Goal: Task Accomplishment & Management: Use online tool/utility

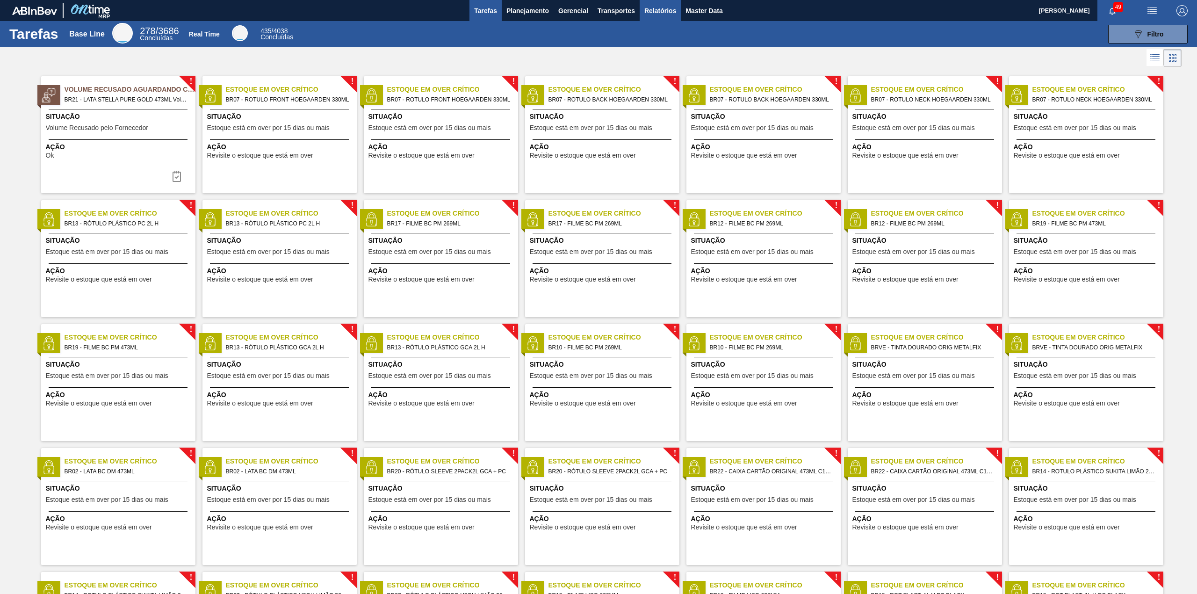
click at [659, 9] on span "Relatórios" at bounding box center [661, 10] width 32 height 11
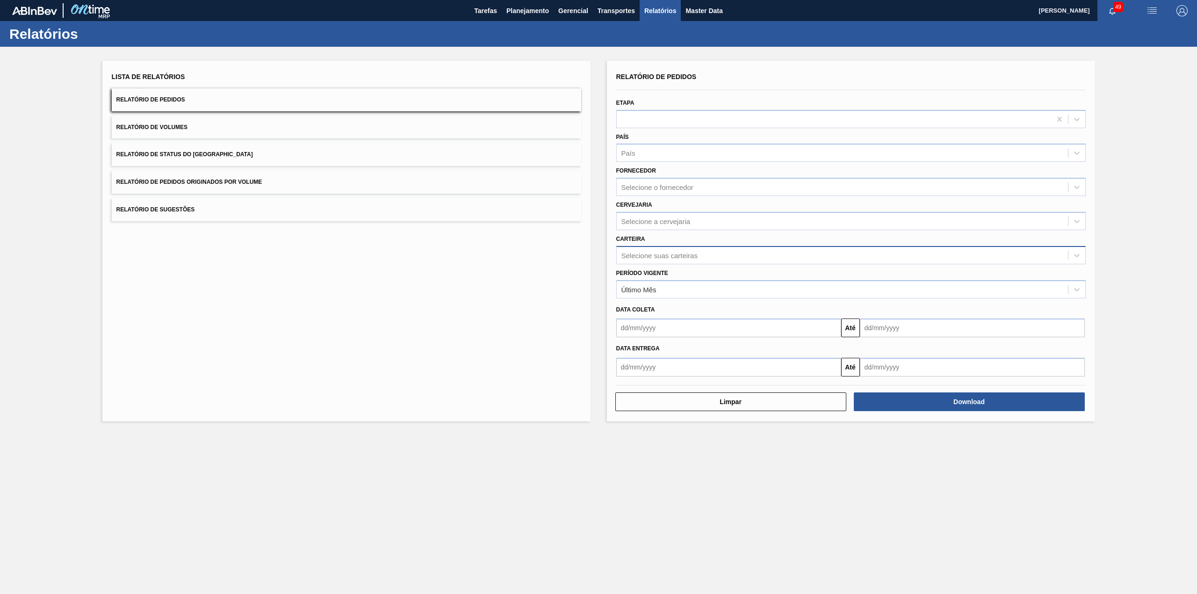
click at [653, 258] on div "Selecione suas carteiras" at bounding box center [842, 255] width 451 height 14
type input "u"
type input "Químicos"
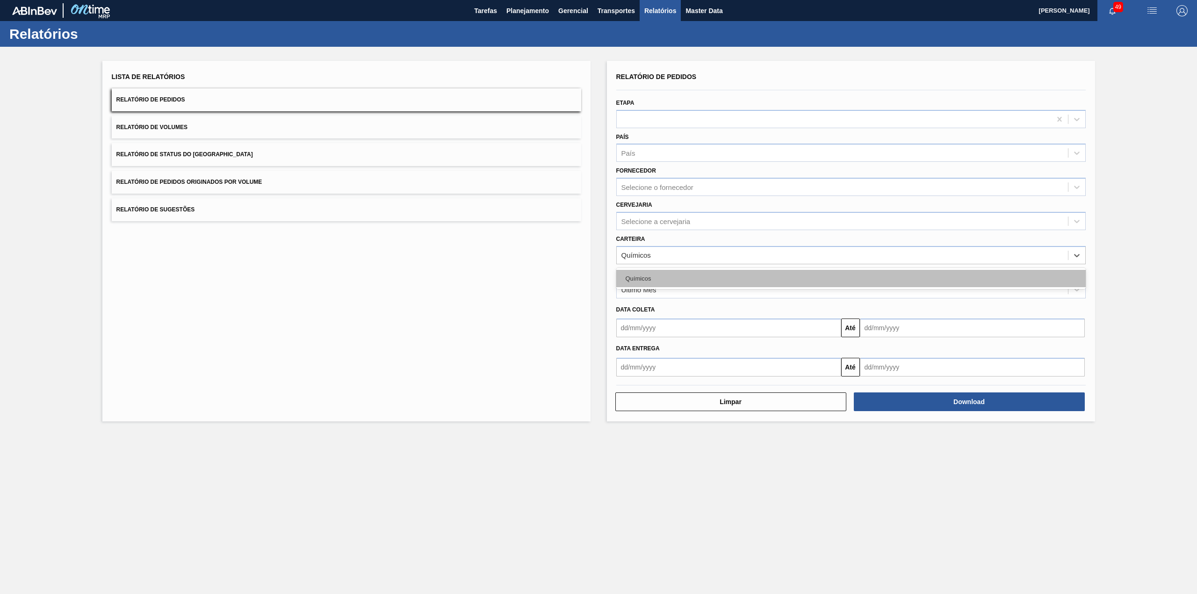
click at [649, 275] on div "Químicos" at bounding box center [852, 278] width 470 height 17
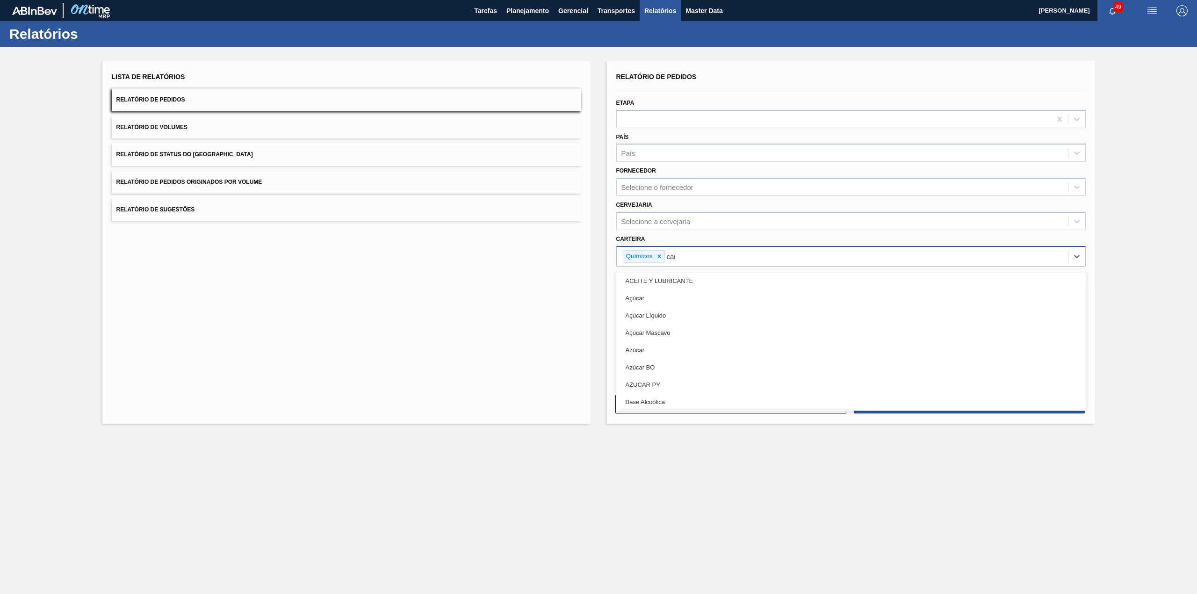
type input "carv"
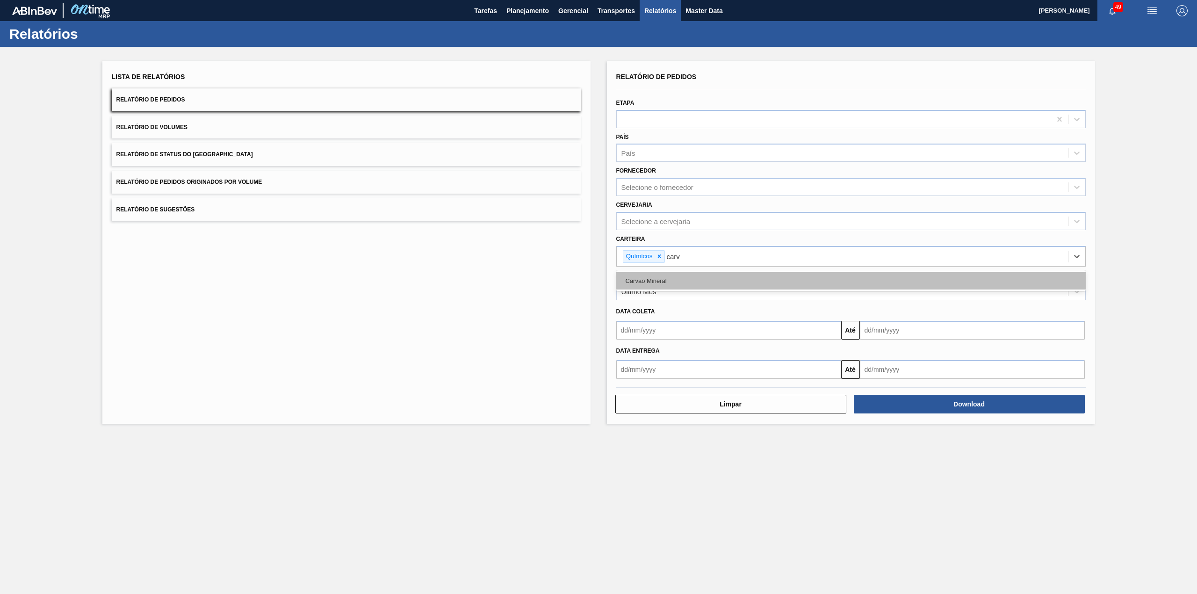
click at [718, 277] on div "Carvão Mineral" at bounding box center [852, 280] width 470 height 17
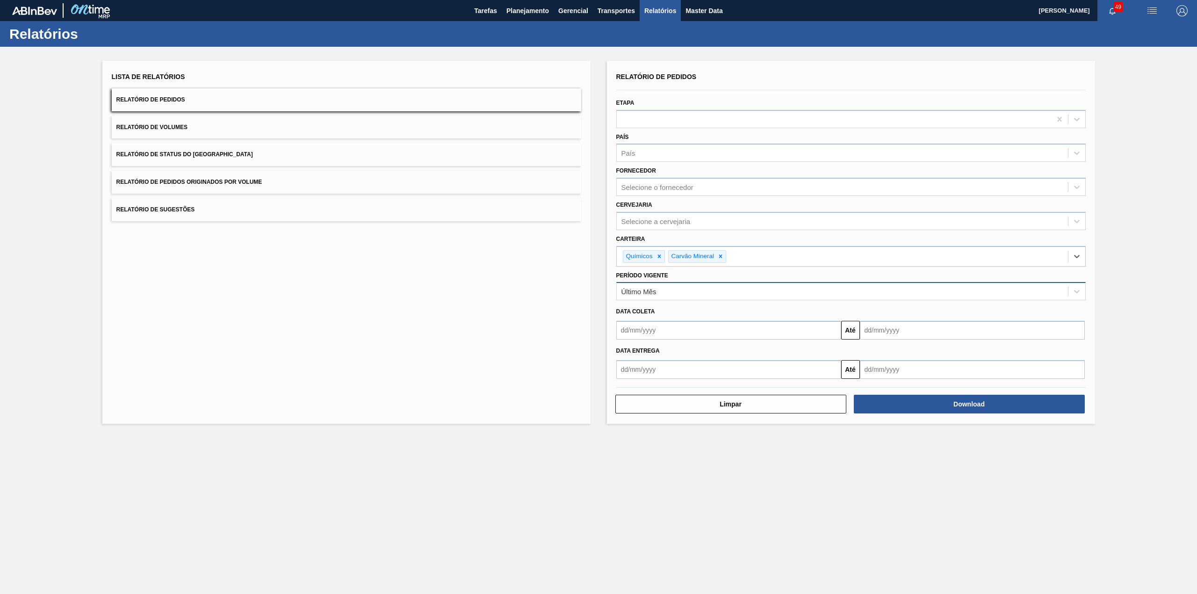
click at [711, 291] on div "Último Mês" at bounding box center [842, 292] width 451 height 14
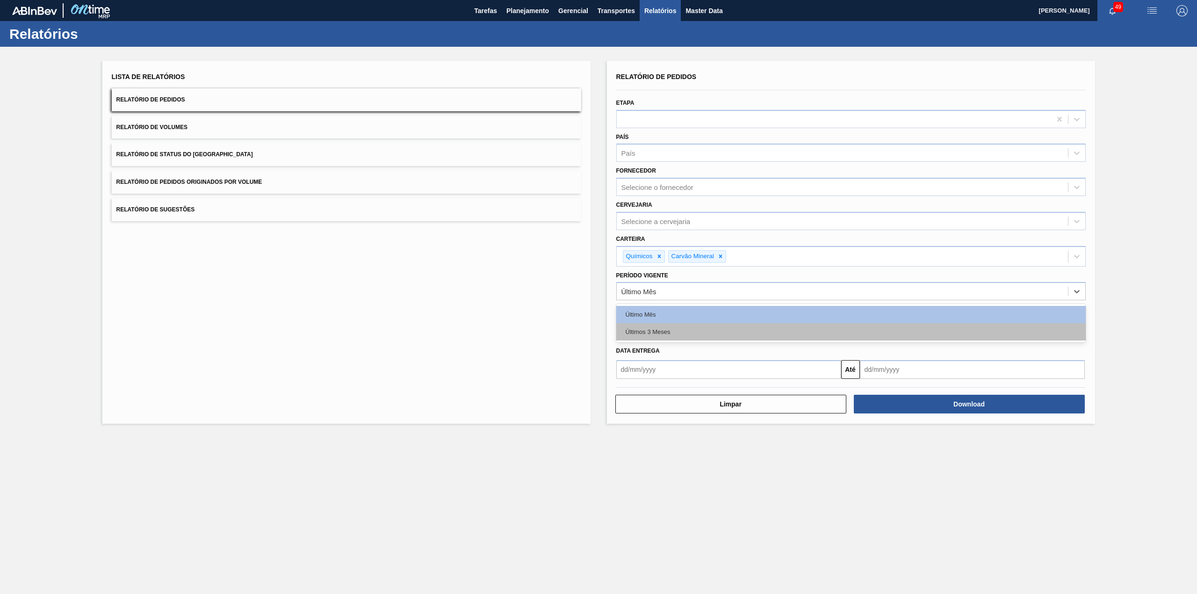
click at [698, 324] on div "Últimos 3 Meses" at bounding box center [852, 331] width 470 height 17
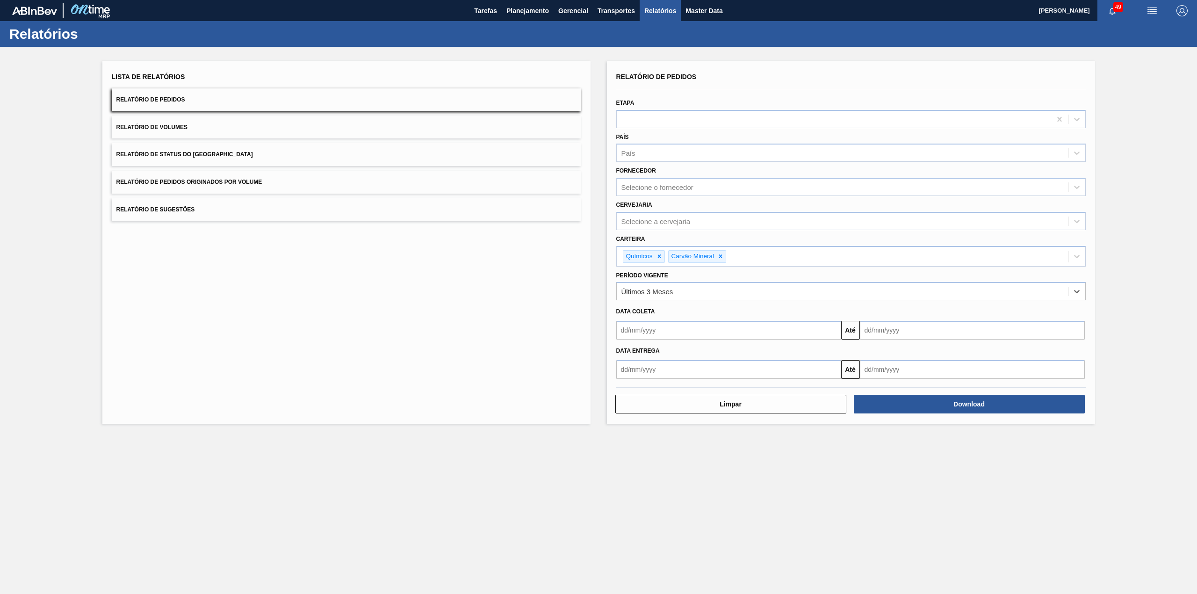
click at [695, 326] on input "text" at bounding box center [729, 330] width 225 height 19
click at [711, 310] on div "Data coleta" at bounding box center [851, 312] width 477 height 14
click at [798, 370] on button "Download" at bounding box center [969, 404] width 231 height 19
click at [372, 144] on button "Relatório de Status do Estoque" at bounding box center [347, 154] width 470 height 23
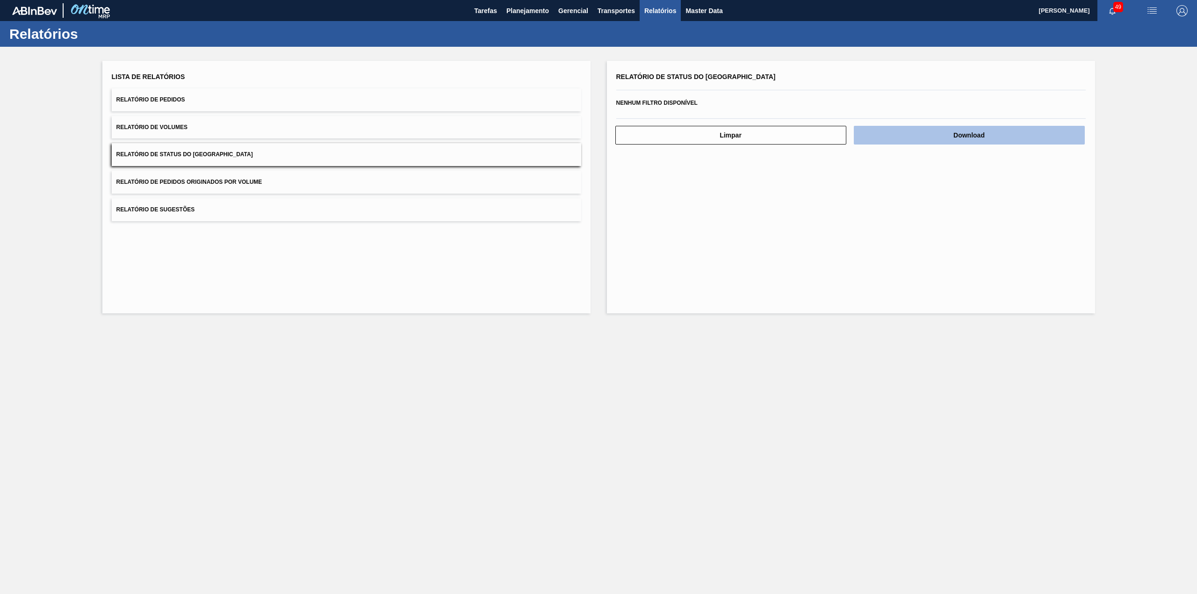
click at [798, 131] on button "Download" at bounding box center [969, 135] width 231 height 19
click at [525, 7] on span "Planejamento" at bounding box center [528, 10] width 43 height 11
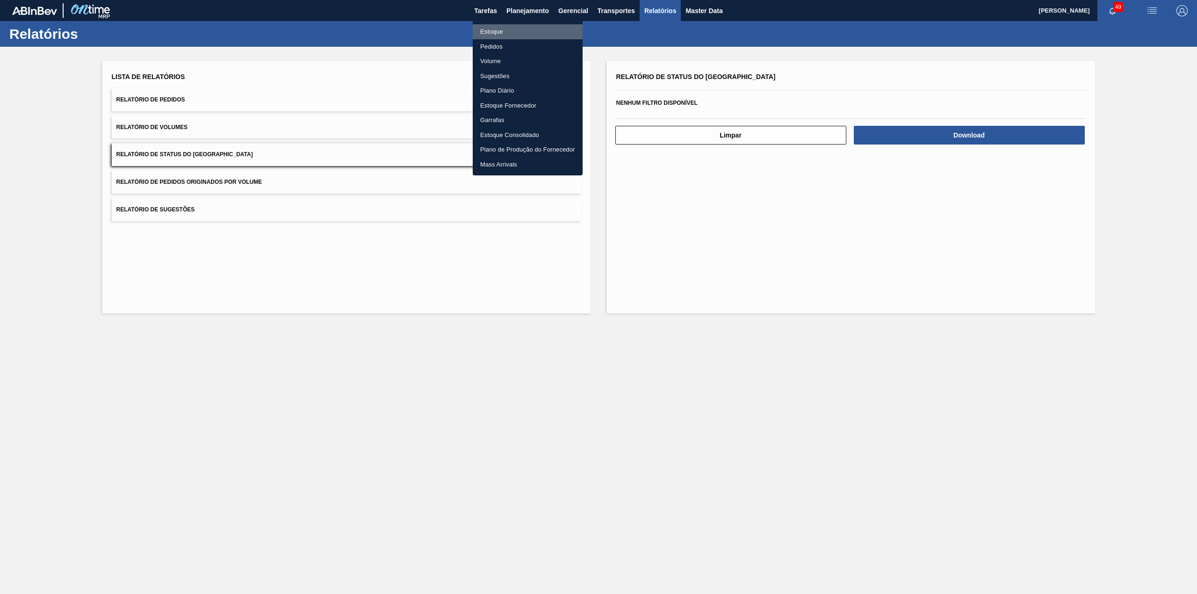
click at [499, 34] on li "Estoque" at bounding box center [528, 31] width 110 height 15
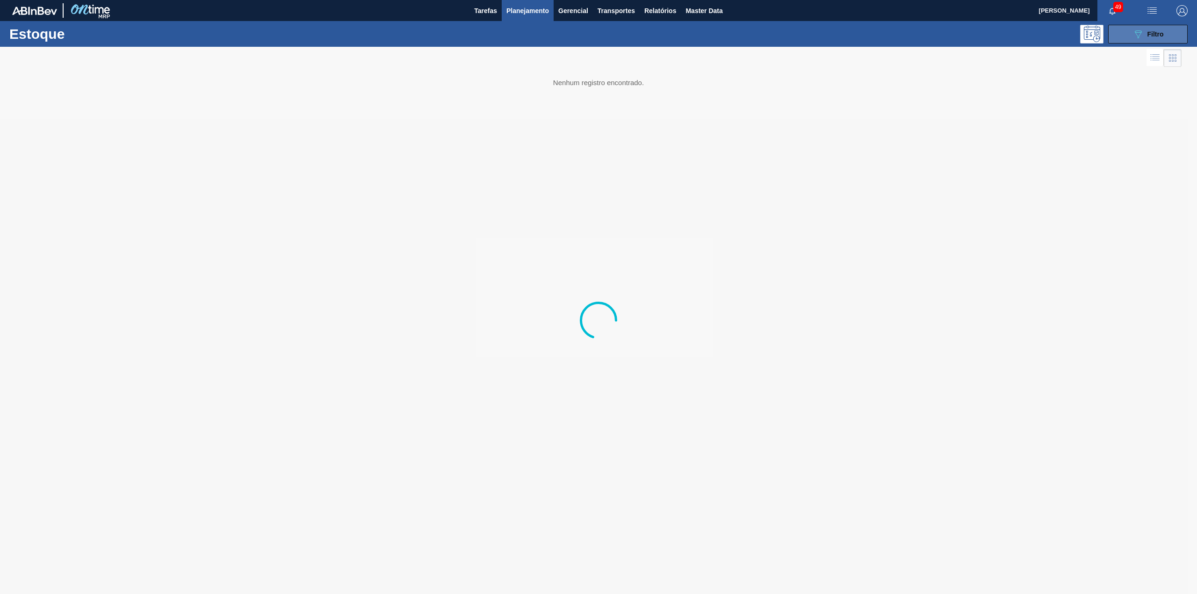
click at [798, 29] on div "089F7B8B-B2A5-4AFE-B5C0-19BA573D28AC Filtro" at bounding box center [1148, 34] width 31 height 11
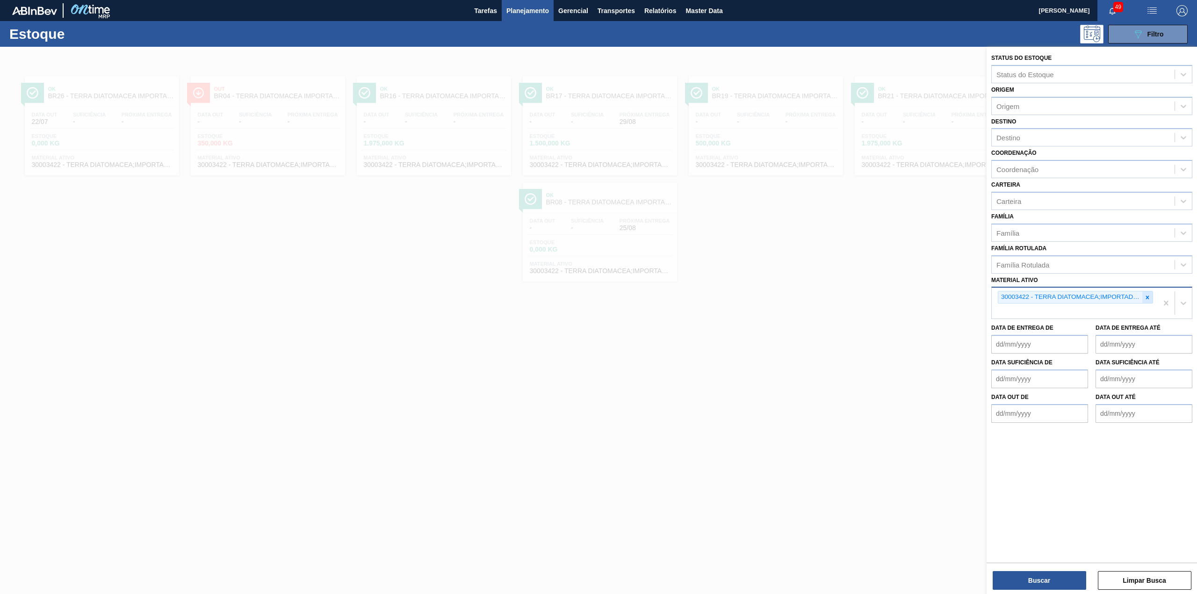
click at [798, 298] on div at bounding box center [1148, 297] width 10 height 12
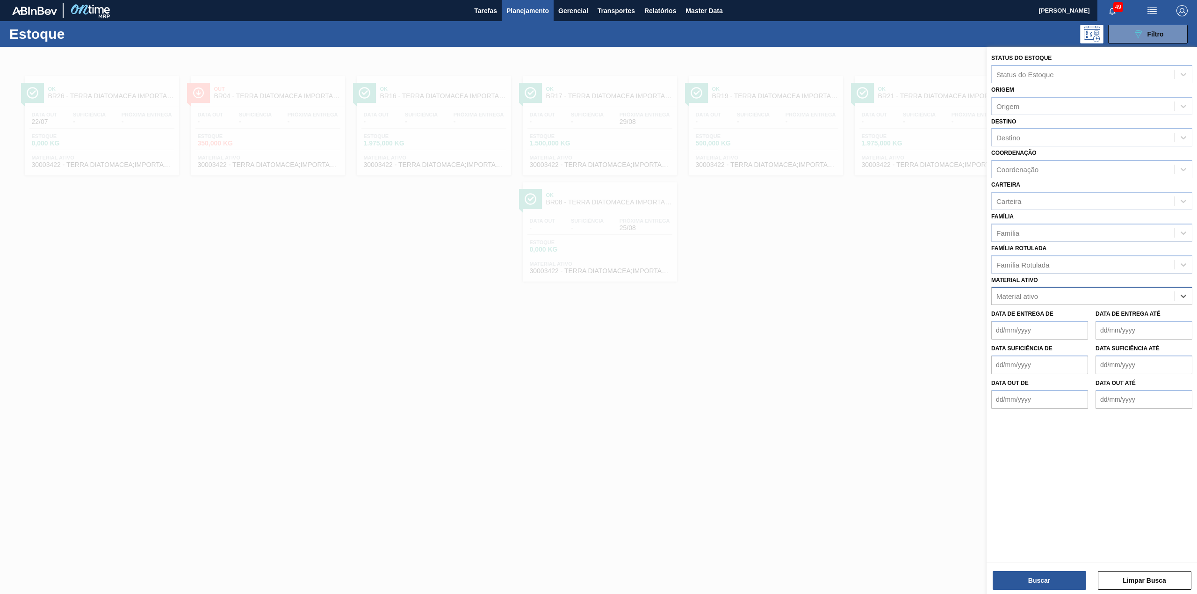
paste ativo "30003535"
type ativo "30003535"
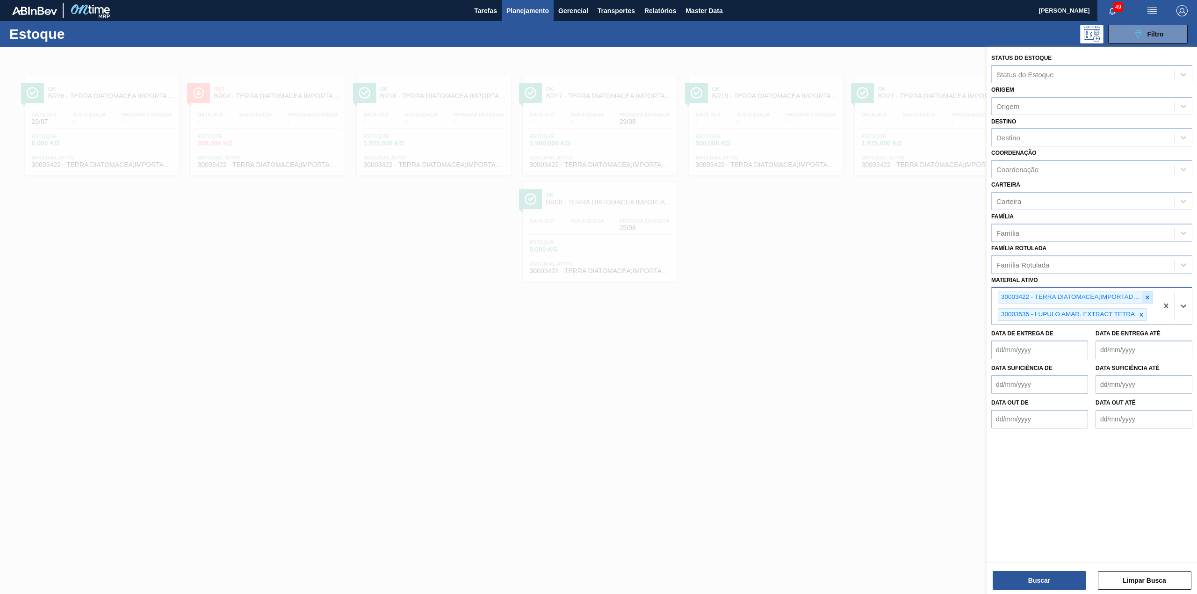
click at [798, 300] on div at bounding box center [1148, 297] width 10 height 12
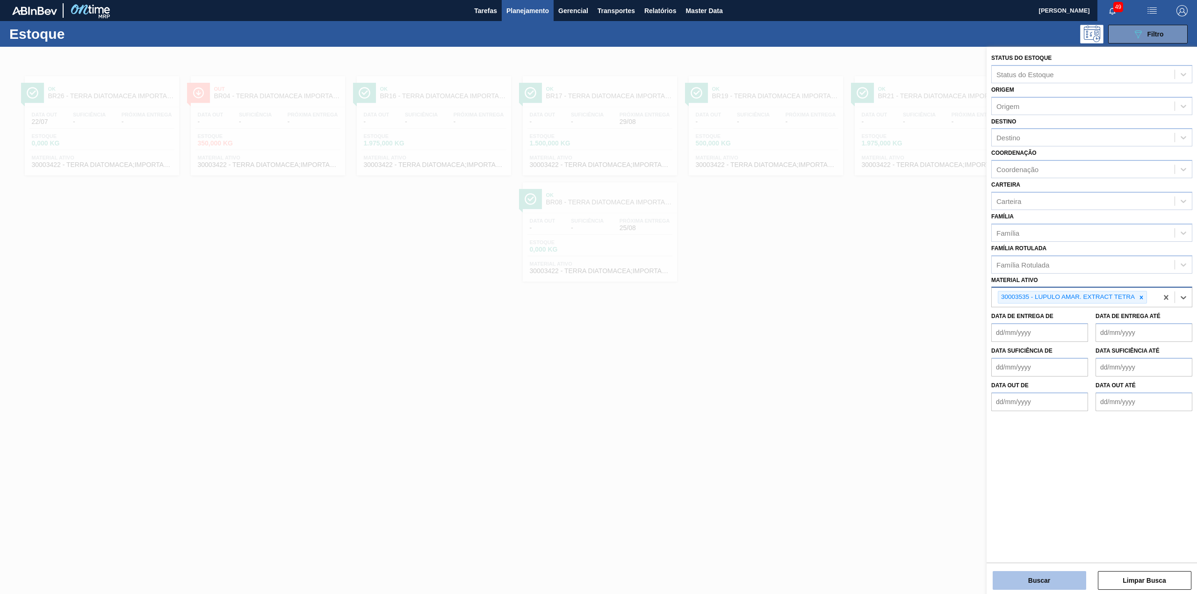
click at [798, 370] on button "Buscar" at bounding box center [1040, 580] width 94 height 19
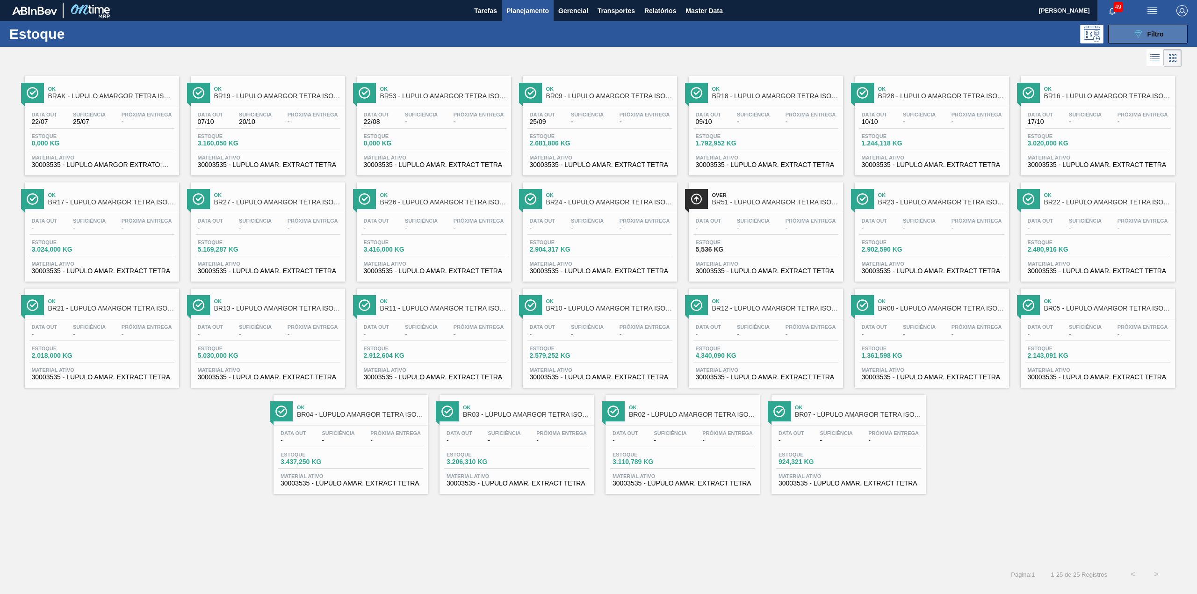
click at [798, 40] on button "089F7B8B-B2A5-4AFE-B5C0-19BA573D28AC Filtro" at bounding box center [1149, 34] width 80 height 19
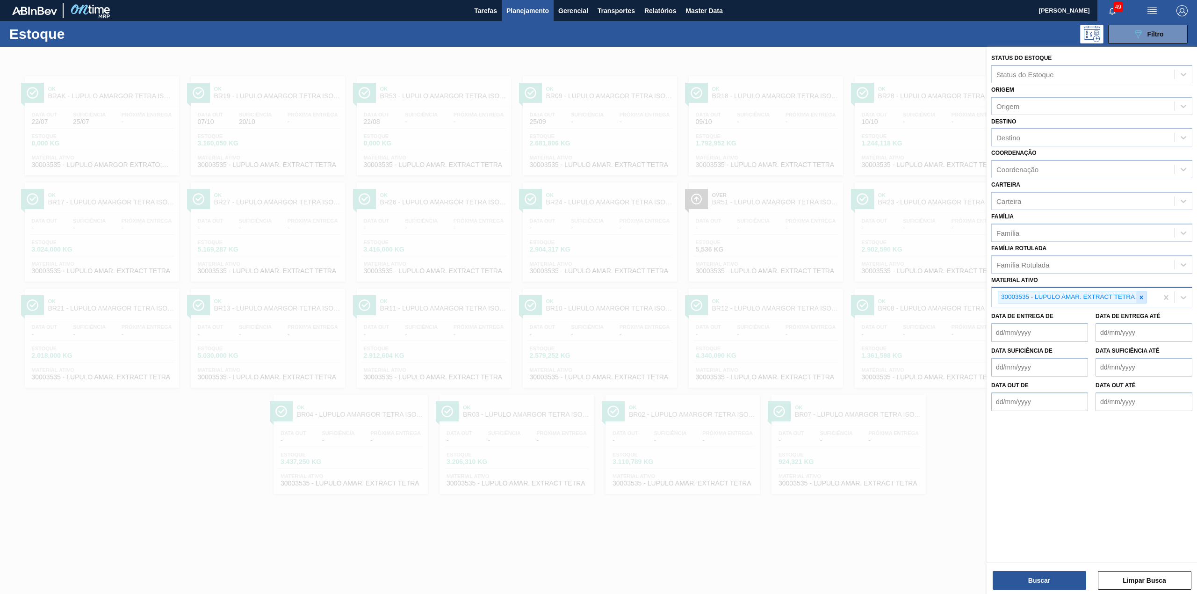
click at [798, 298] on icon at bounding box center [1142, 297] width 7 height 7
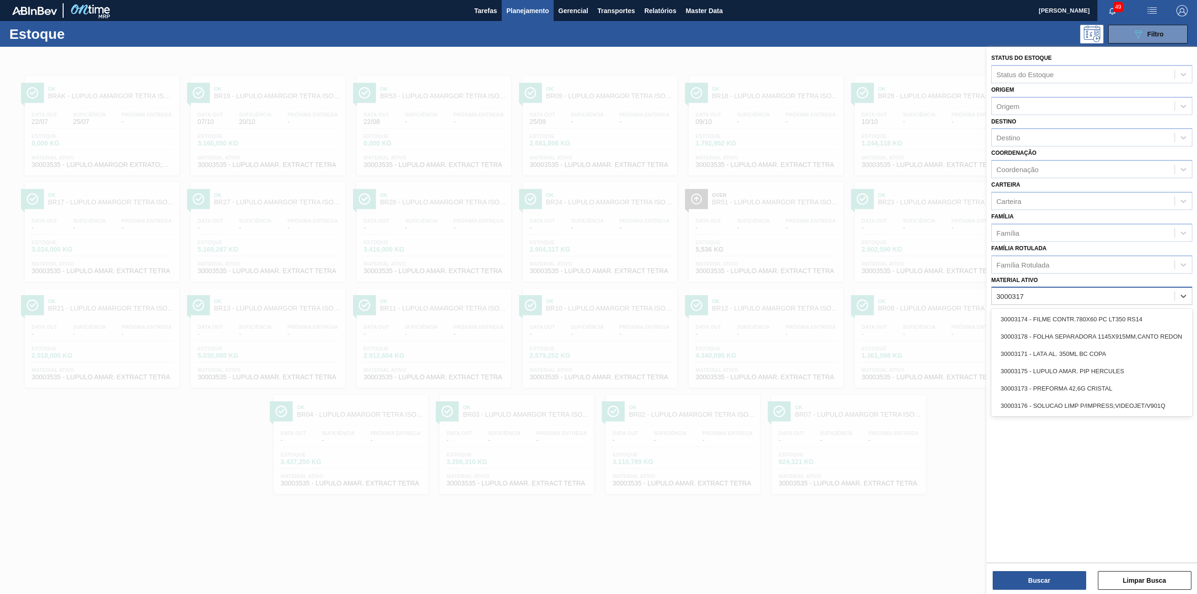
type ativo "30003175"
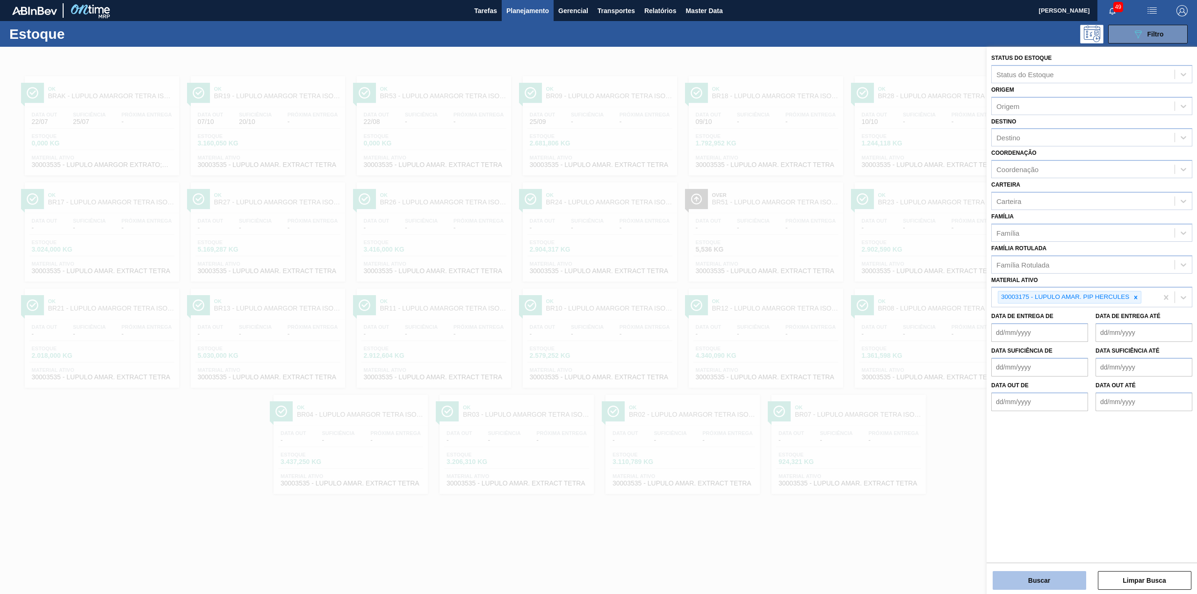
click at [798, 370] on button "Buscar" at bounding box center [1040, 580] width 94 height 19
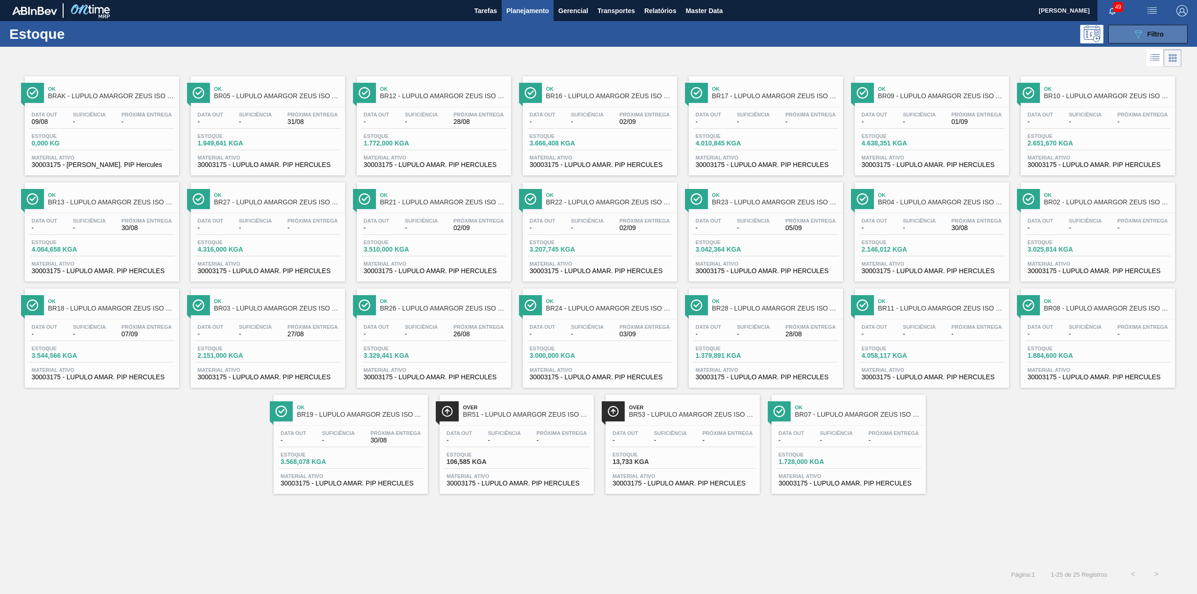
click at [798, 38] on button "089F7B8B-B2A5-4AFE-B5C0-19BA573D28AC Filtro" at bounding box center [1149, 34] width 80 height 19
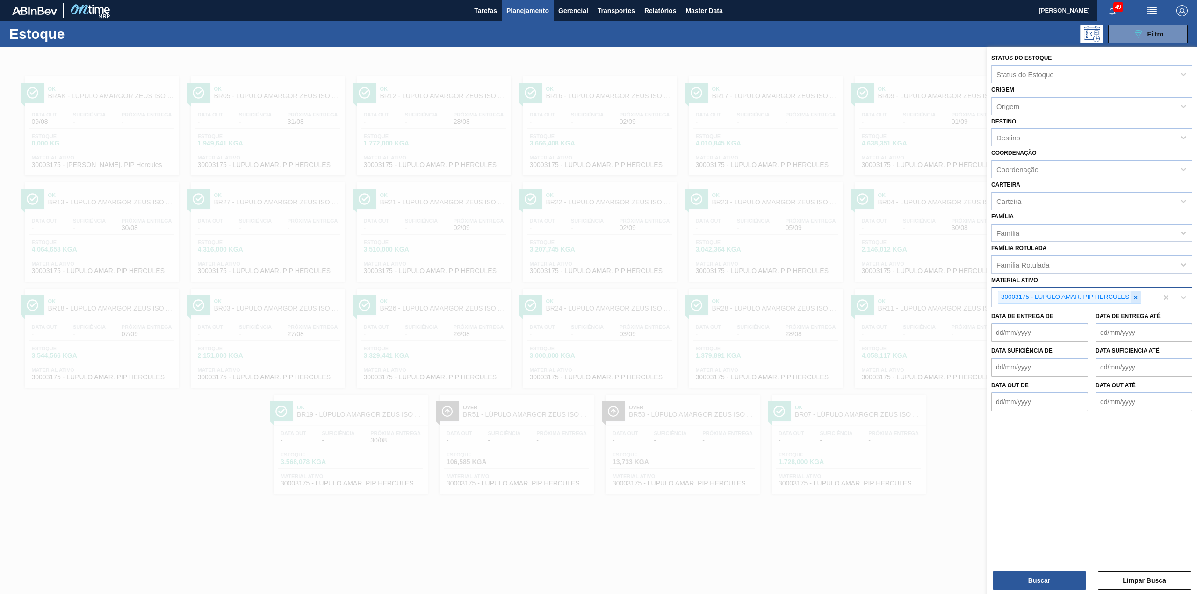
click at [798, 295] on icon at bounding box center [1136, 297] width 7 height 7
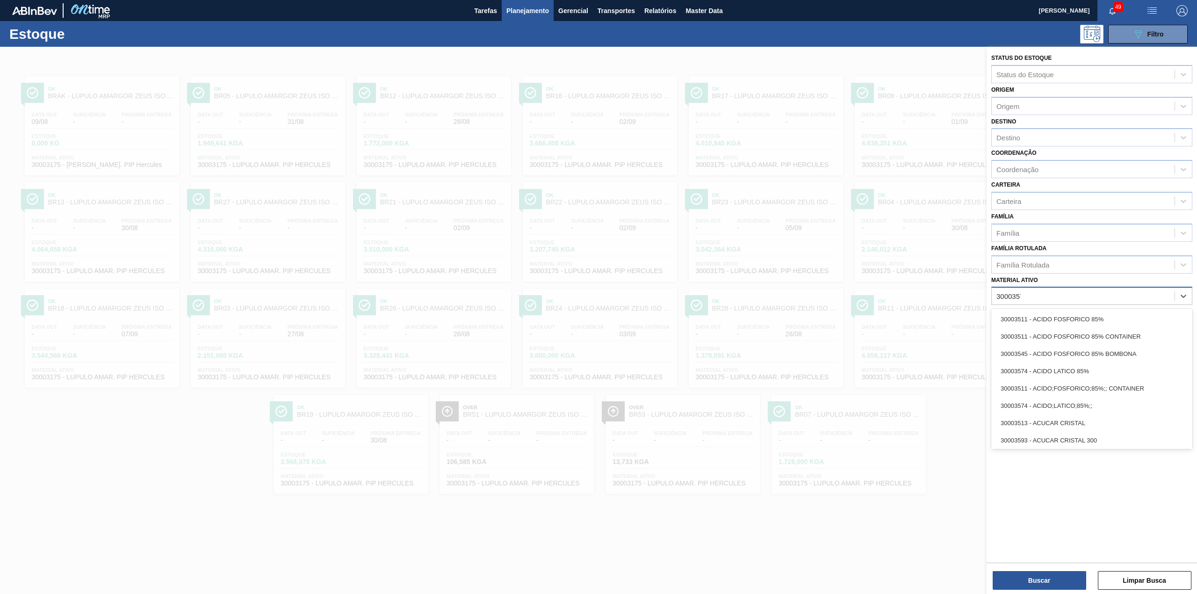
type ativo "30003577"
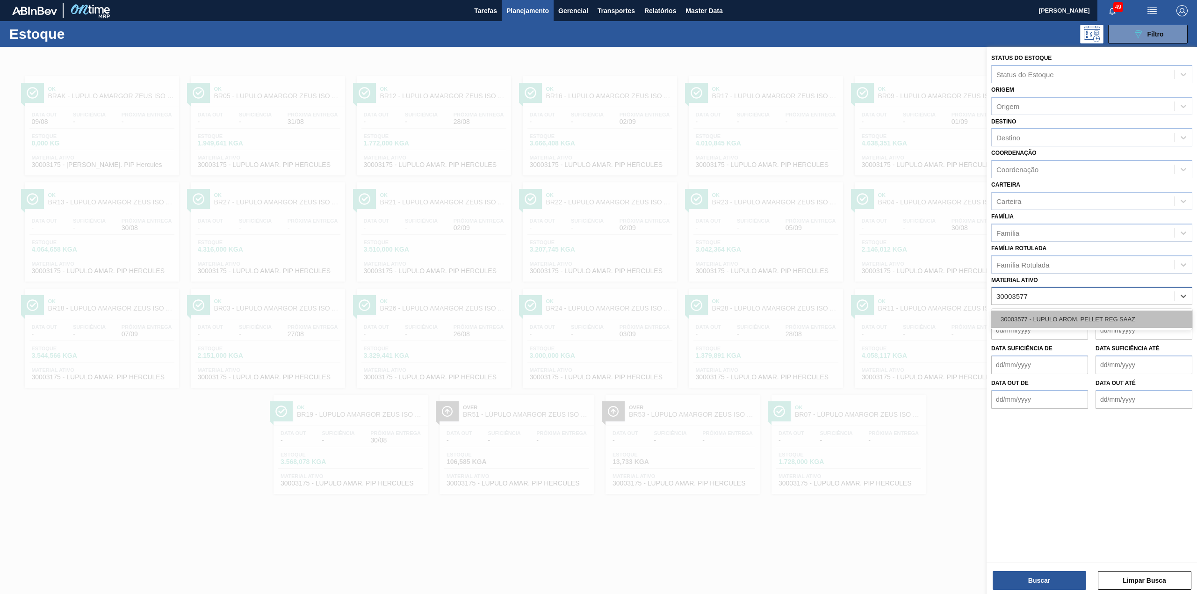
click at [798, 311] on div "30003577 - LUPULO AROM. PELLET REG SAAZ" at bounding box center [1092, 319] width 201 height 17
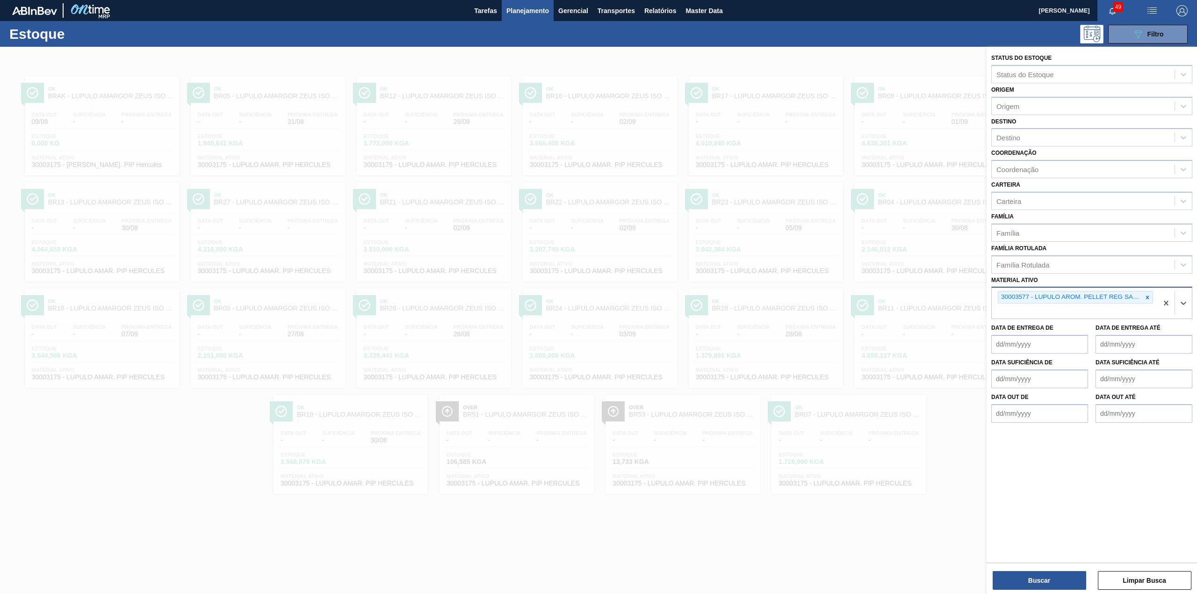
click at [798, 370] on div "Buscar Limpar Busca" at bounding box center [1092, 576] width 210 height 26
click at [798, 370] on button "Buscar" at bounding box center [1040, 580] width 94 height 19
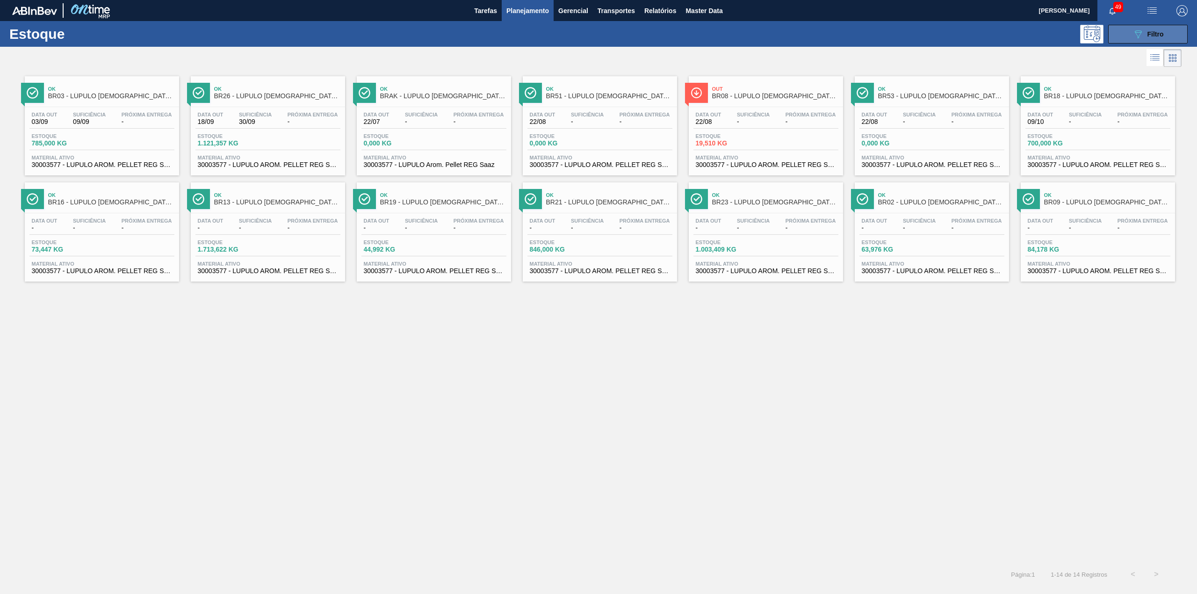
click at [798, 40] on button "089F7B8B-B2A5-4AFE-B5C0-19BA573D28AC Filtro" at bounding box center [1149, 34] width 80 height 19
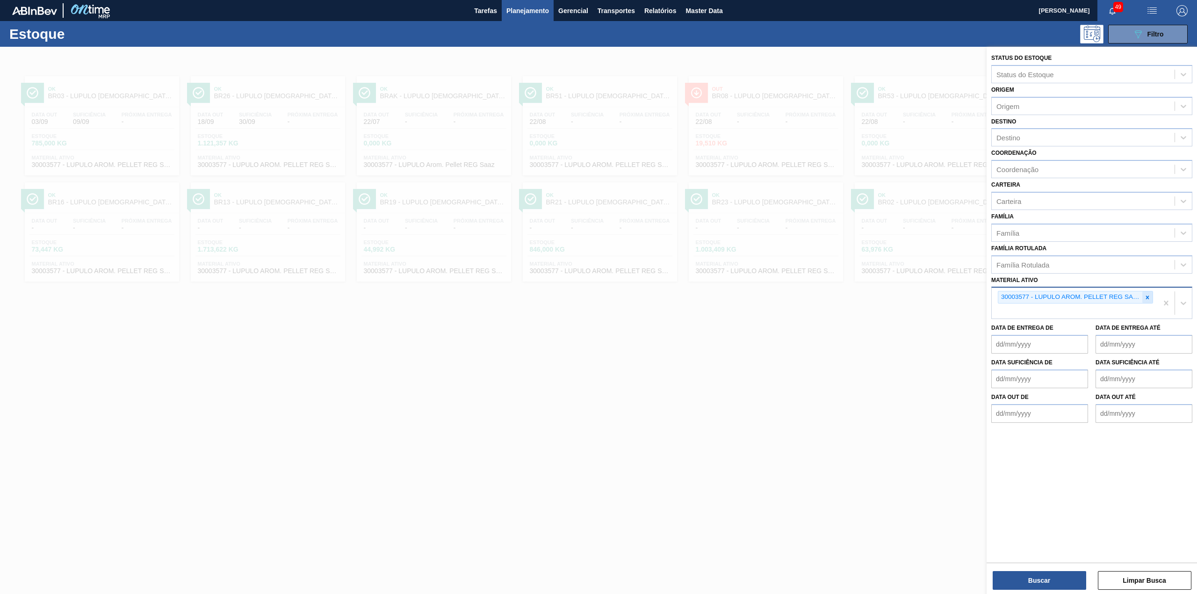
click at [798, 298] on div at bounding box center [1148, 297] width 10 height 12
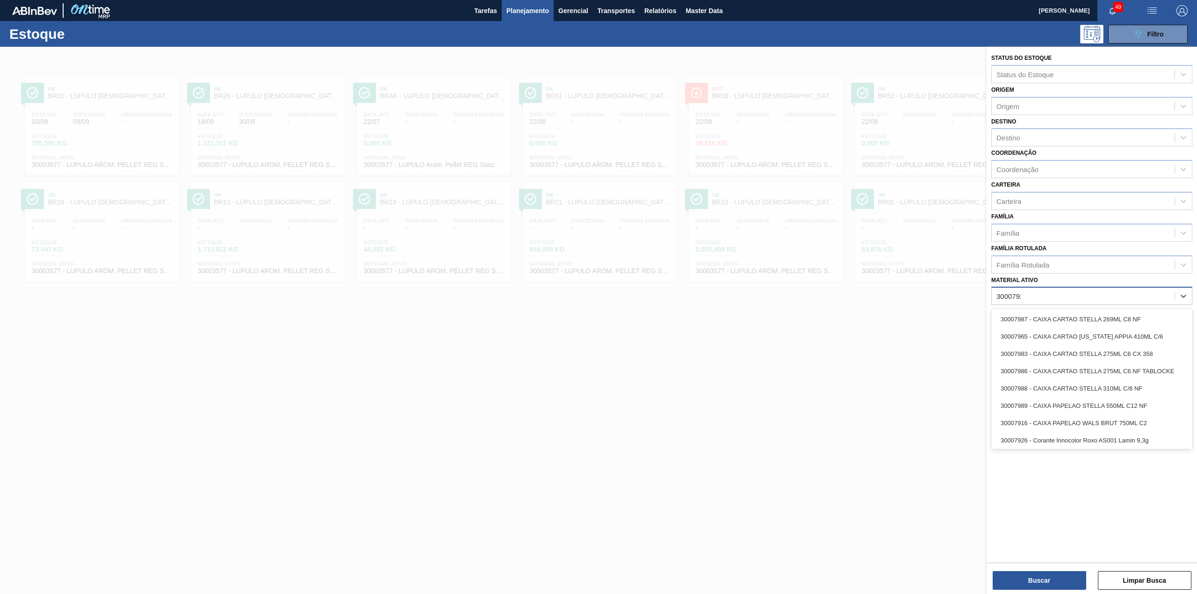
type ativo "30007929"
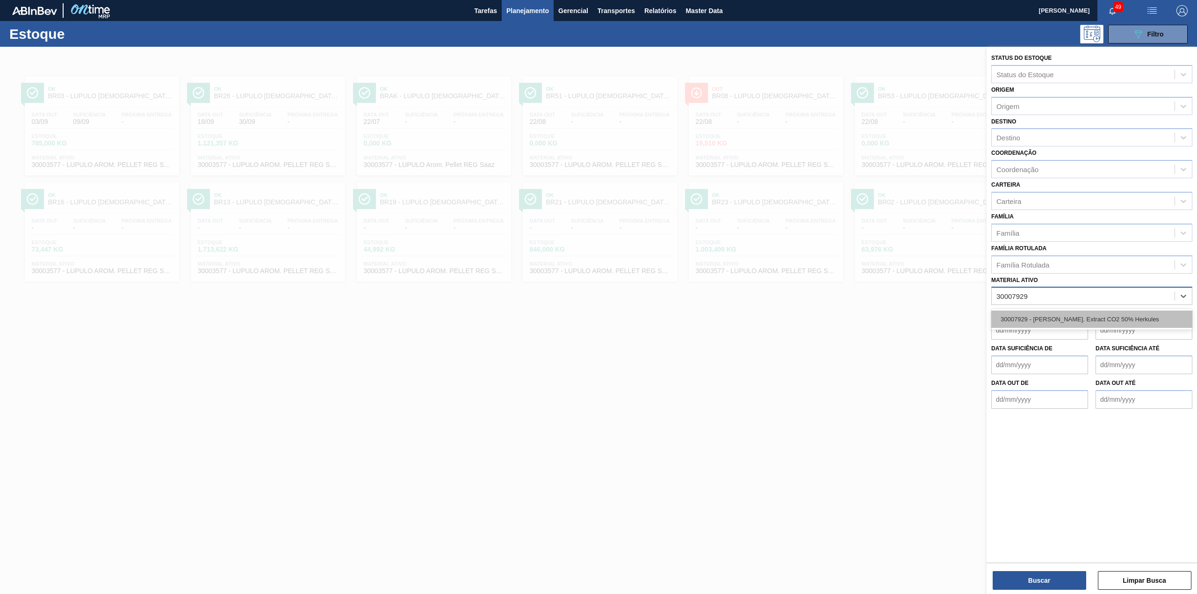
click at [798, 311] on div "30007929 - Lupulo Amar. Extract CO2 50% Herkules" at bounding box center [1092, 319] width 201 height 17
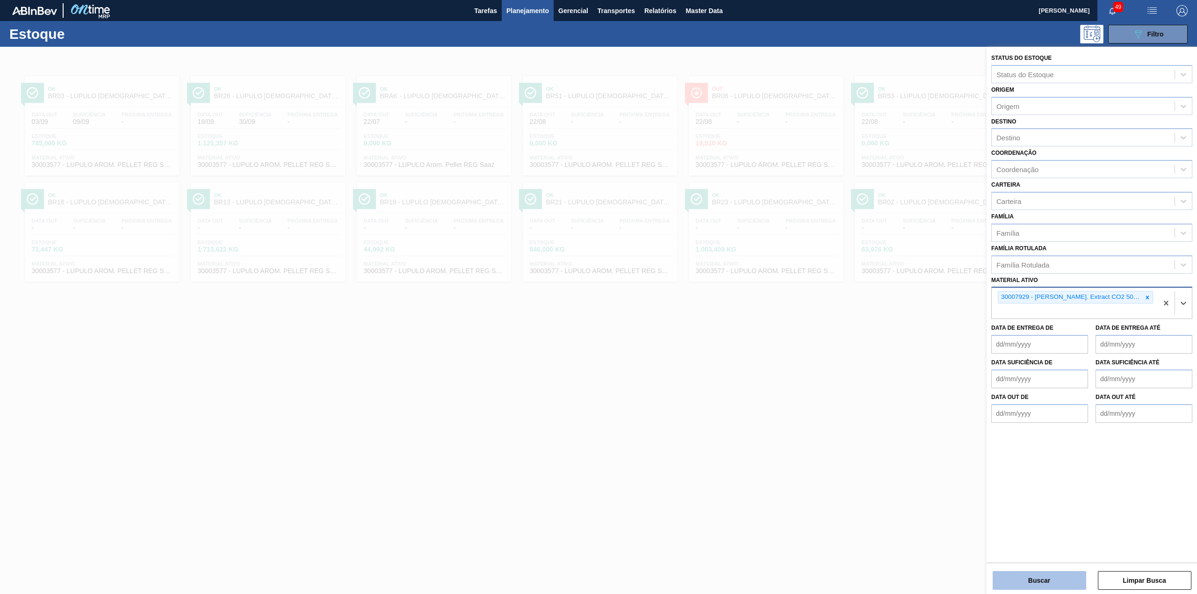
click at [798, 370] on button "Buscar" at bounding box center [1040, 580] width 94 height 19
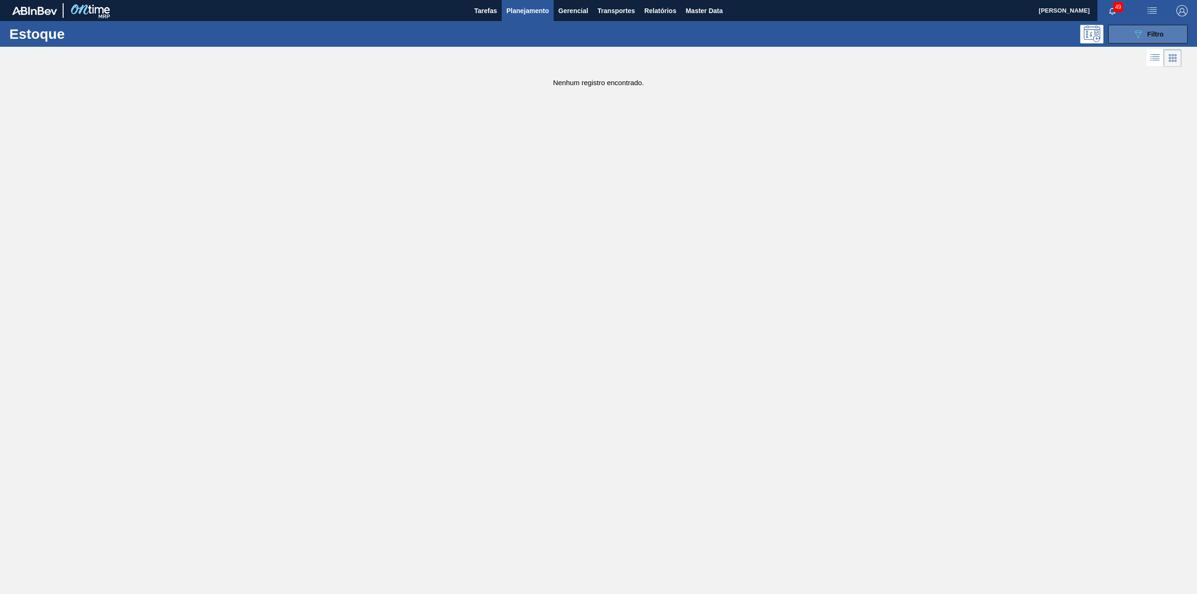
click at [798, 36] on button "089F7B8B-B2A5-4AFE-B5C0-19BA573D28AC Filtro" at bounding box center [1149, 34] width 80 height 19
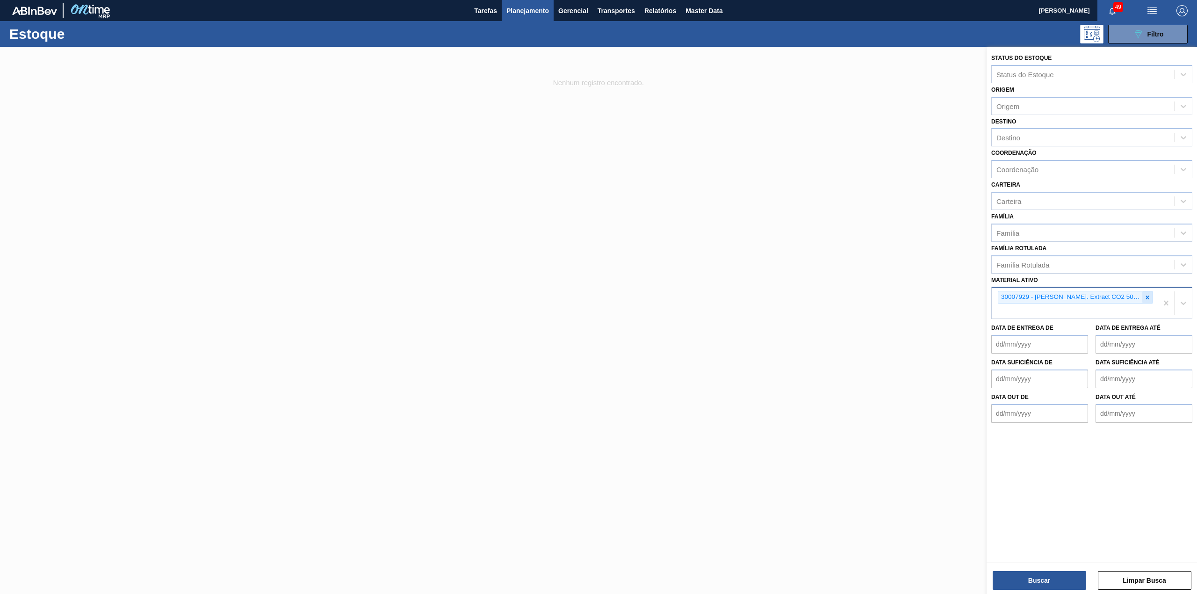
click at [798, 296] on icon at bounding box center [1148, 297] width 3 height 3
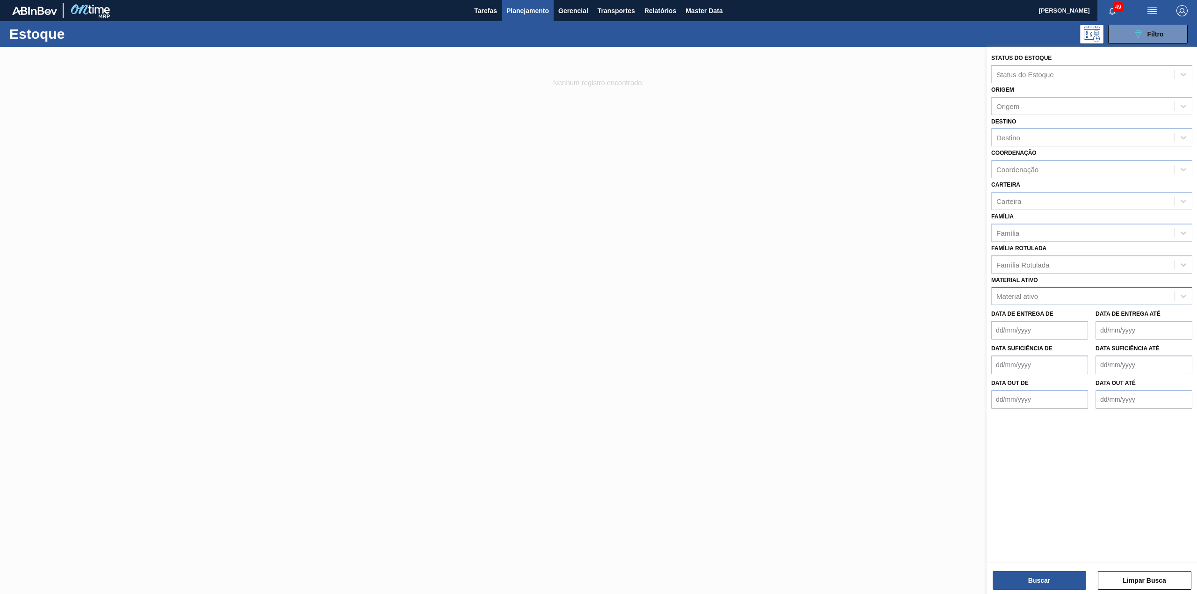
click at [530, 11] on span "Planejamento" at bounding box center [528, 10] width 43 height 11
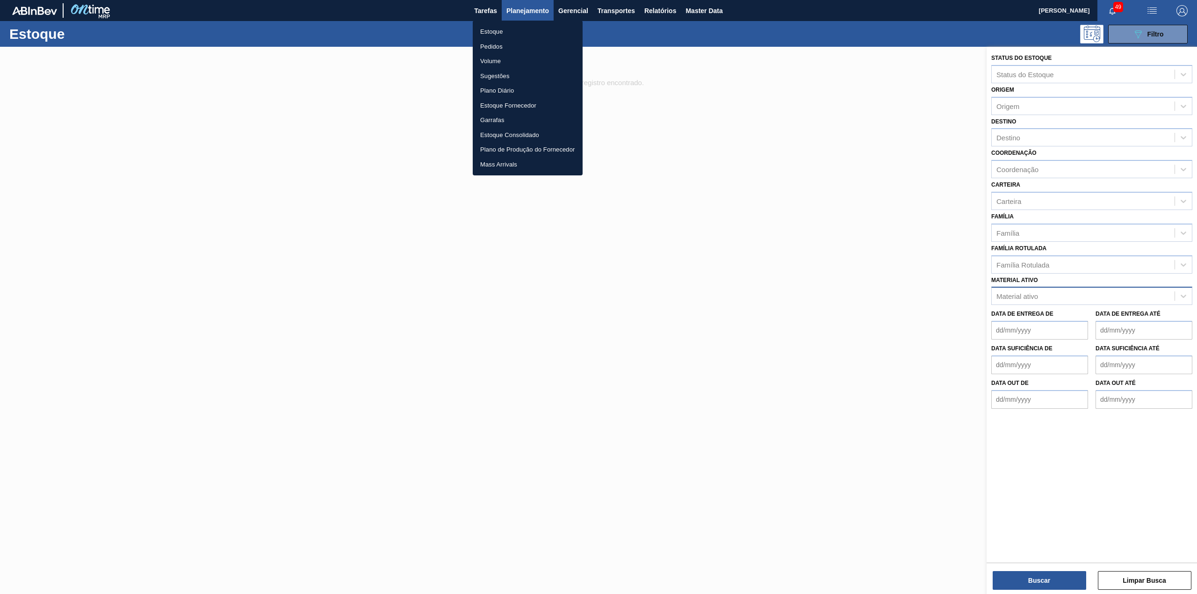
click at [502, 32] on li "Estoque" at bounding box center [528, 31] width 110 height 15
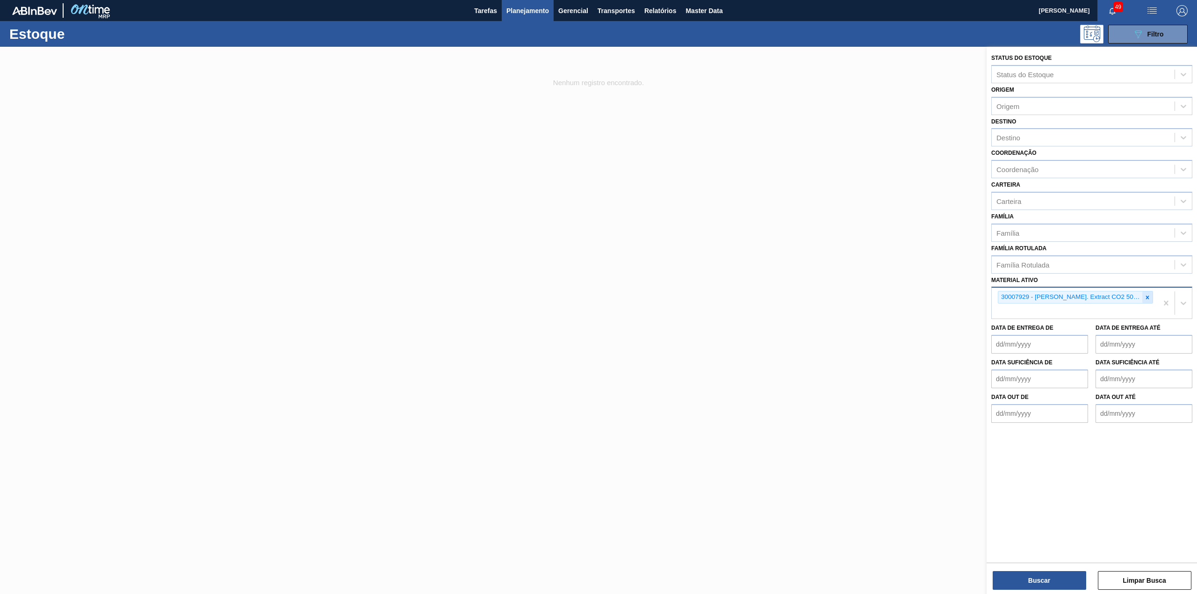
click at [798, 299] on icon at bounding box center [1148, 297] width 7 height 7
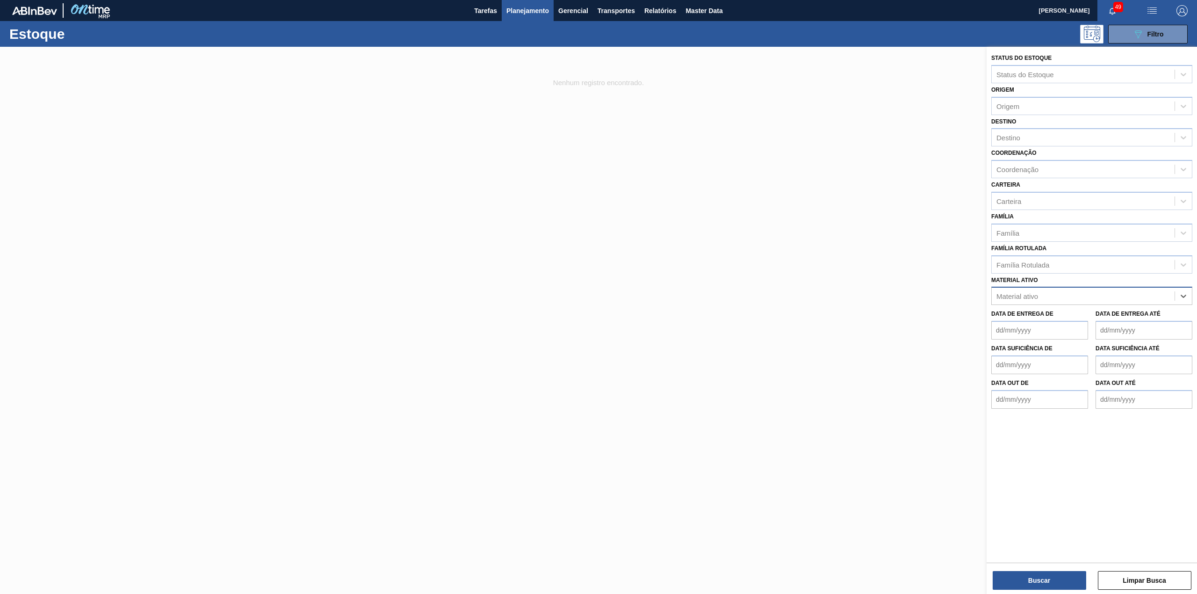
click at [798, 294] on div "Material ativo" at bounding box center [1083, 297] width 183 height 14
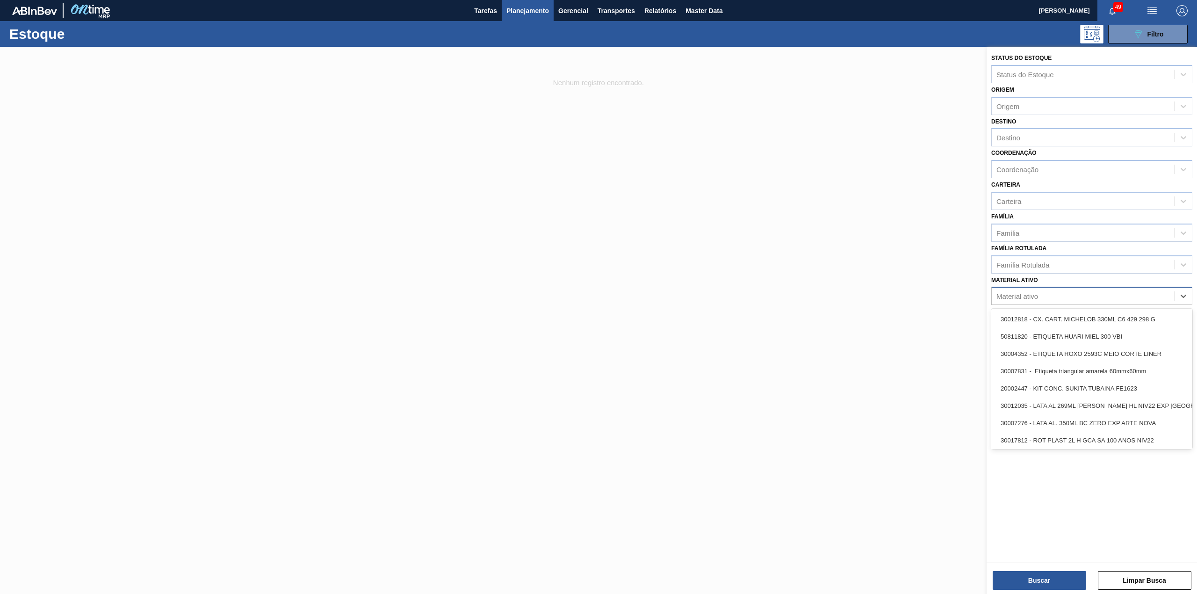
paste ativo "30003637"
type ativo "30003637"
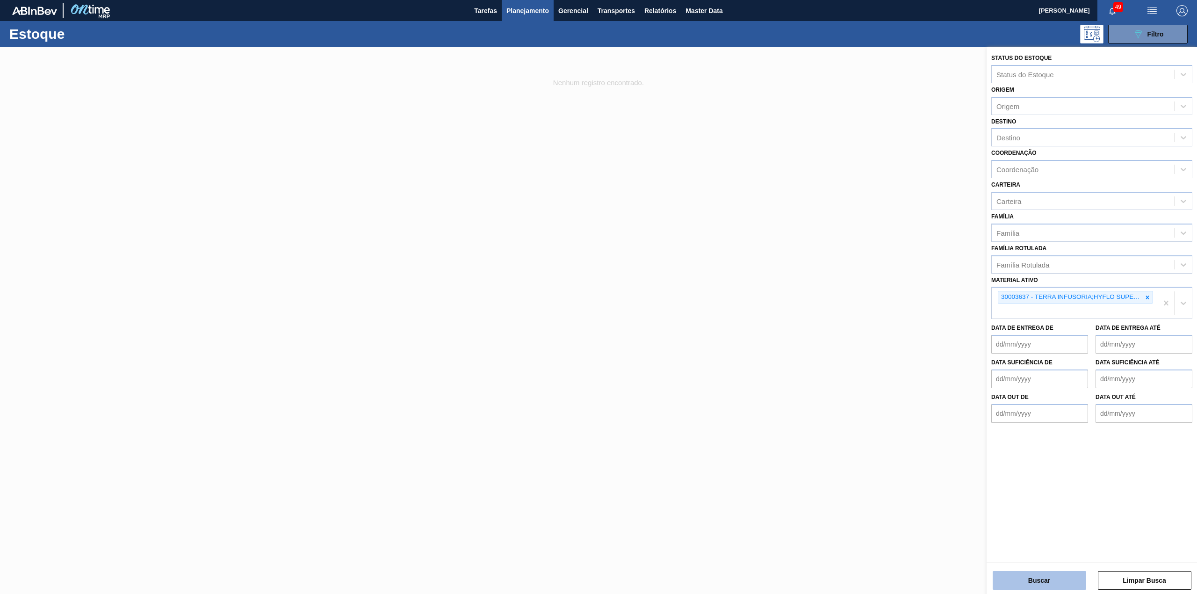
click at [798, 370] on button "Buscar" at bounding box center [1040, 580] width 94 height 19
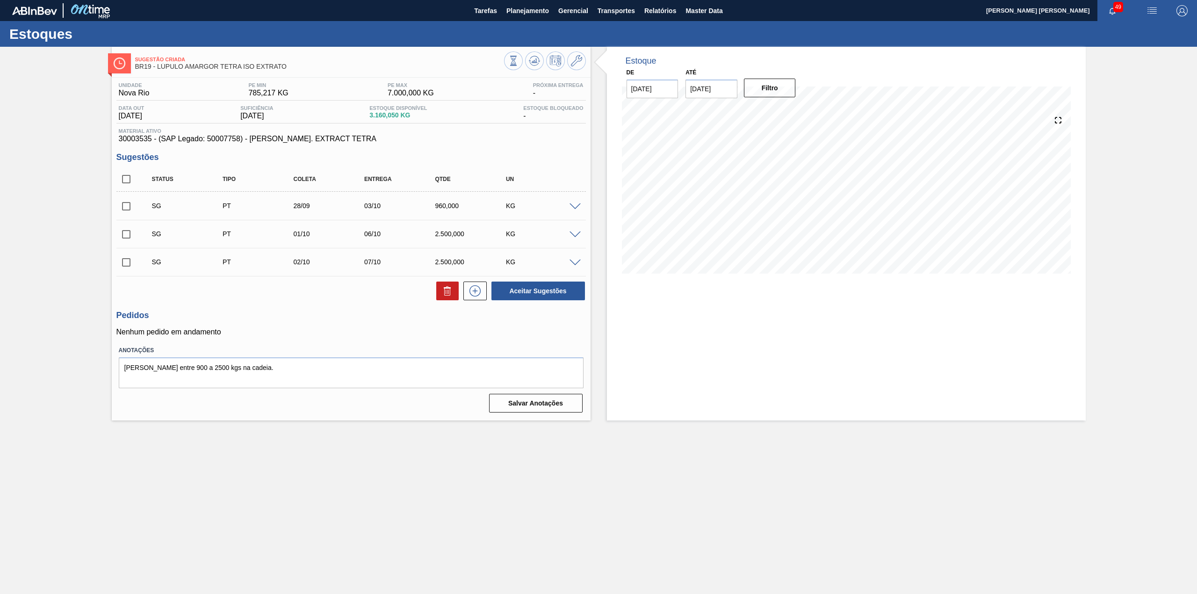
click at [506, 138] on span "30003535 - (SAP Legado: 50007758) - LUPULO AMAR. EXTRACT TETRA" at bounding box center [351, 139] width 465 height 8
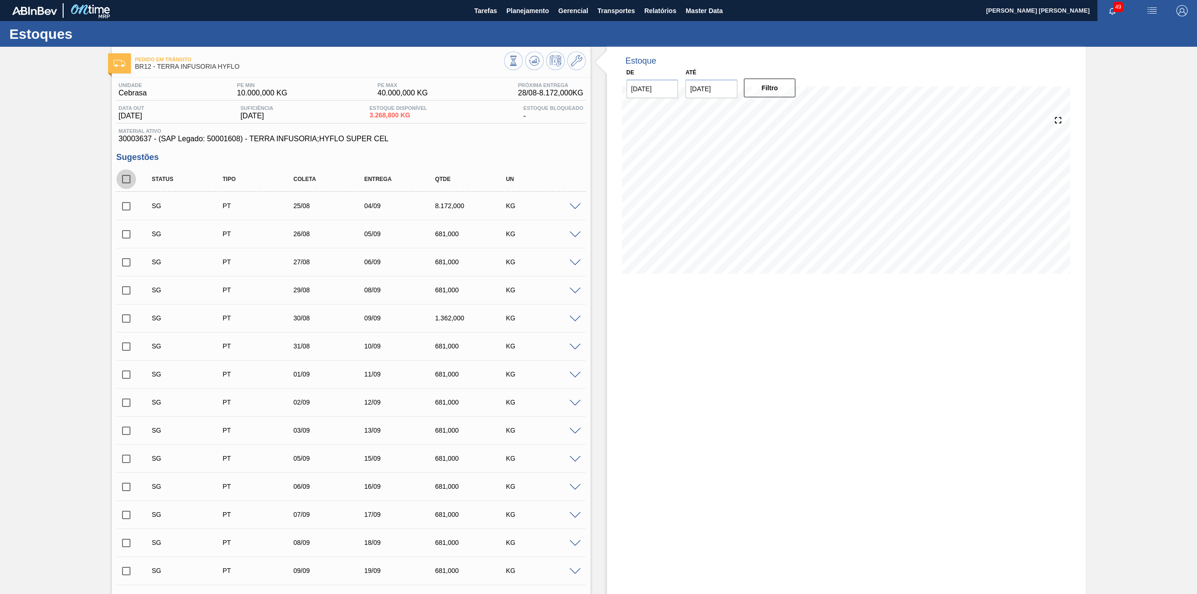
drag, startPoint x: 130, startPoint y: 178, endPoint x: 360, endPoint y: 395, distance: 316.4
click at [128, 178] on input "checkbox" at bounding box center [126, 179] width 20 height 20
checkbox input "true"
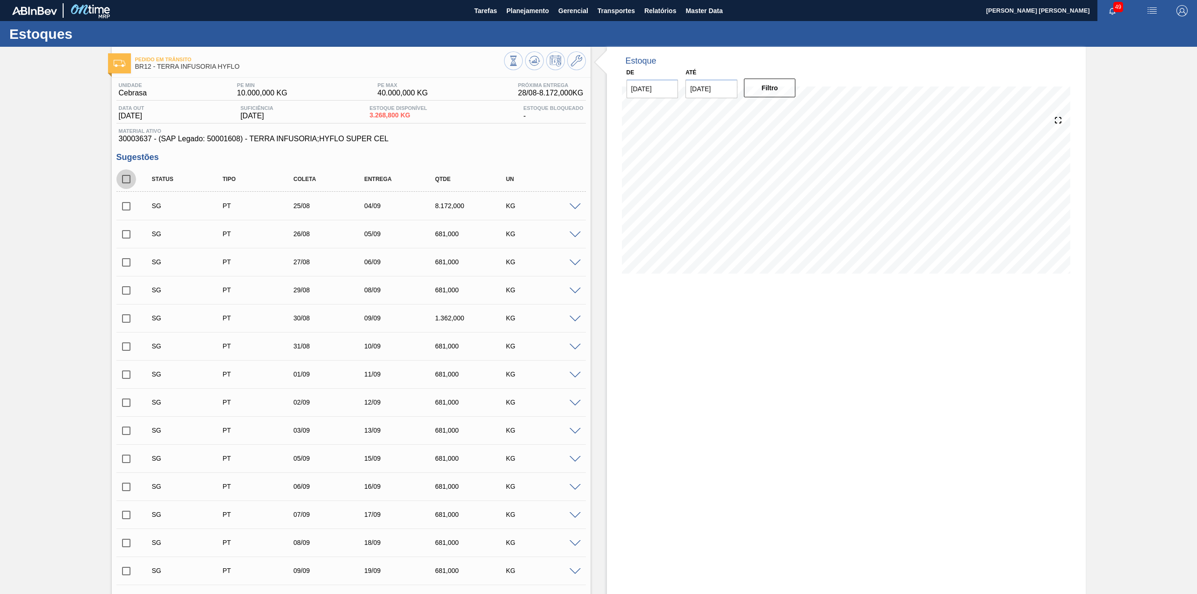
checkbox input "true"
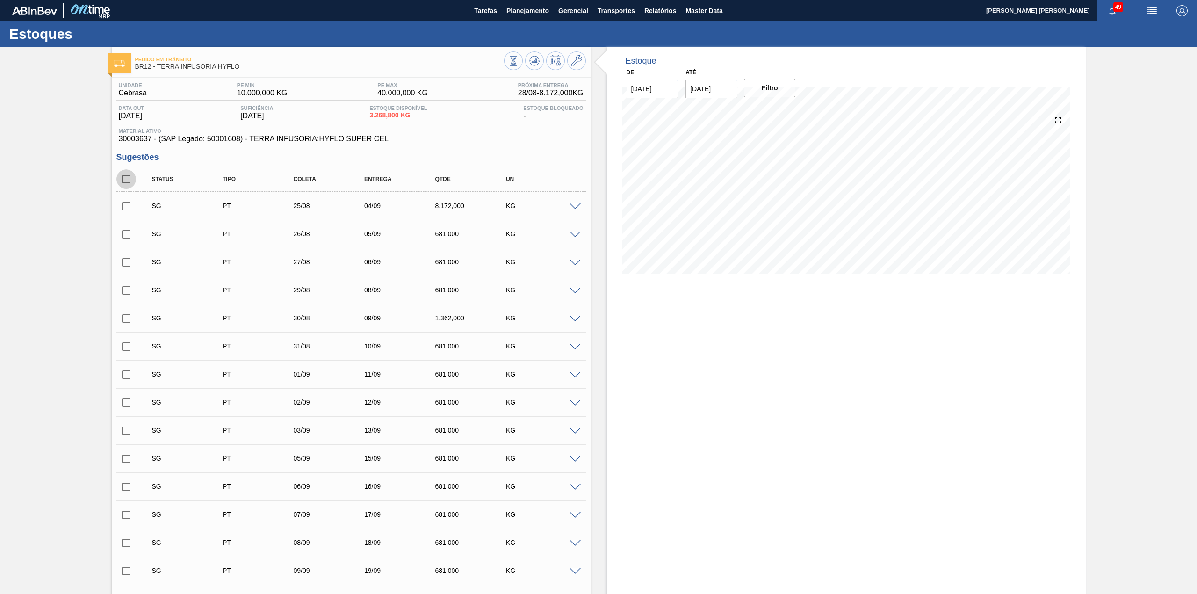
checkbox input "true"
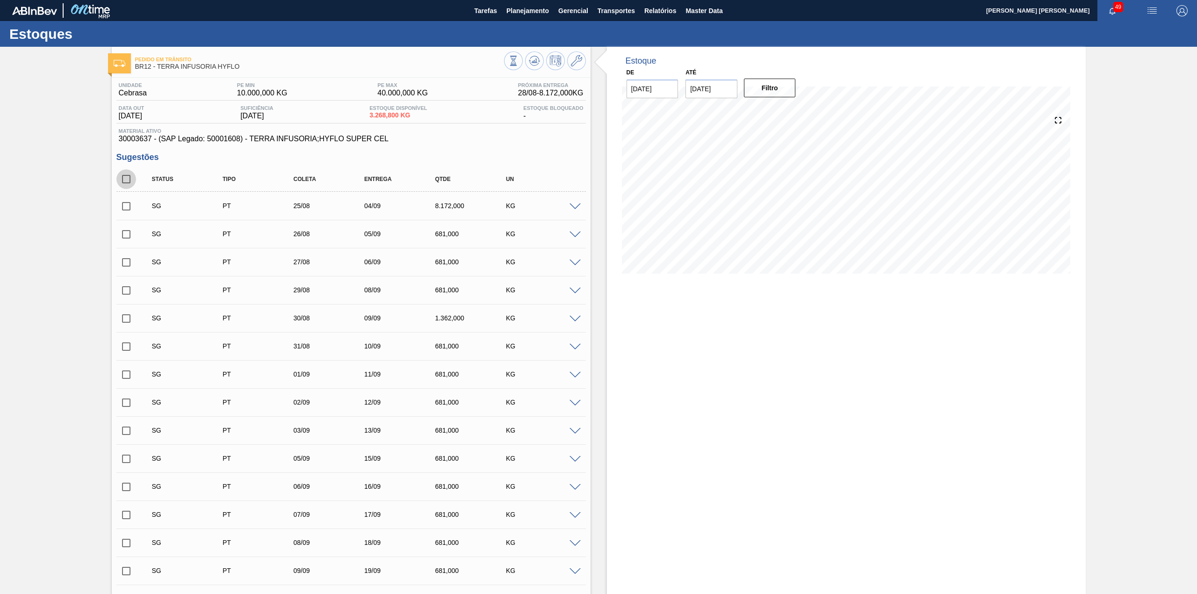
checkbox input "true"
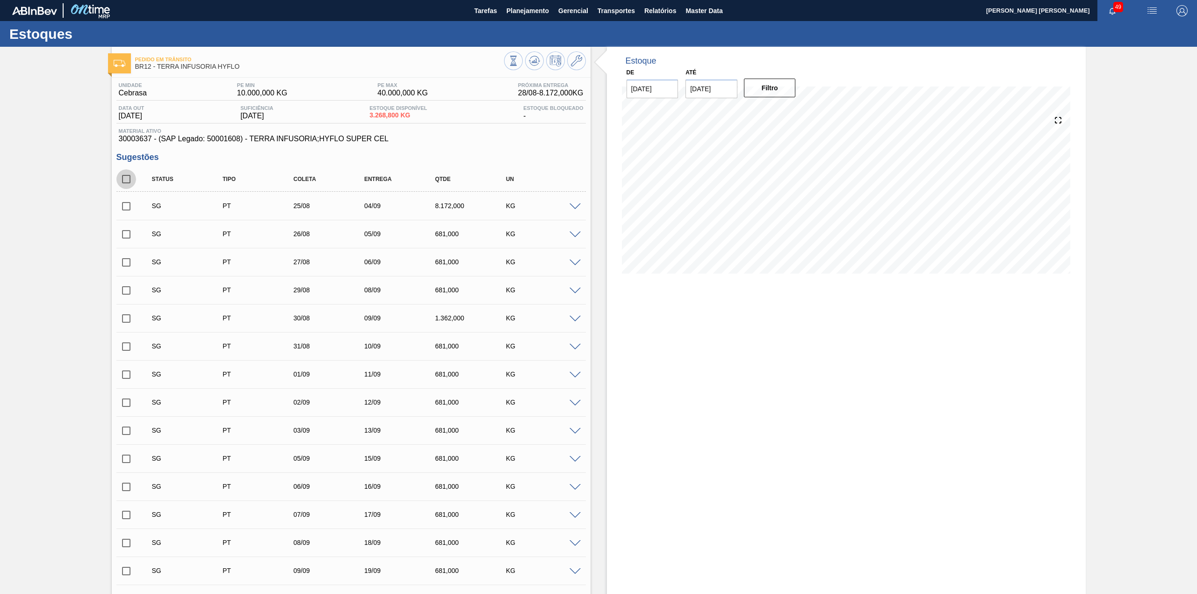
checkbox input "true"
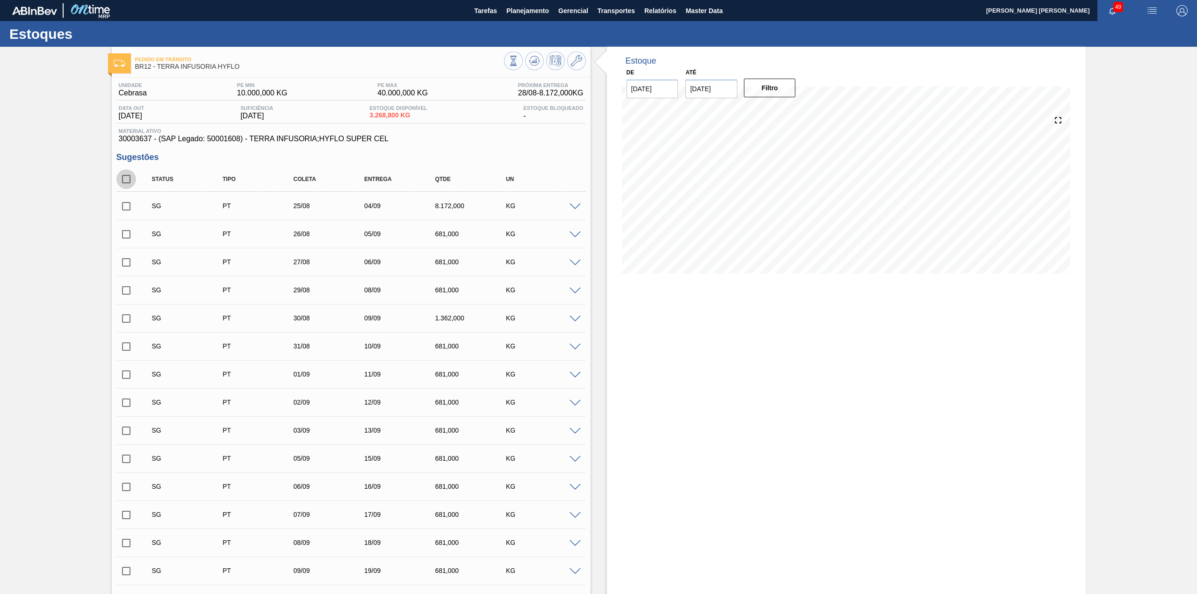
checkbox input "true"
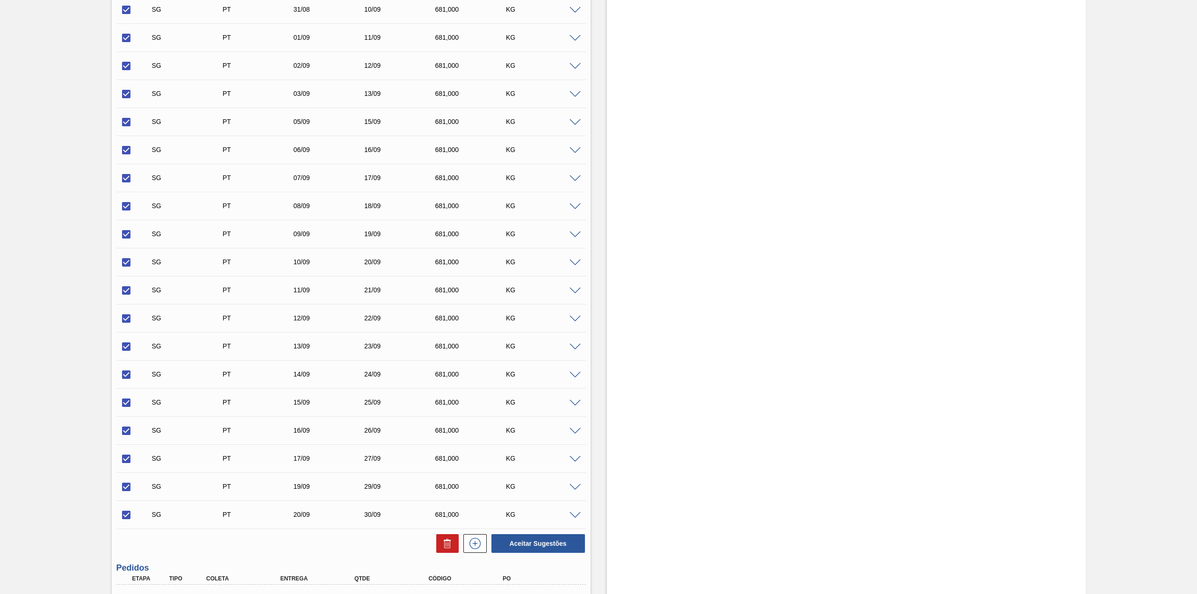
scroll to position [432, 0]
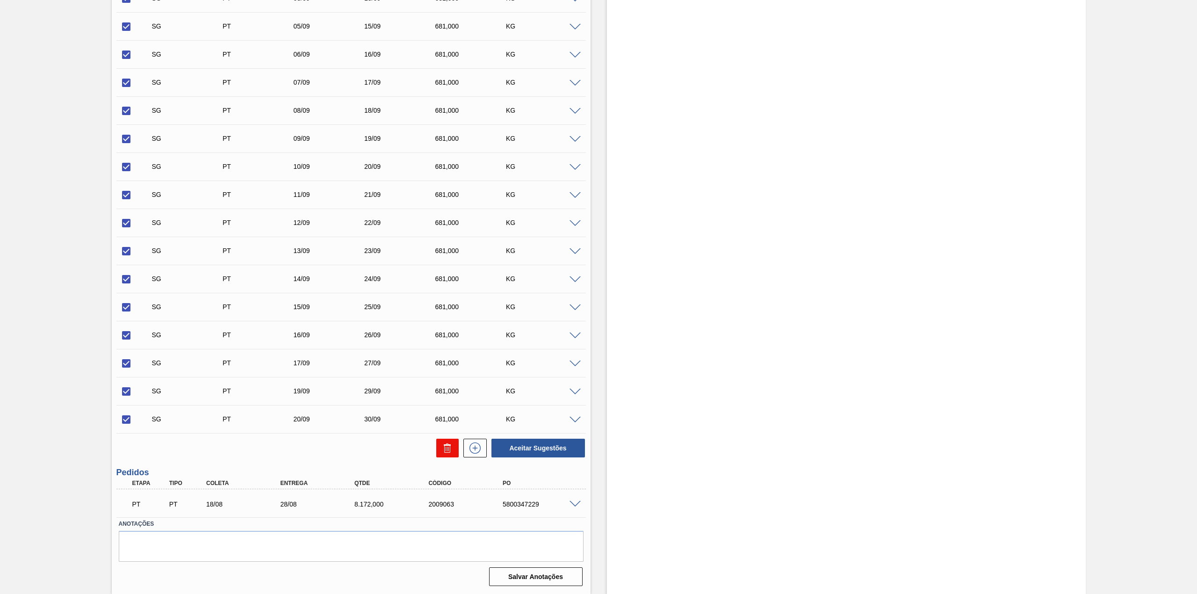
click at [442, 446] on icon at bounding box center [447, 448] width 11 height 11
checkbox input "false"
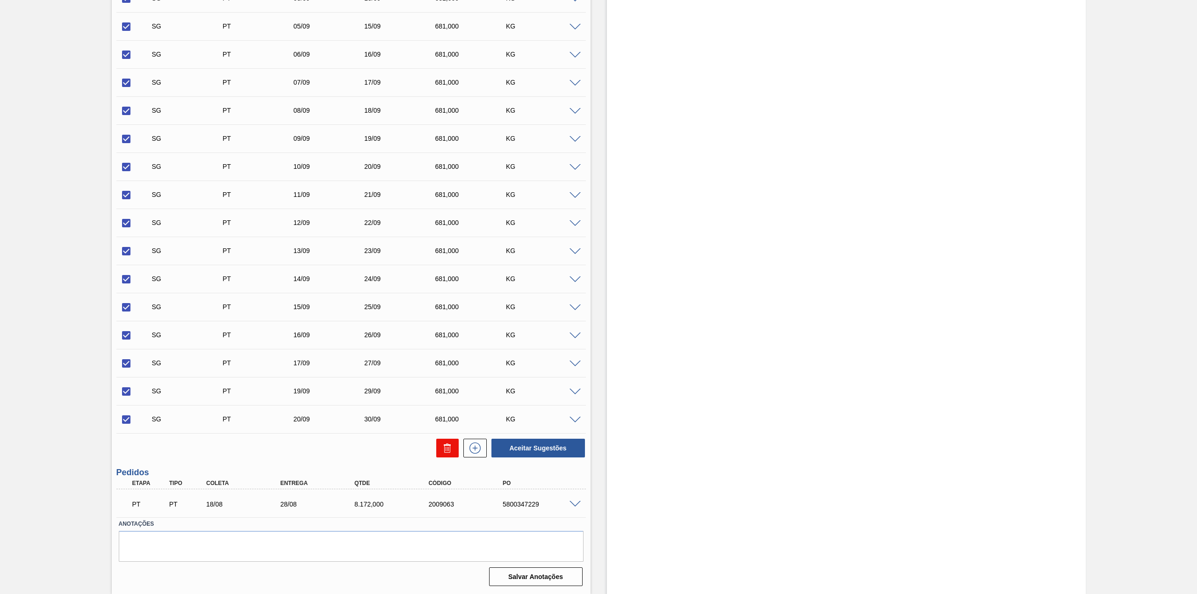
checkbox input "false"
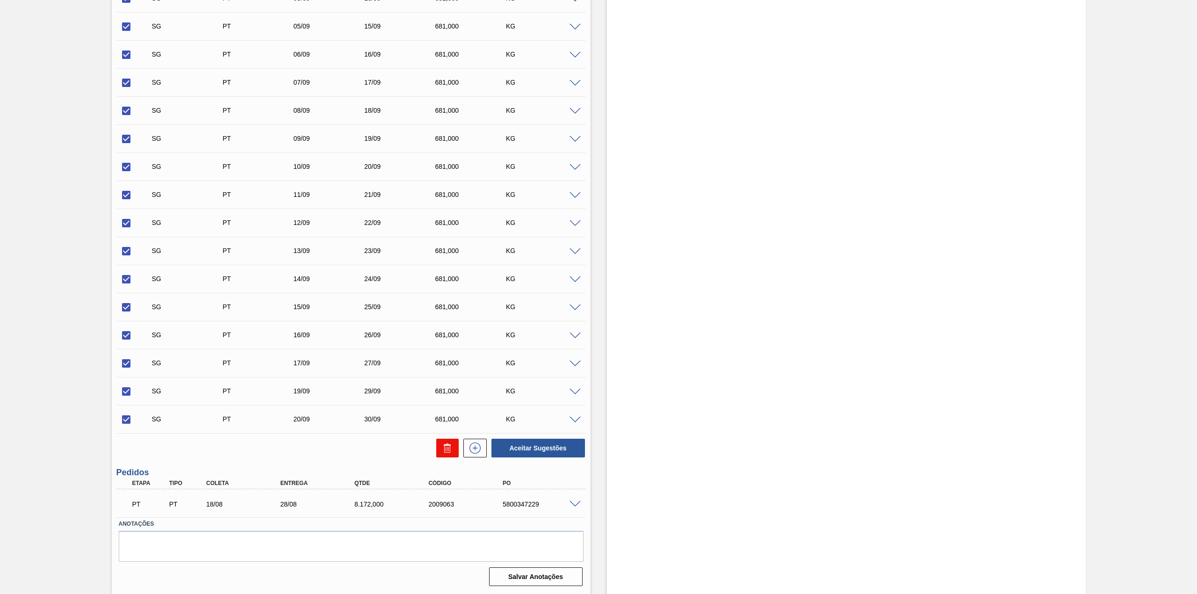
checkbox input "false"
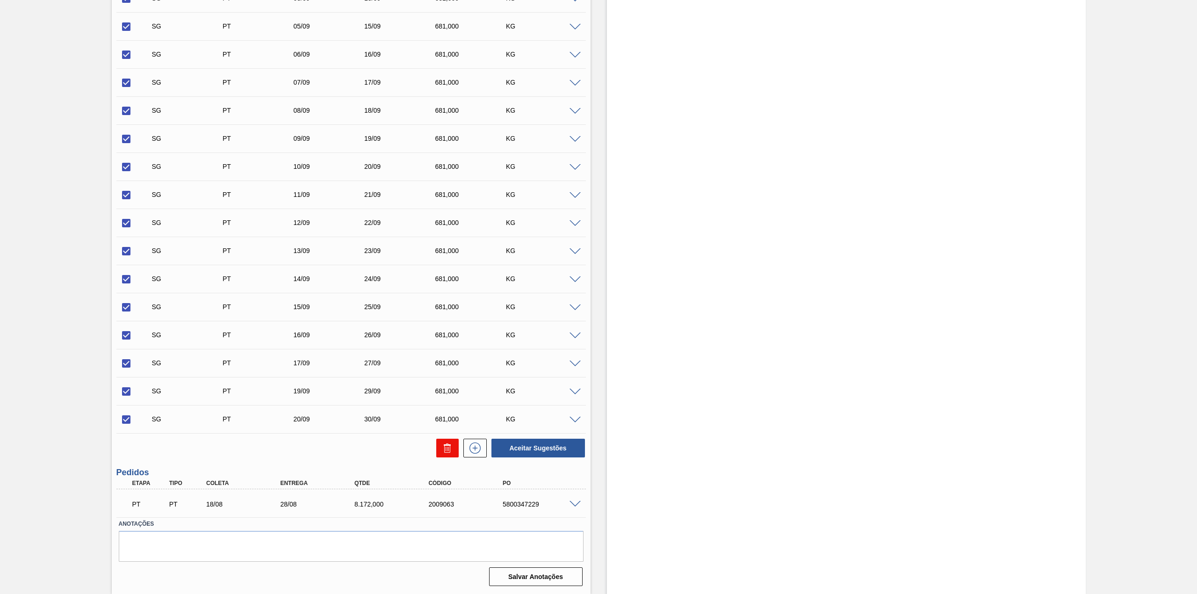
checkbox input "false"
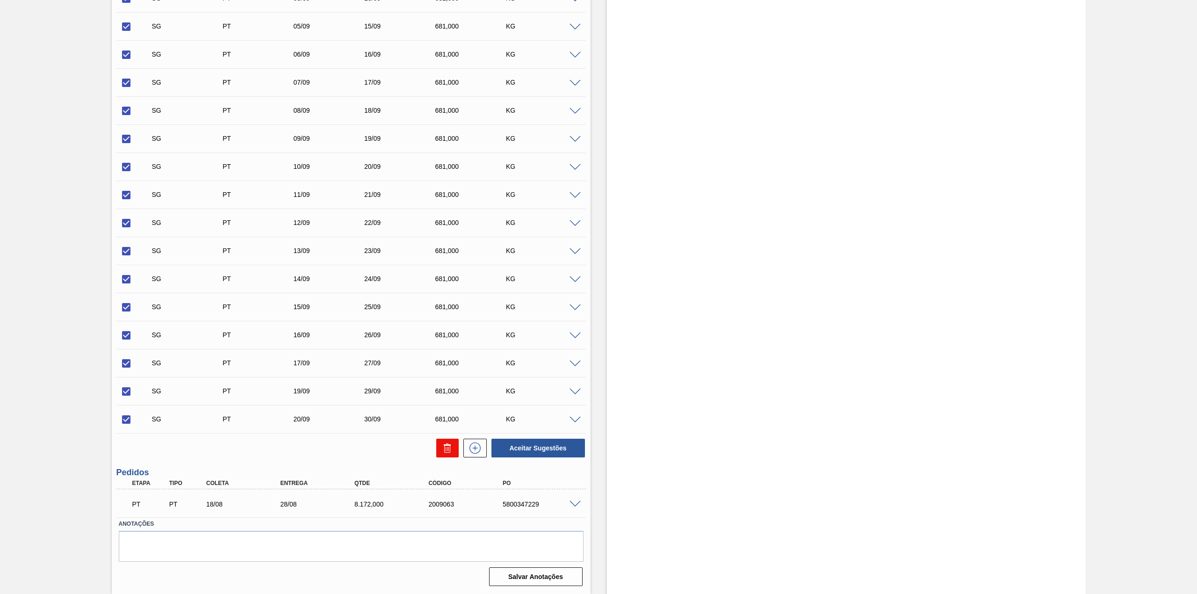
checkbox input "false"
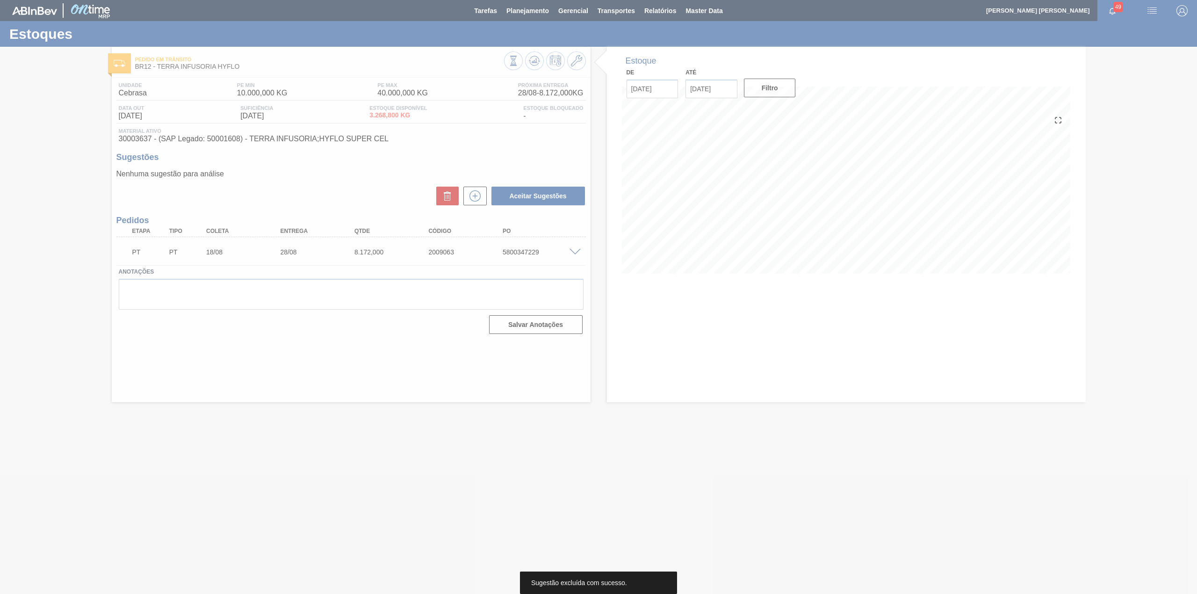
scroll to position [0, 0]
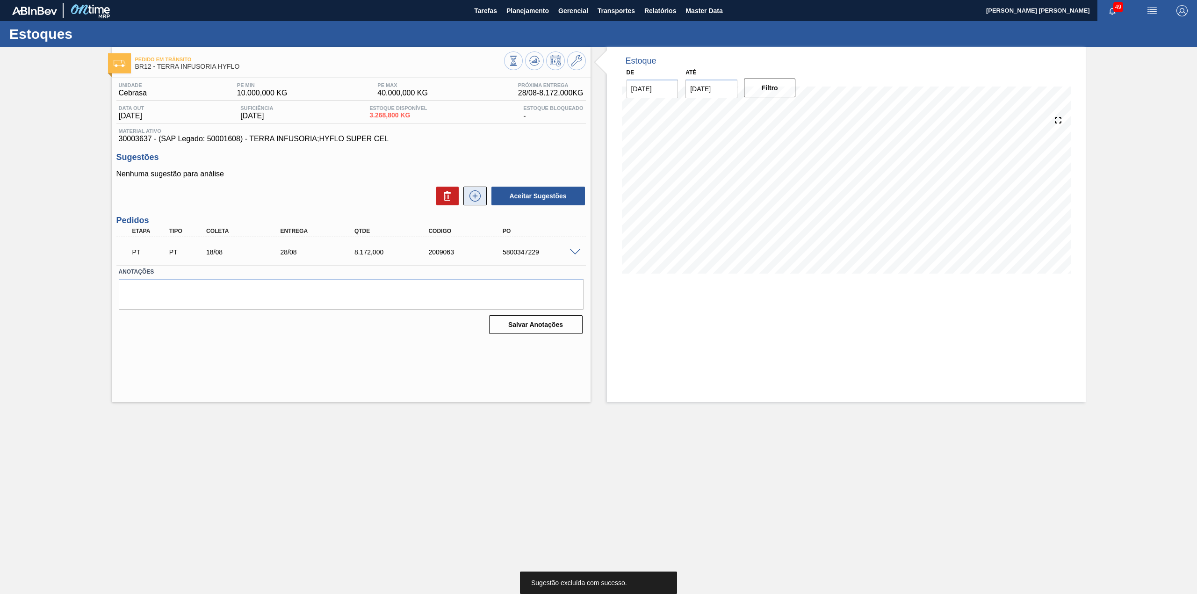
click at [471, 195] on icon at bounding box center [475, 195] width 15 height 11
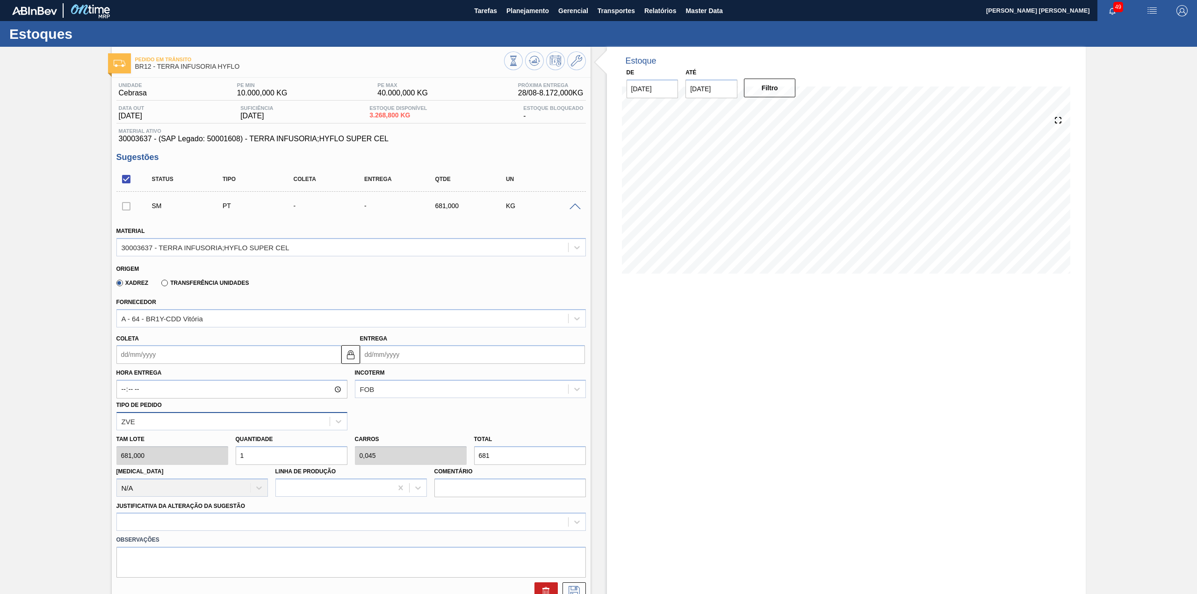
scroll to position [124, 0]
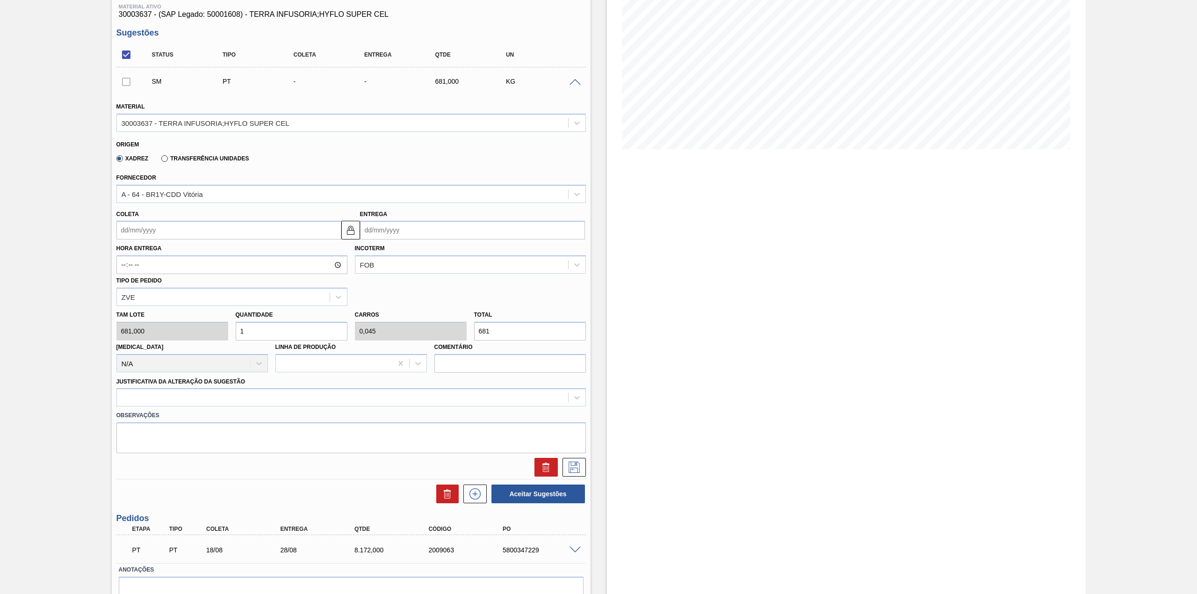
click at [156, 232] on input "Coleta" at bounding box center [228, 230] width 225 height 19
click at [144, 249] on div "agosto 2025" at bounding box center [173, 252] width 112 height 8
click at [158, 345] on div "26" at bounding box center [157, 343] width 13 height 13
type input "[DATE]"
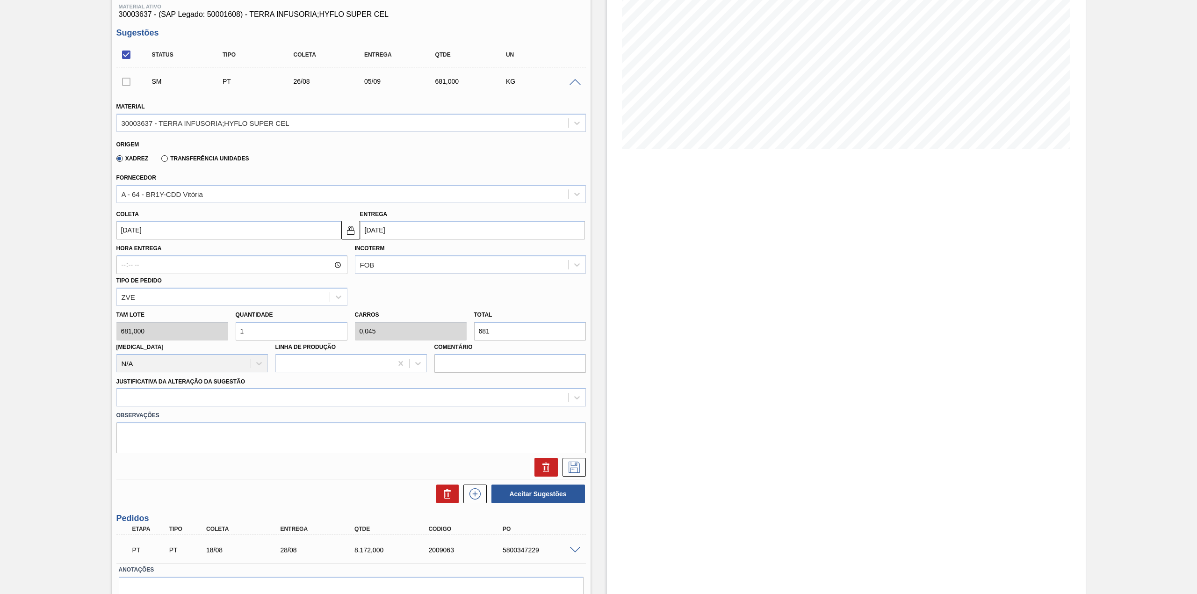
click at [260, 335] on input "1" at bounding box center [292, 331] width 112 height 19
type input "12"
type input "0,545"
type input "8.172"
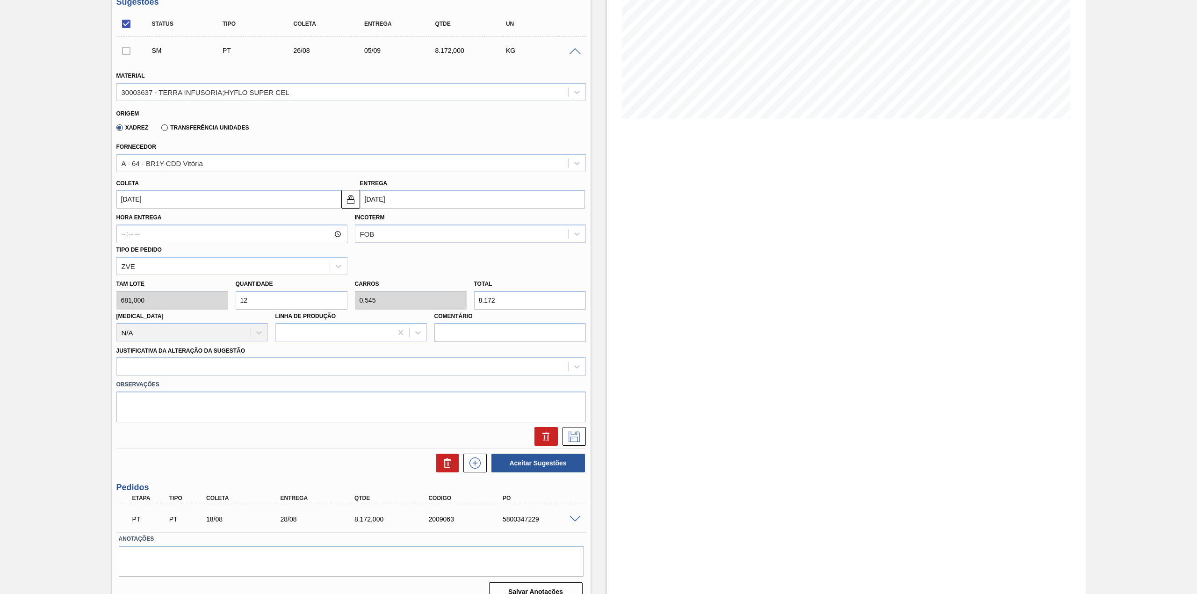
scroll to position [169, 0]
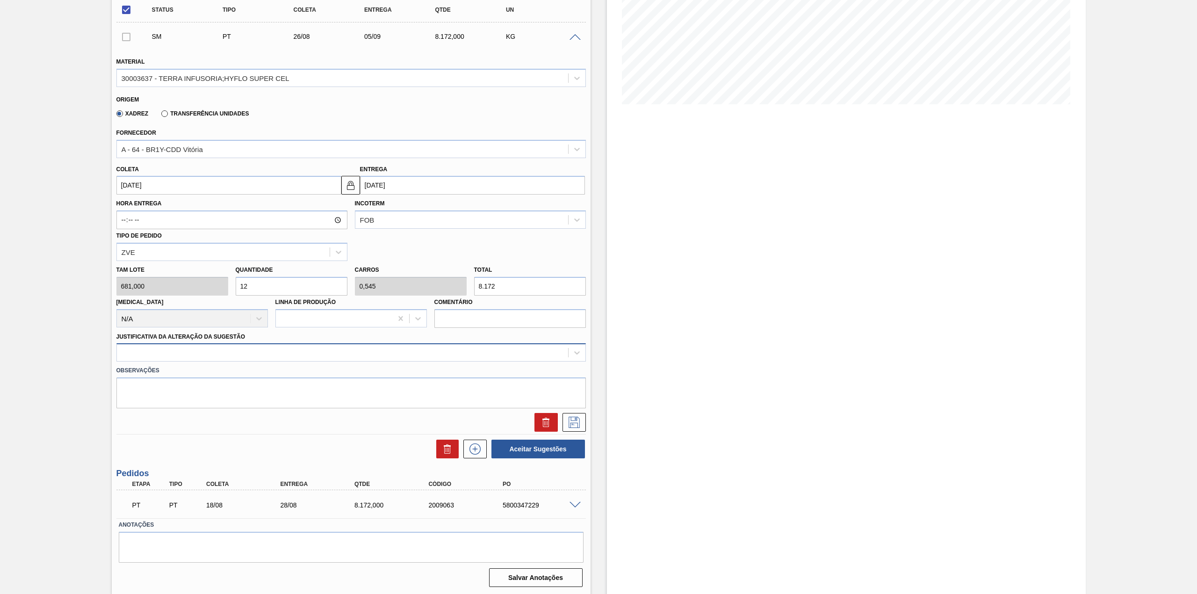
type input "12"
click at [201, 347] on div at bounding box center [342, 353] width 451 height 14
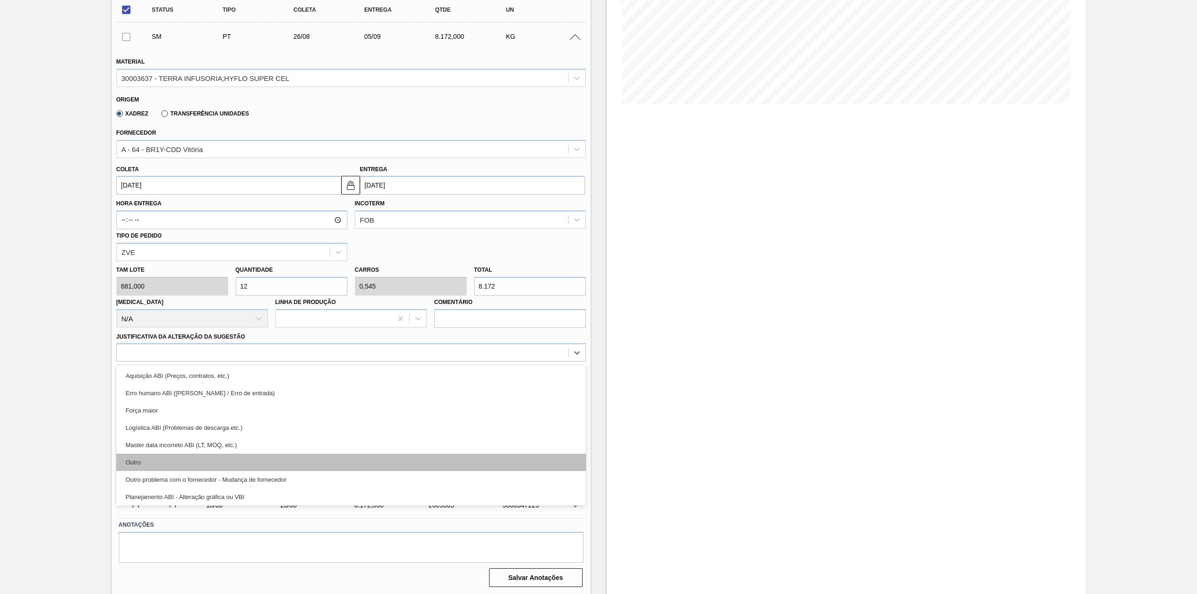
click at [175, 457] on div "Outro" at bounding box center [351, 462] width 470 height 17
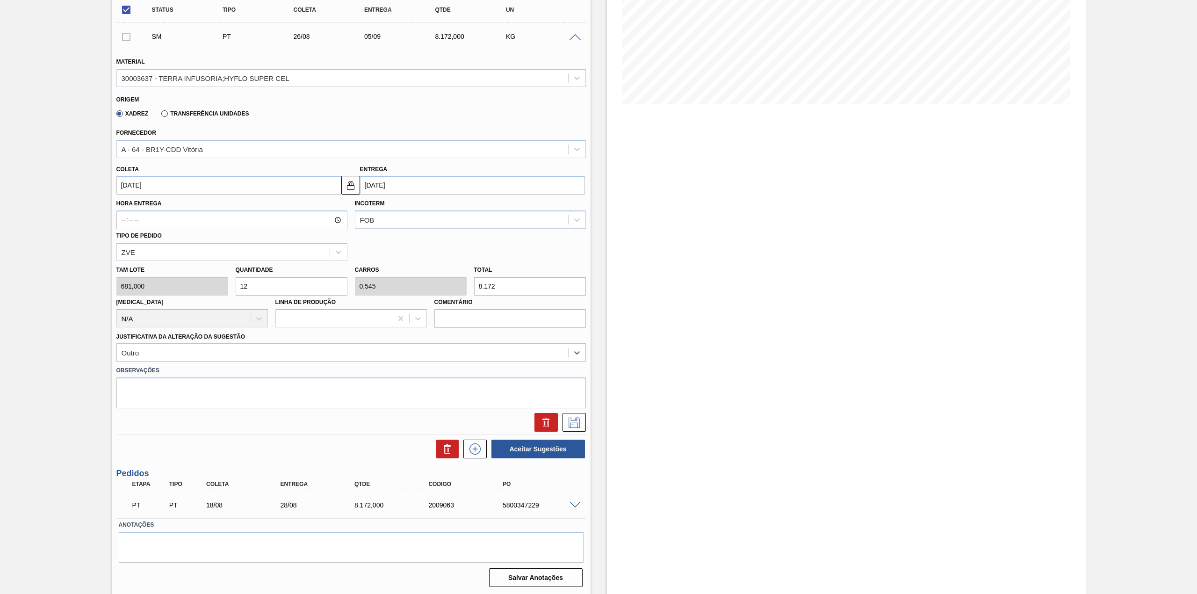
click at [586, 423] on div at bounding box center [351, 422] width 477 height 19
click at [579, 423] on icon at bounding box center [574, 422] width 11 height 11
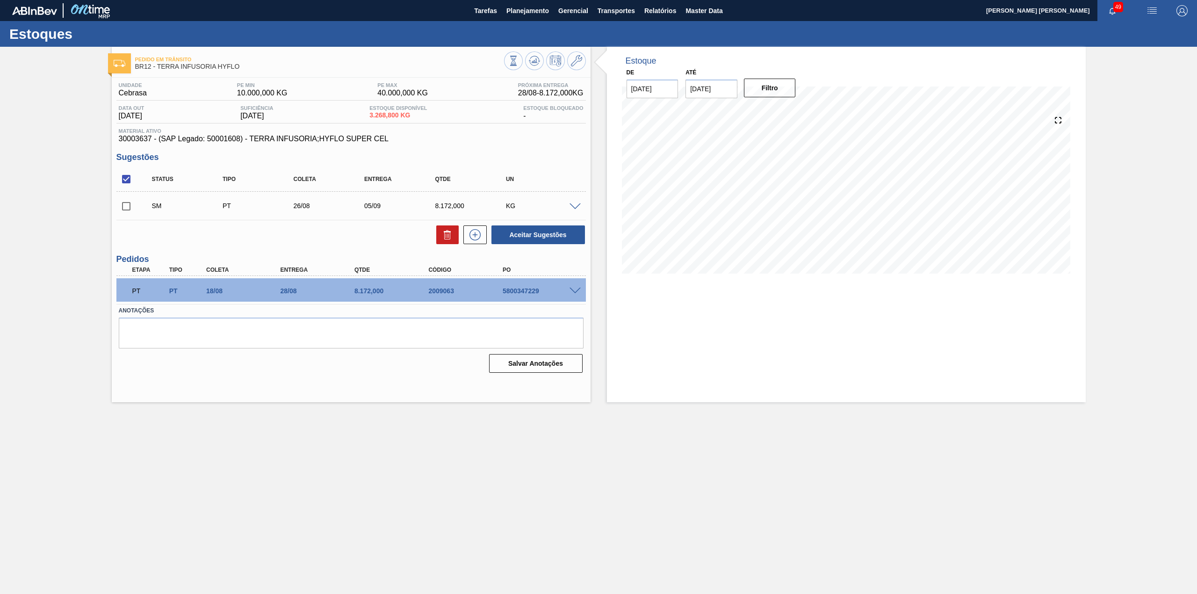
scroll to position [0, 0]
click at [124, 206] on input "checkbox" at bounding box center [126, 206] width 20 height 20
checkbox input "true"
click at [515, 234] on button "Aceitar Sugestões" at bounding box center [539, 234] width 94 height 19
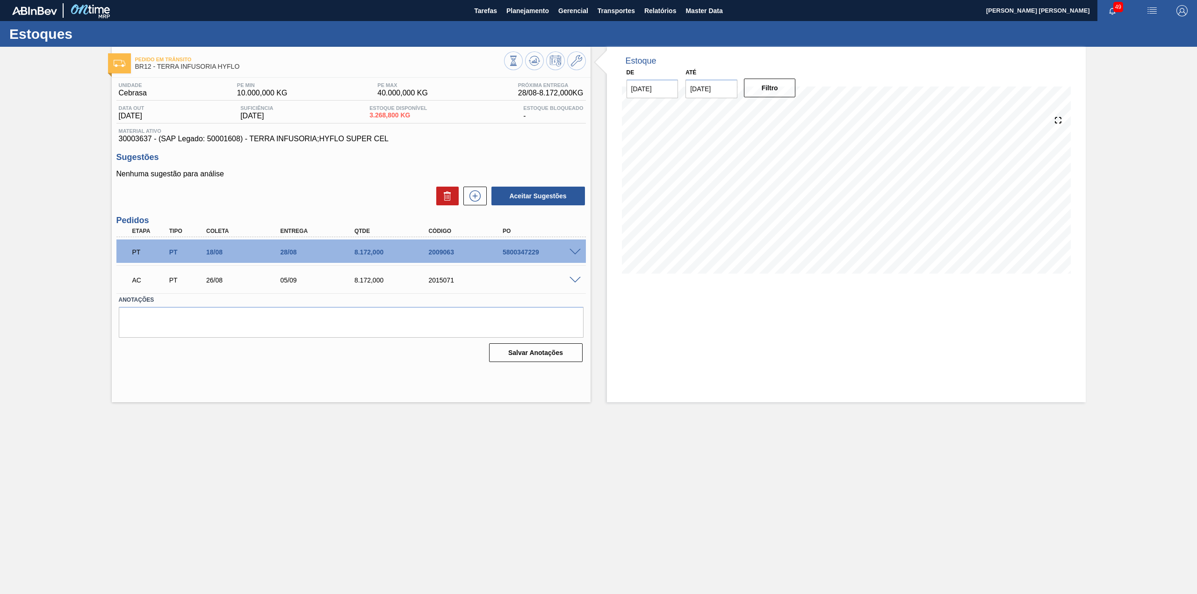
click at [572, 280] on span at bounding box center [575, 280] width 11 height 7
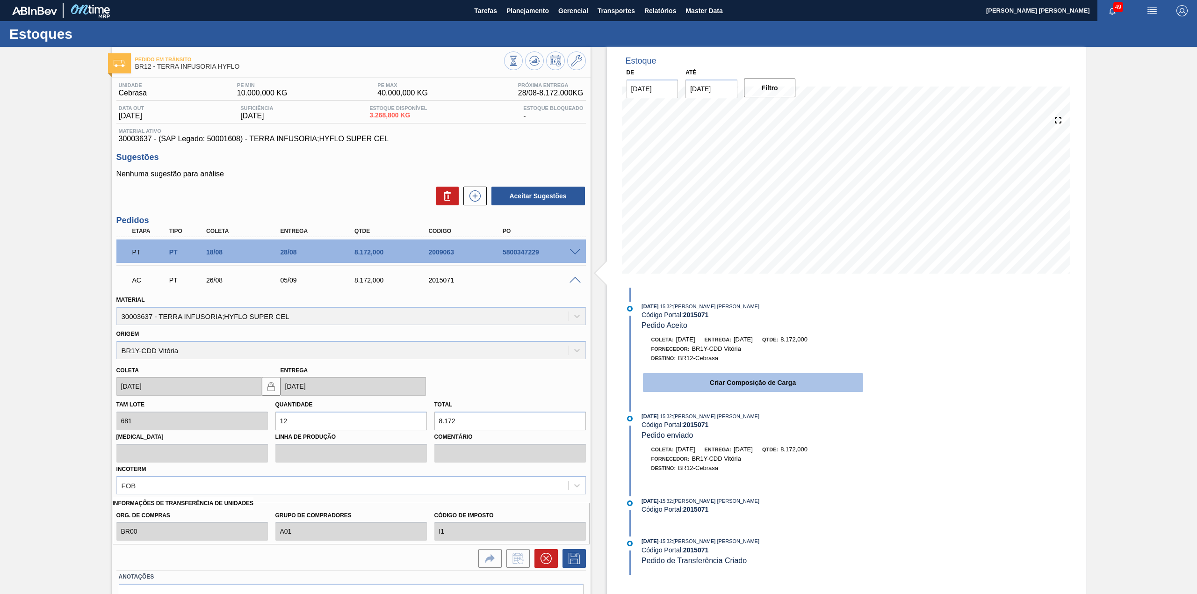
click at [729, 382] on button "Criar Composição de Carga" at bounding box center [753, 382] width 220 height 19
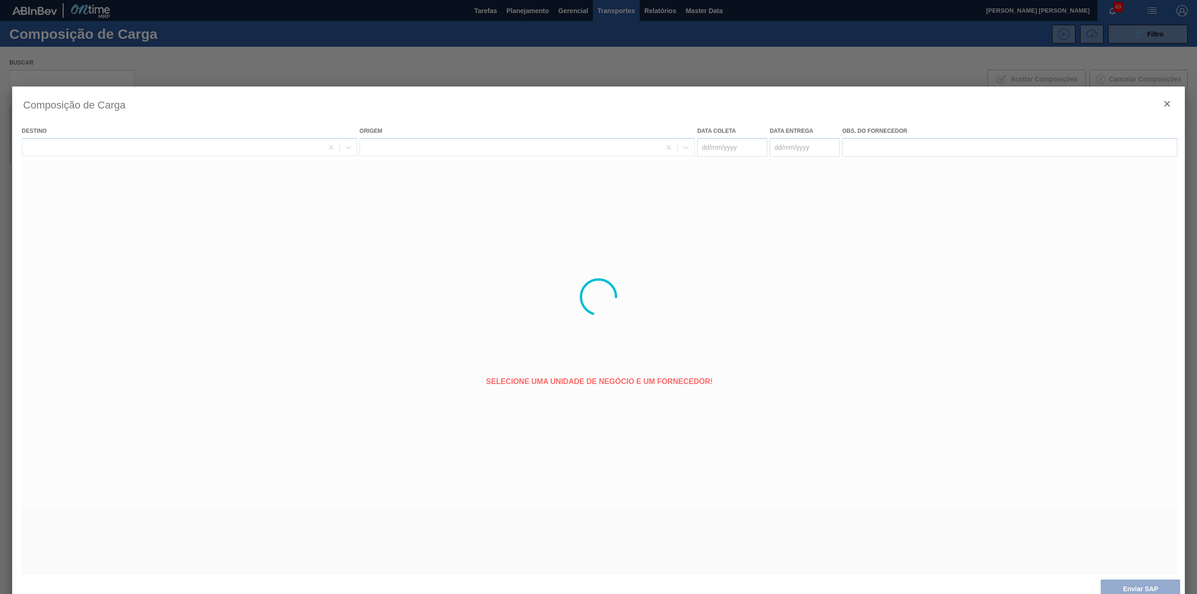
type coleta "[DATE]"
type entrega "[DATE]"
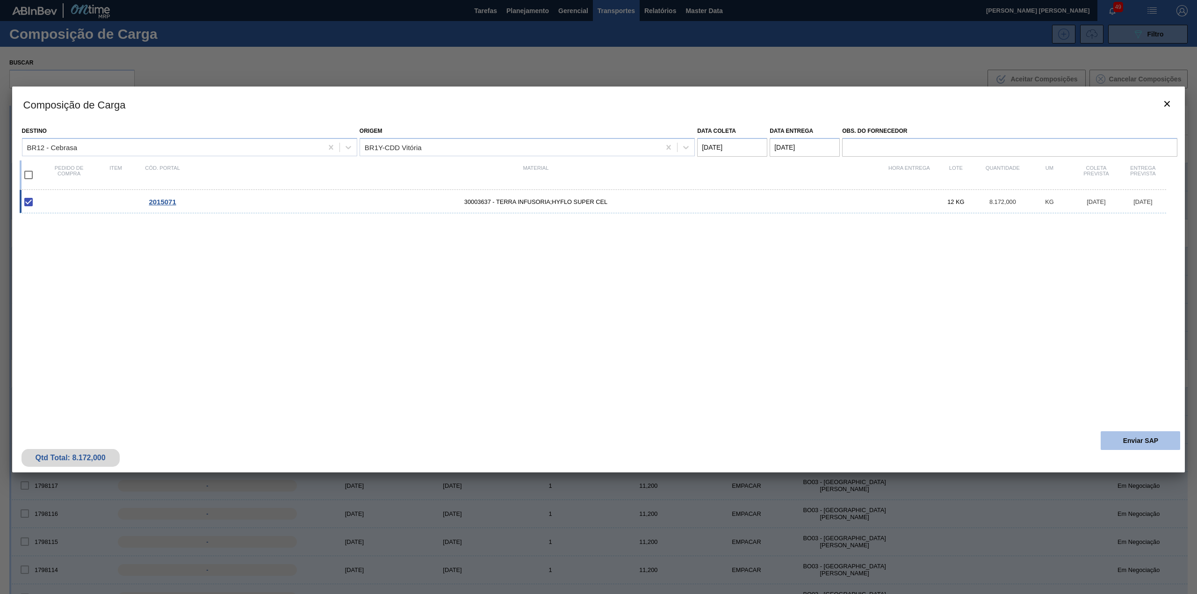
click at [1126, 438] on button "Enviar SAP" at bounding box center [1141, 440] width 80 height 19
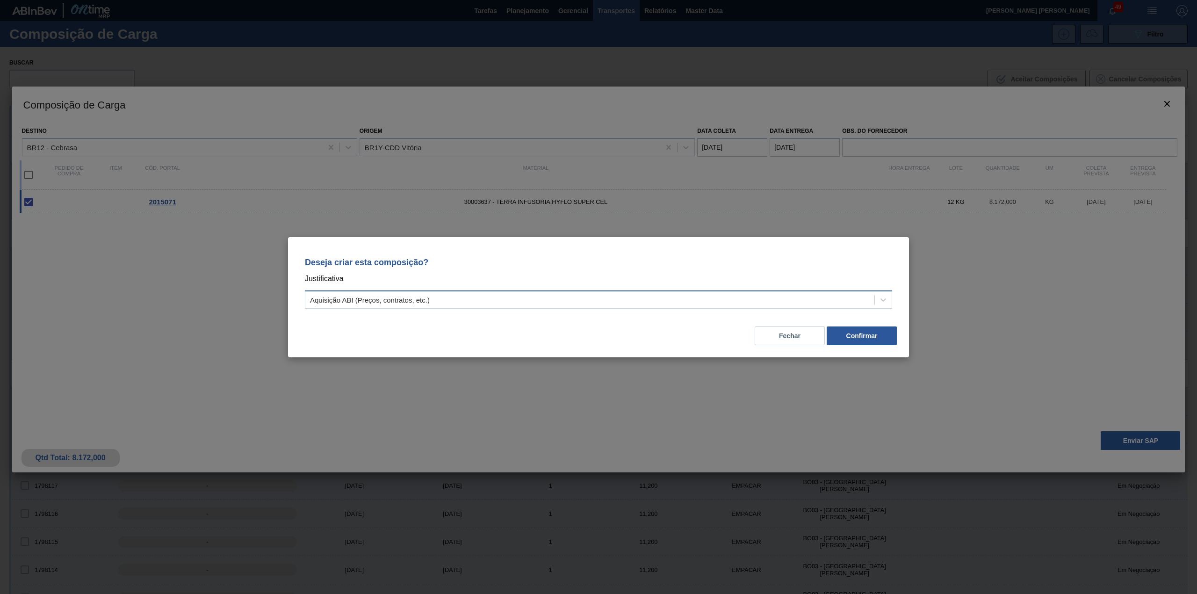
click at [504, 302] on div "Aquisição ABI (Preços, contratos, etc.)" at bounding box center [589, 300] width 569 height 14
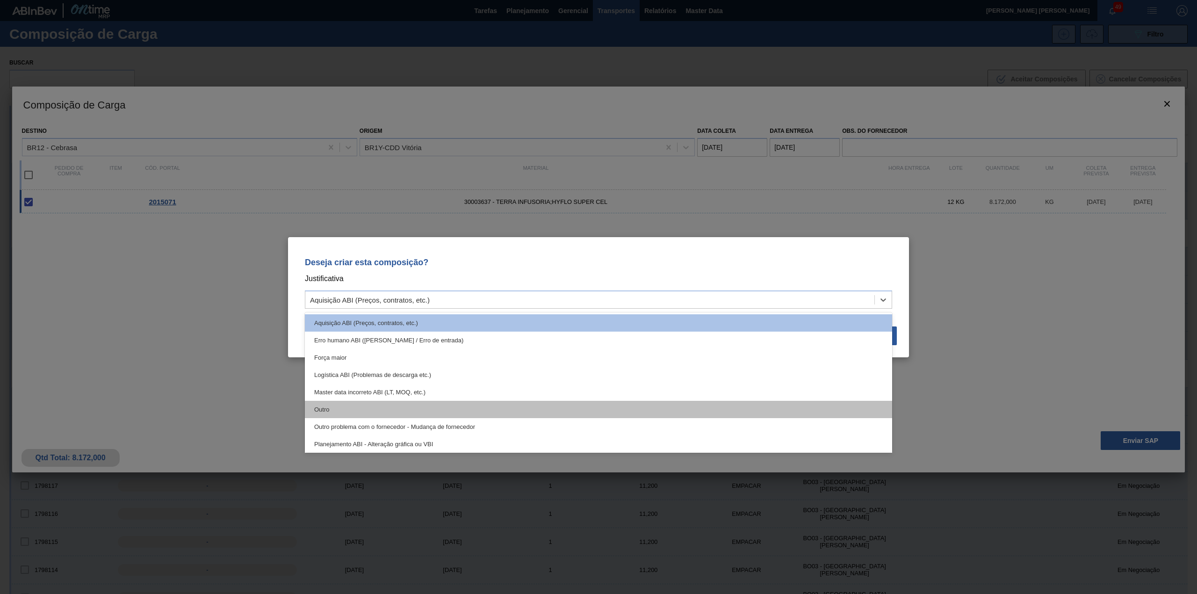
click at [361, 410] on div "Outro" at bounding box center [599, 409] width 588 height 17
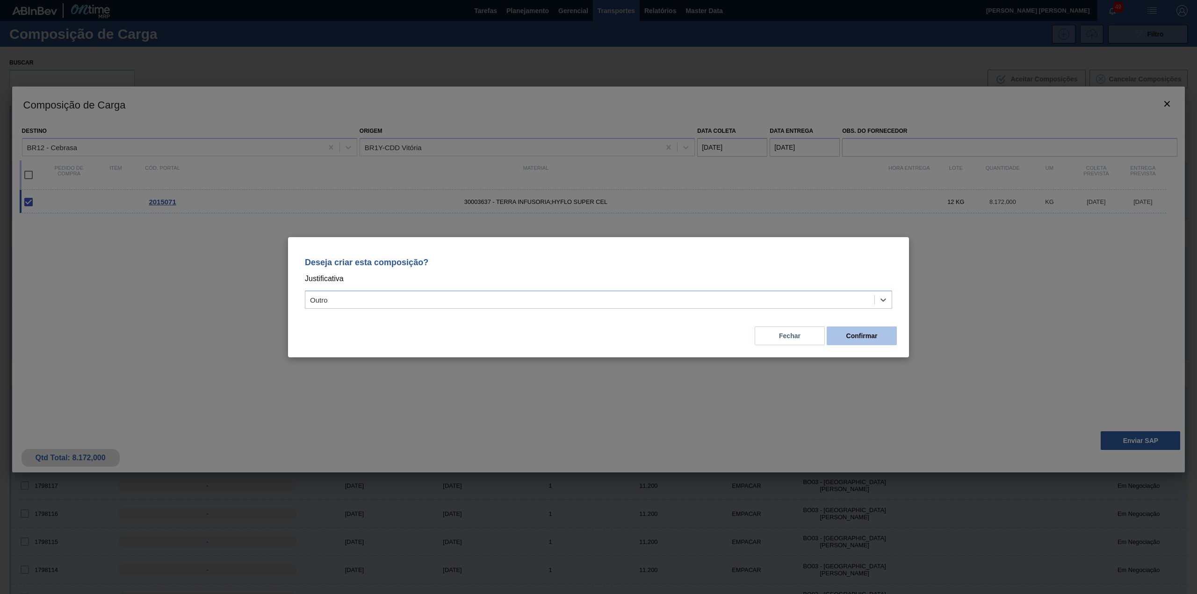
click at [845, 339] on button "Confirmar" at bounding box center [862, 336] width 70 height 19
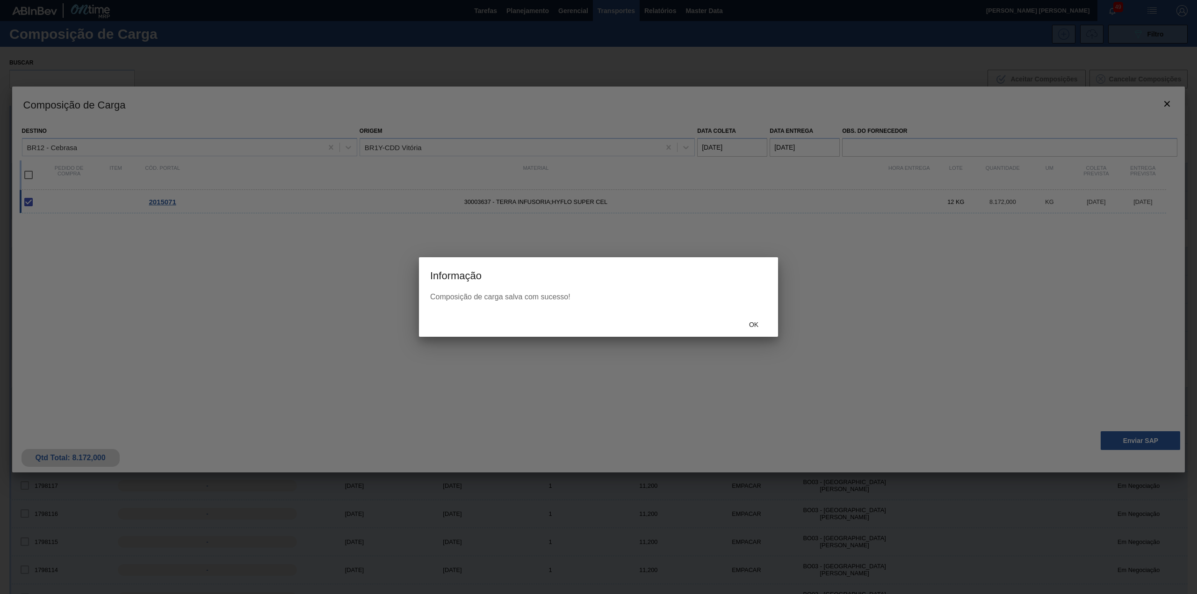
click at [762, 318] on div "Ok" at bounding box center [753, 324] width 41 height 17
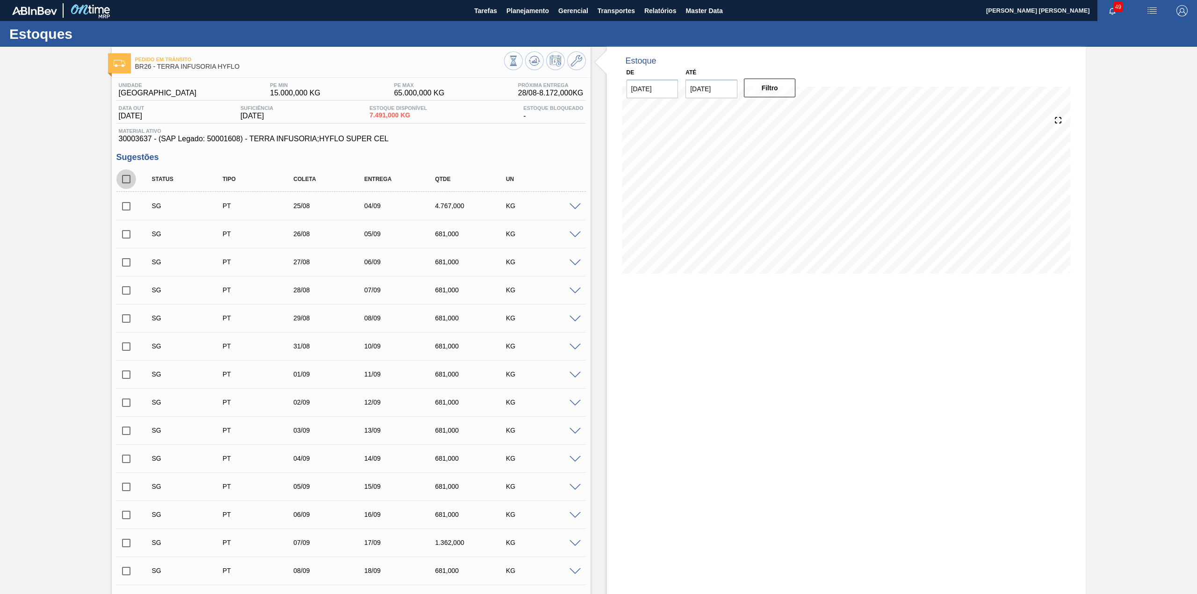
click at [128, 184] on input "checkbox" at bounding box center [126, 179] width 20 height 20
checkbox input "true"
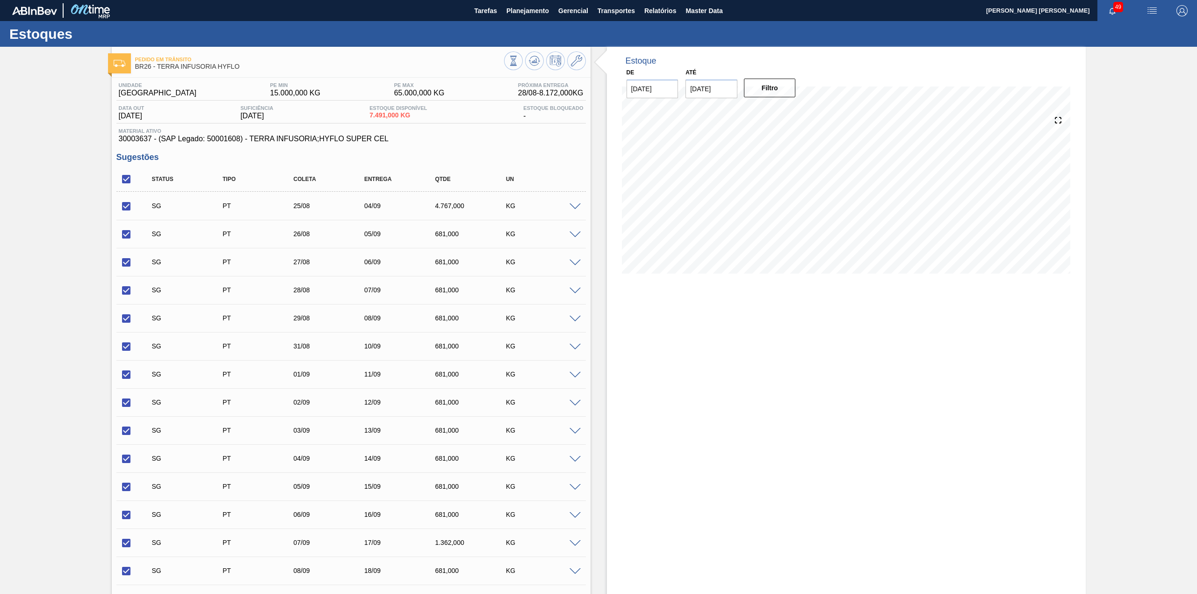
checkbox input "true"
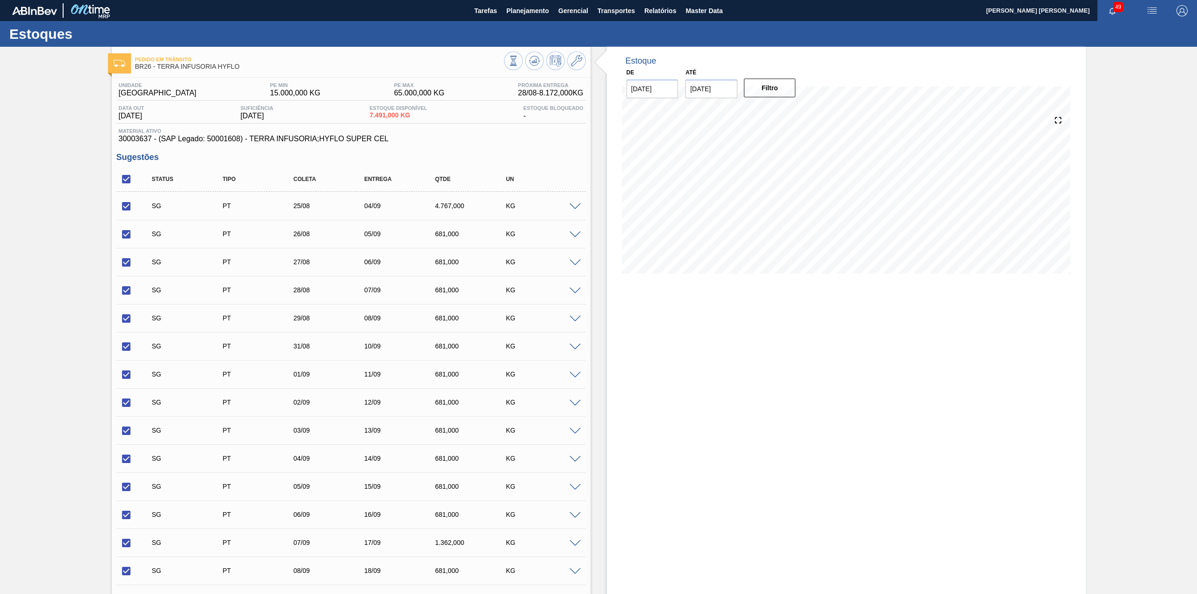
checkbox input "true"
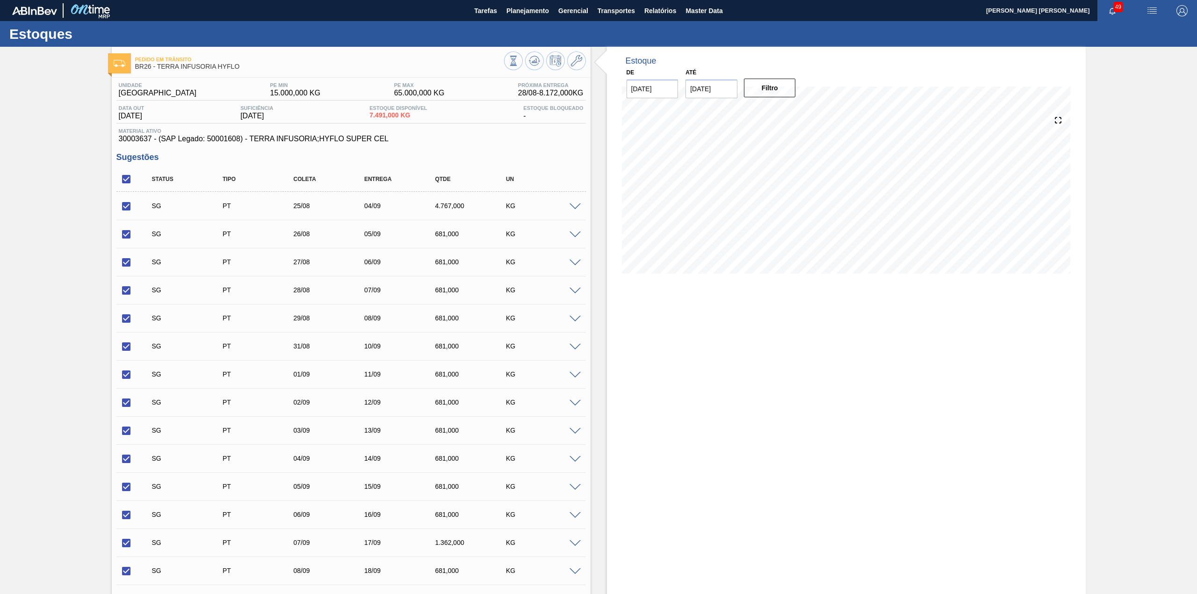
checkbox input "true"
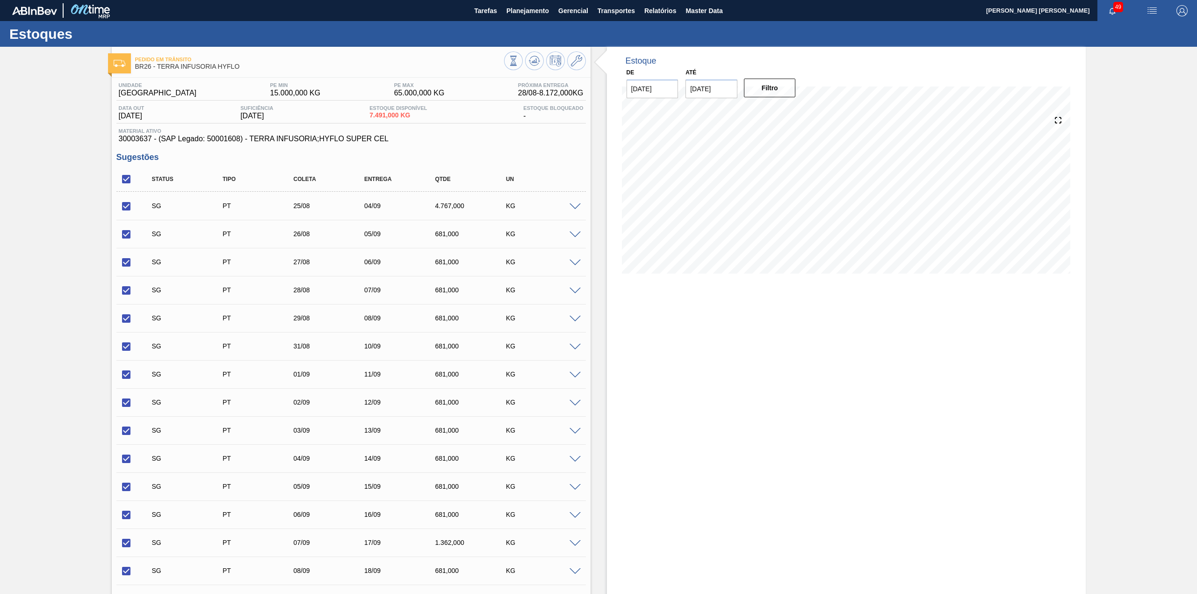
checkbox input "true"
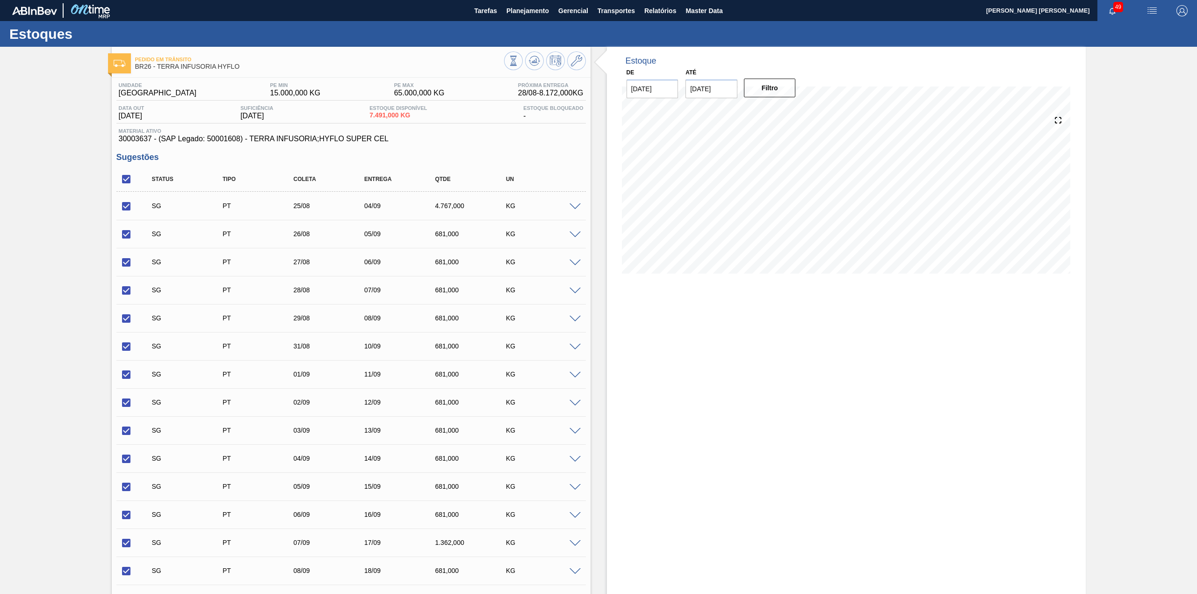
checkbox input "true"
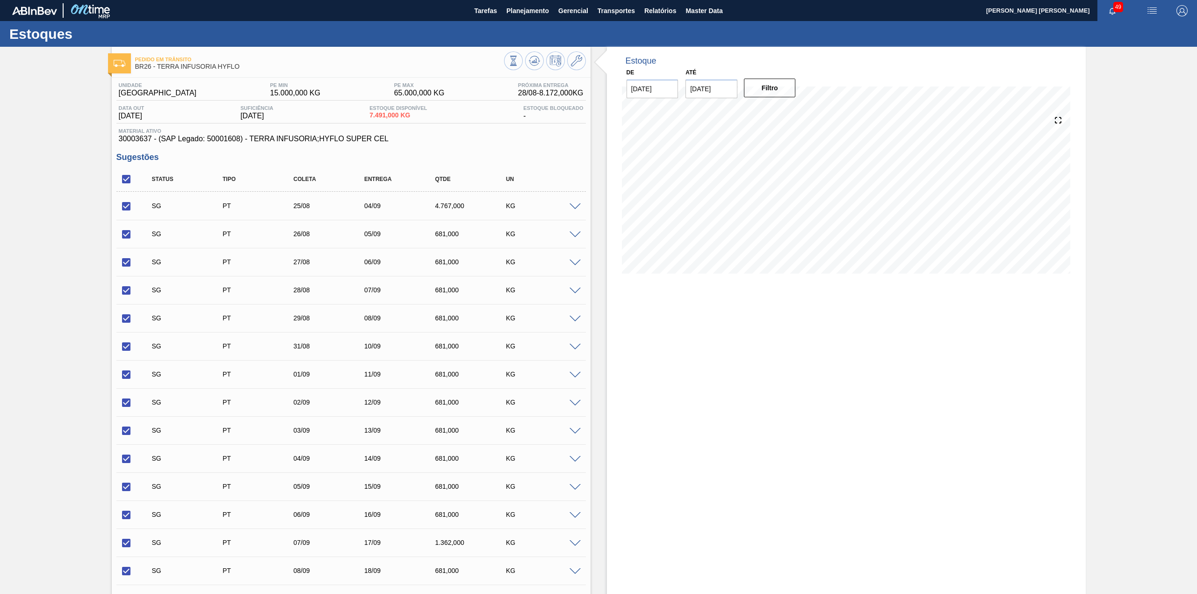
checkbox input "true"
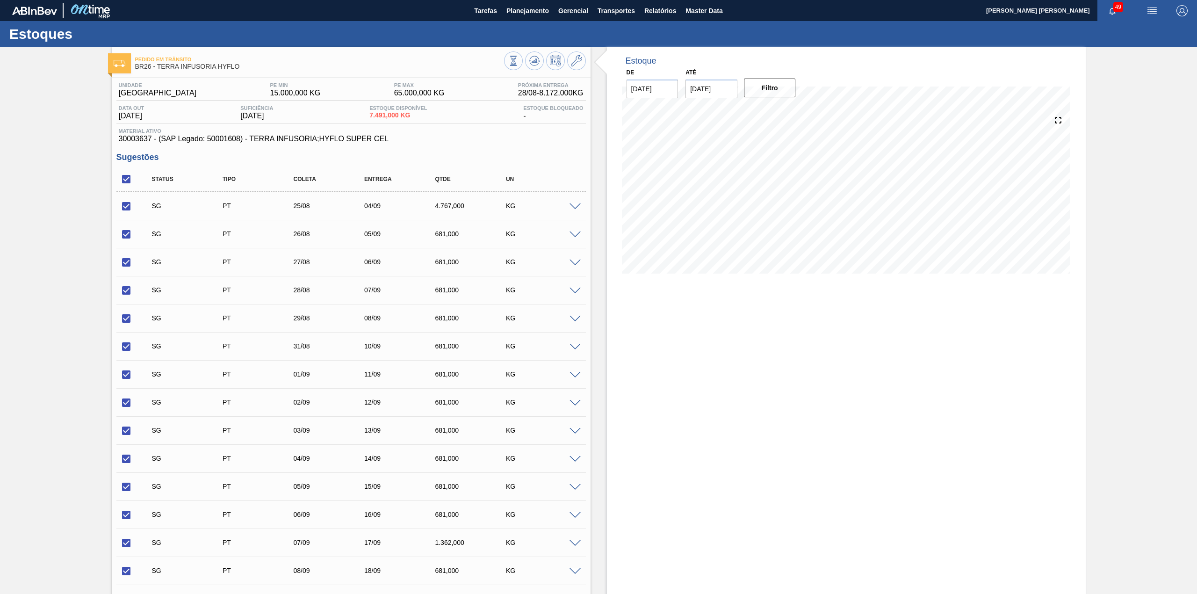
checkbox input "true"
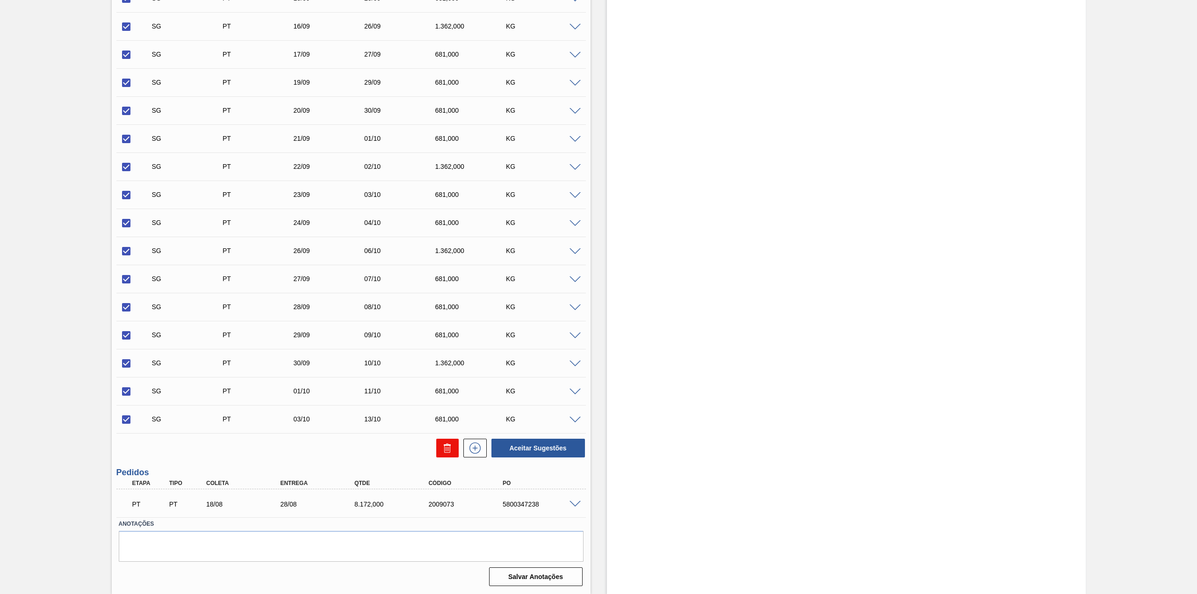
click at [449, 451] on icon at bounding box center [447, 448] width 11 height 11
checkbox input "false"
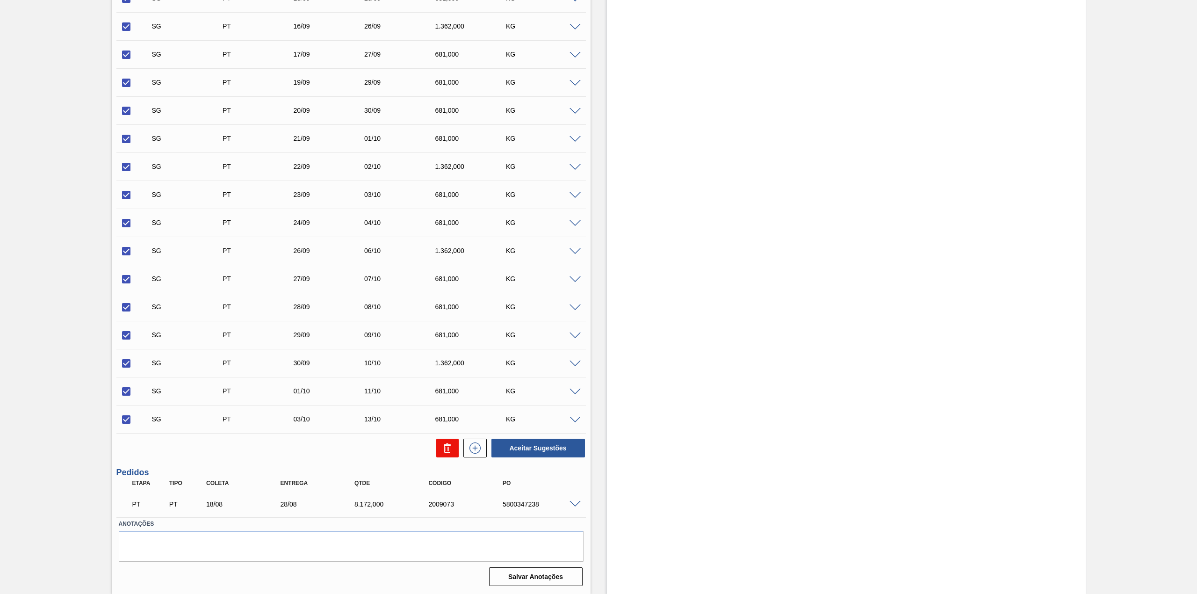
checkbox input "false"
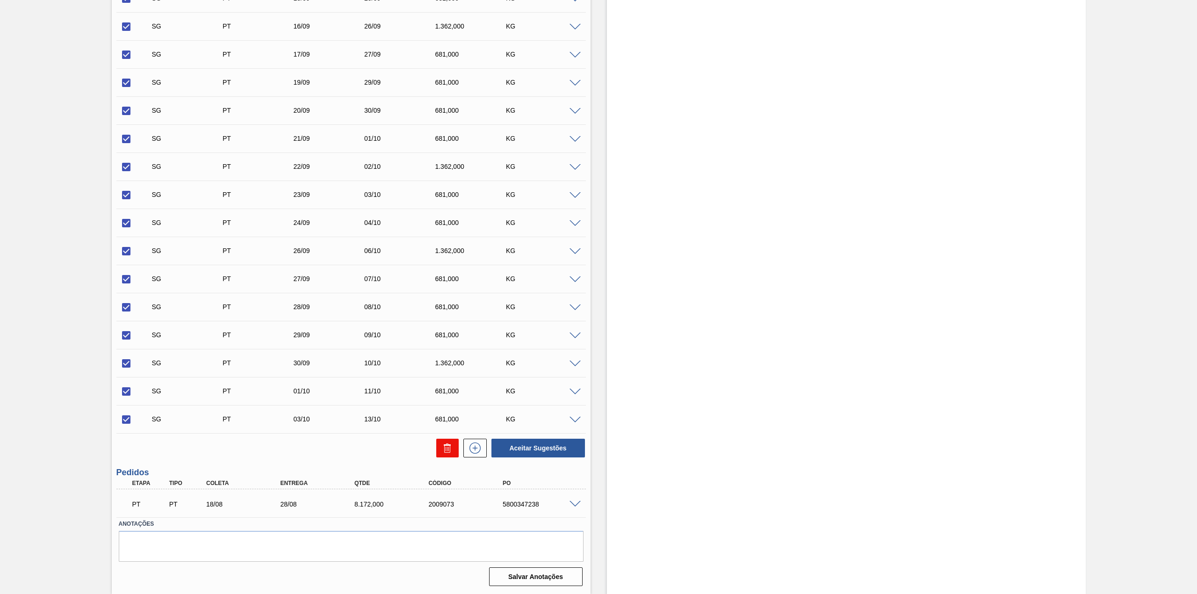
checkbox input "false"
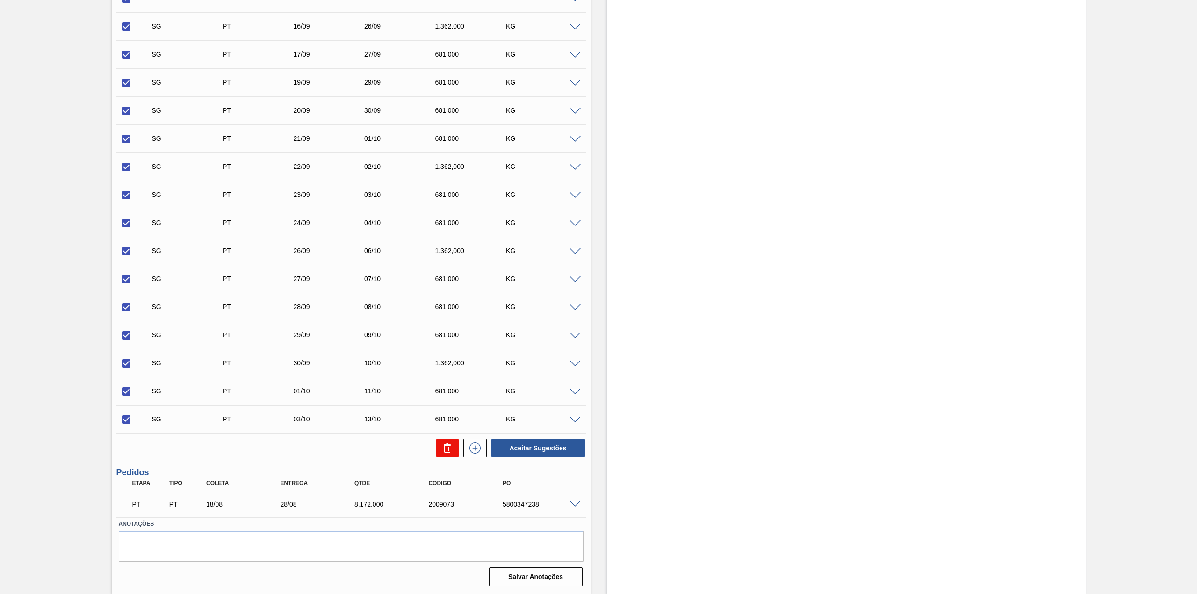
checkbox input "false"
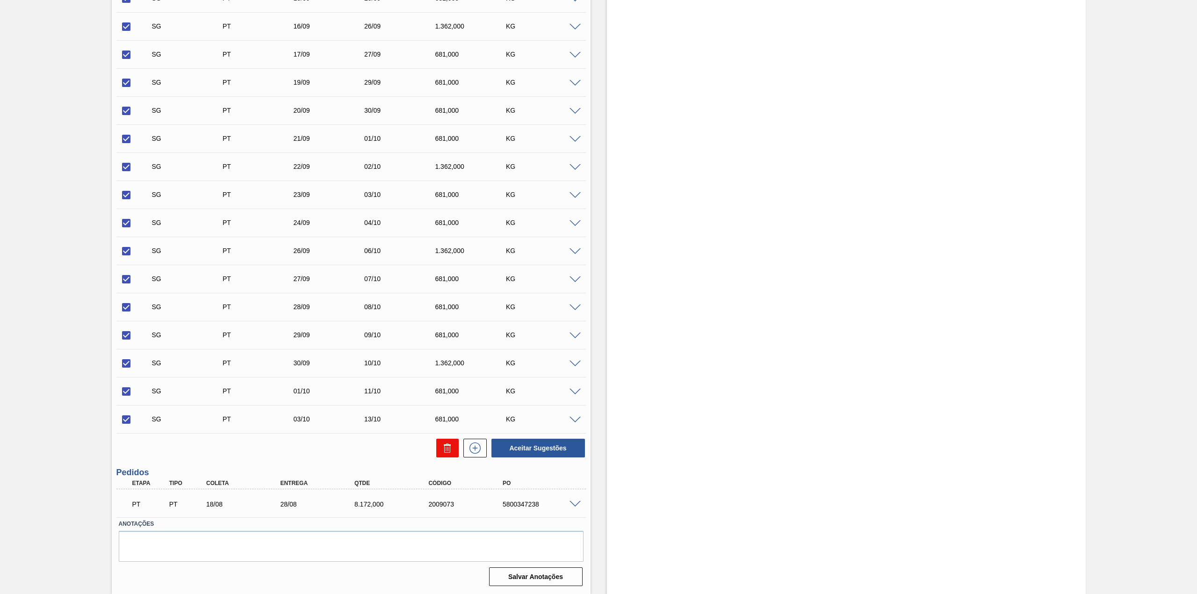
checkbox input "false"
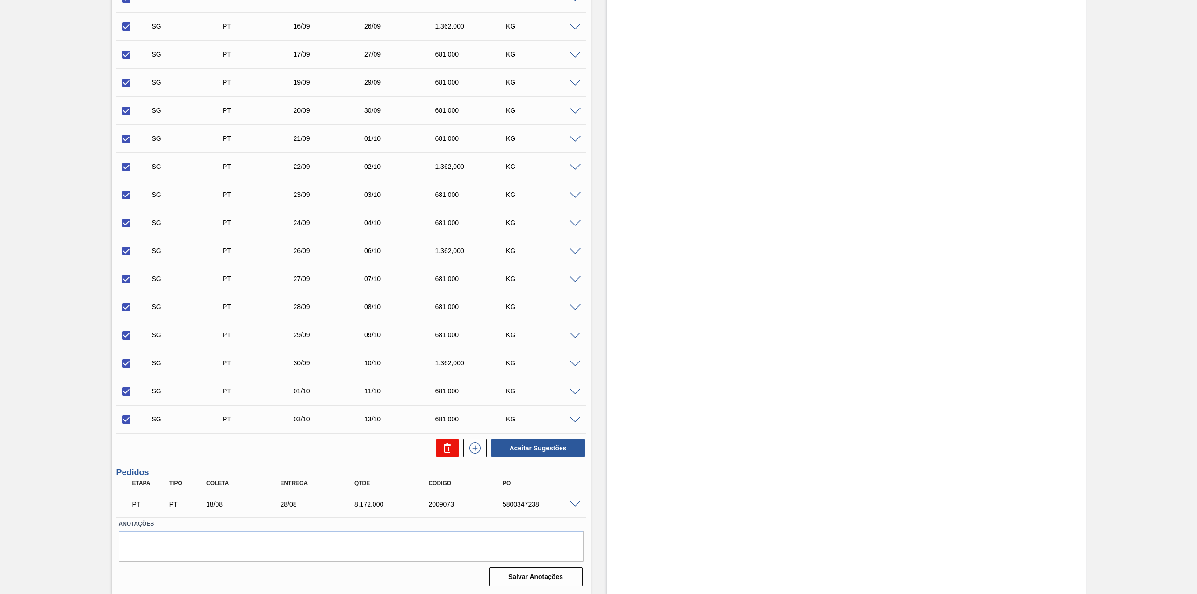
checkbox input "false"
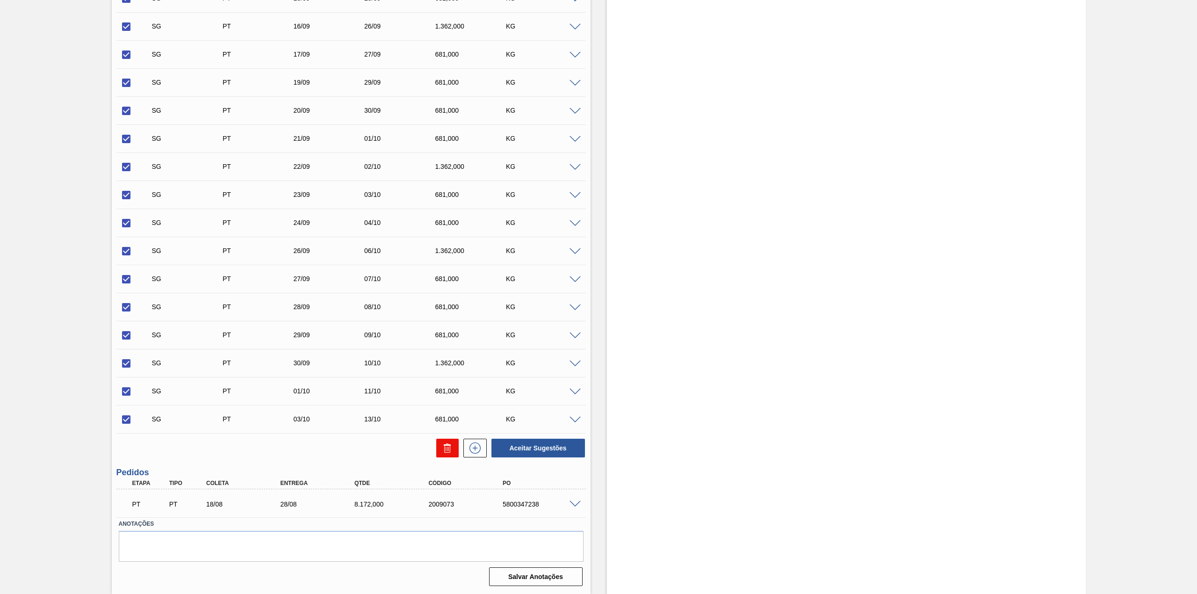
checkbox input "false"
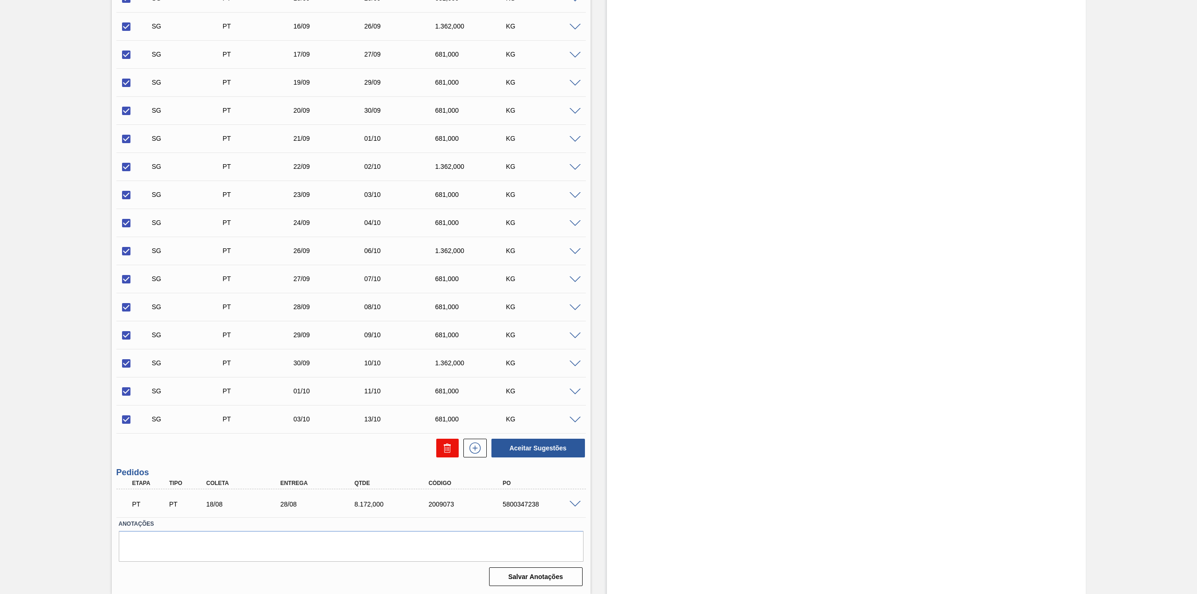
checkbox input "false"
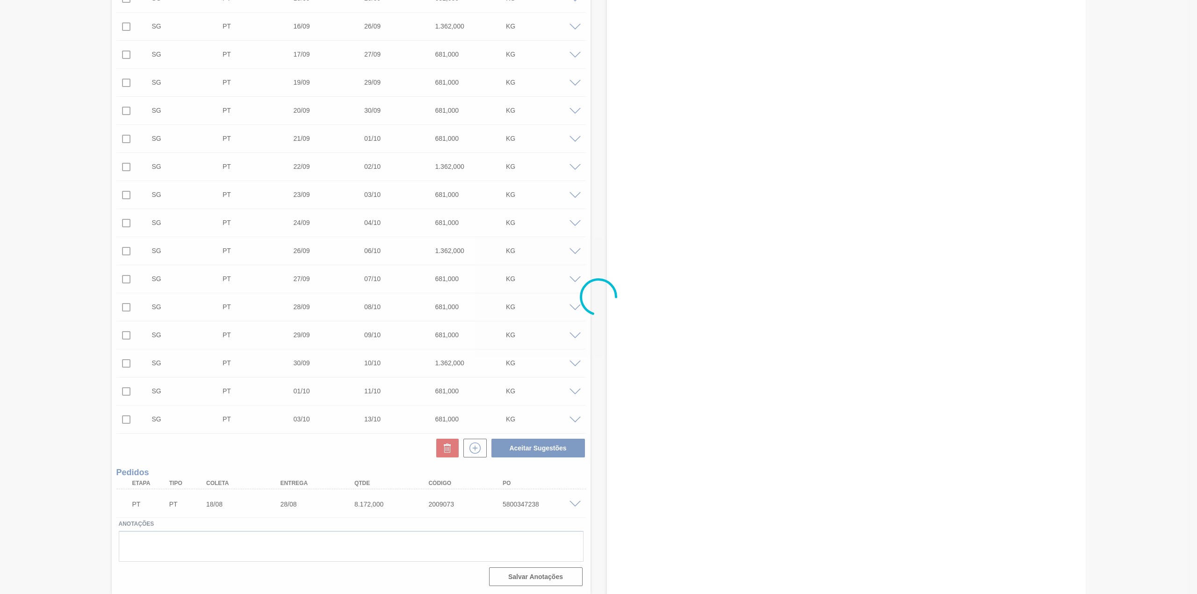
scroll to position [0, 0]
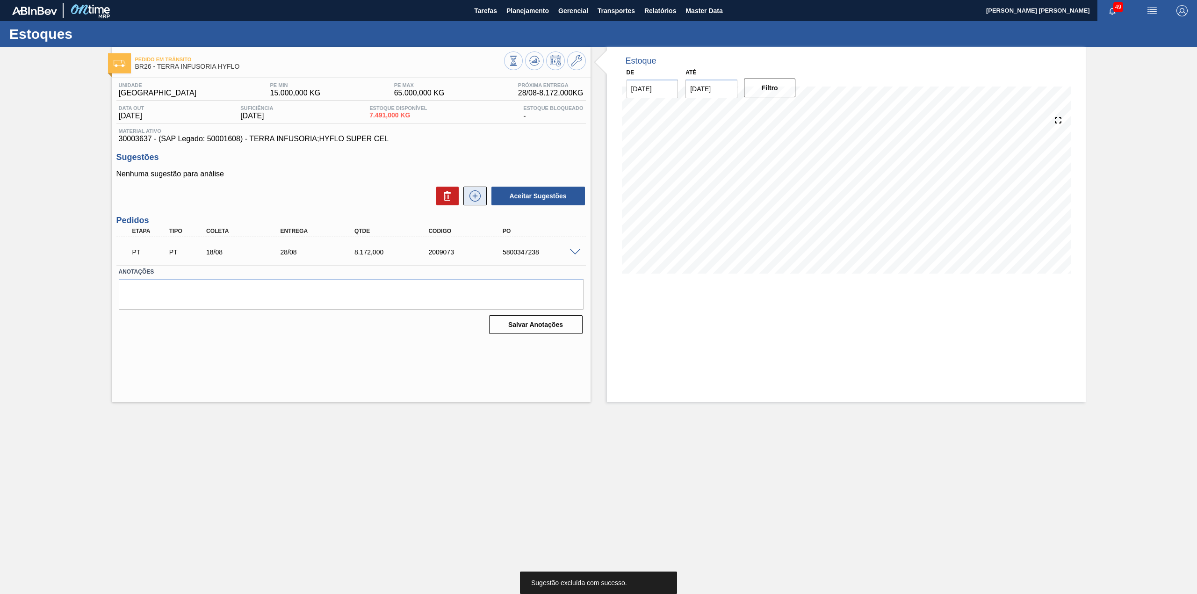
click at [475, 191] on icon at bounding box center [475, 195] width 15 height 11
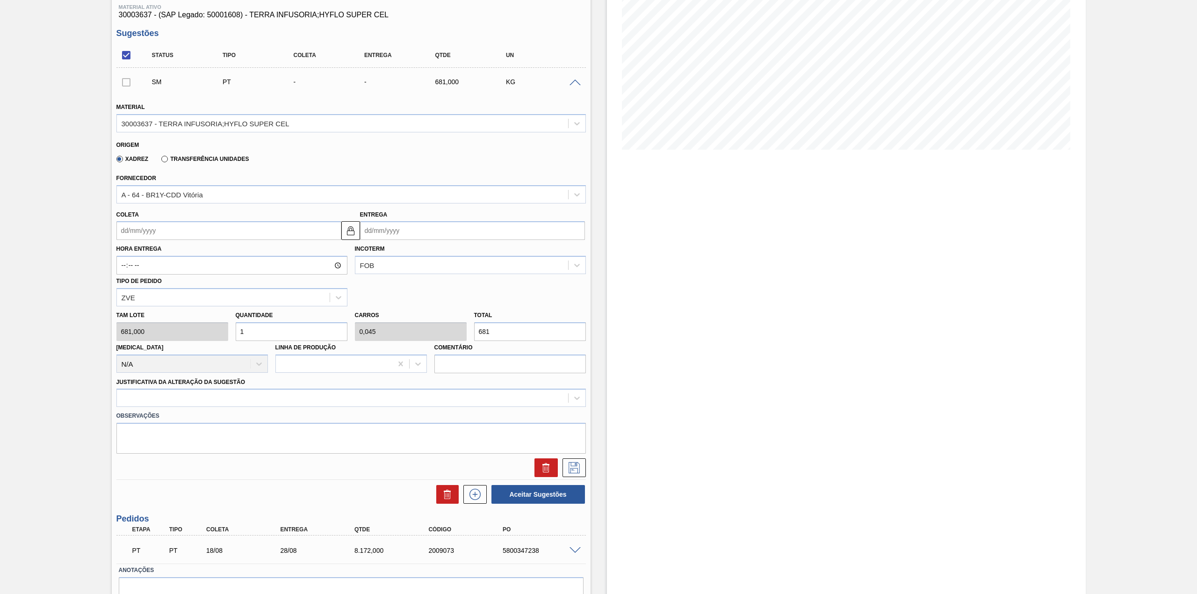
scroll to position [124, 0]
click at [160, 231] on input "Coleta" at bounding box center [228, 230] width 225 height 19
click at [141, 258] on div "seg" at bounding box center [142, 264] width 13 height 13
click at [156, 339] on div "26" at bounding box center [157, 343] width 13 height 13
type input "[DATE]"
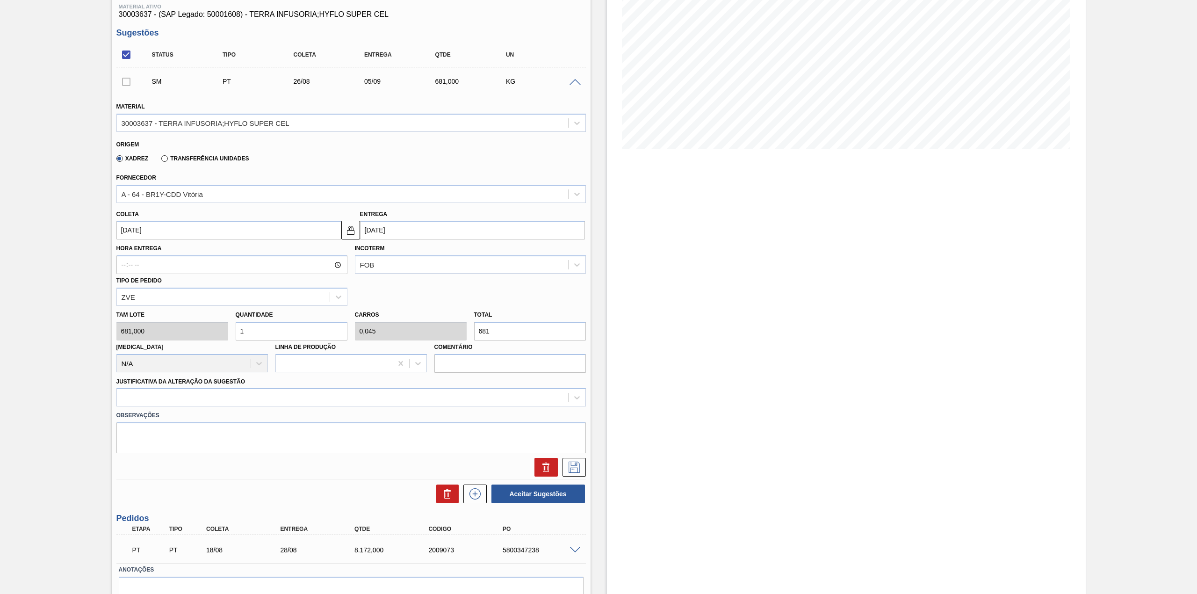
type input "[DATE]"
click at [266, 337] on input "1" at bounding box center [292, 331] width 112 height 19
type input "12"
type input "0,545"
type input "8.172"
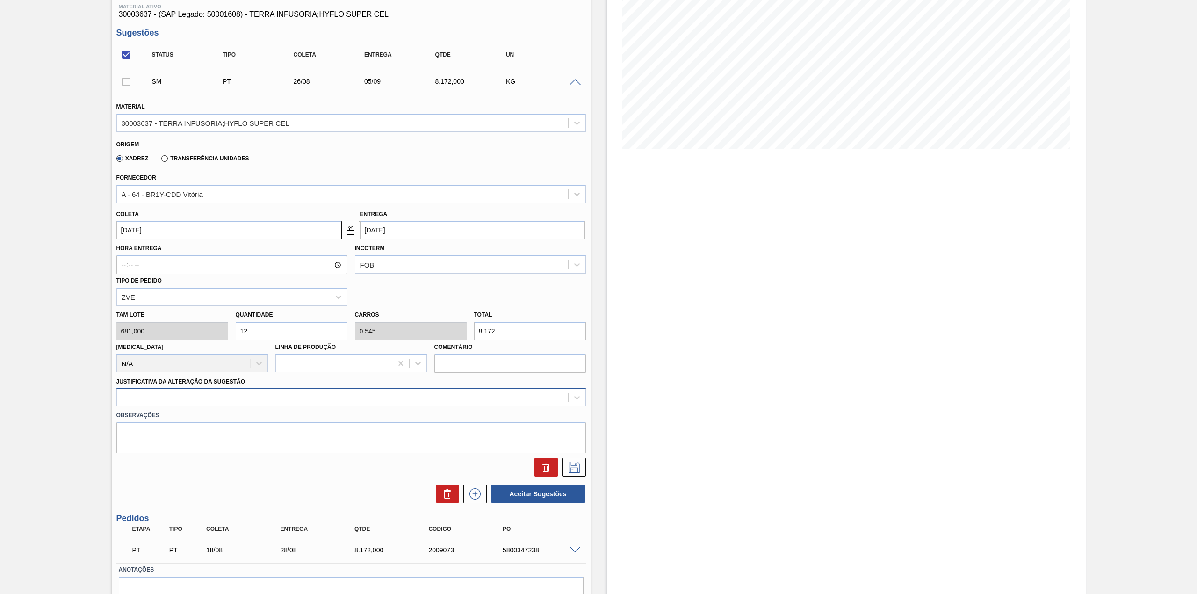
type input "12"
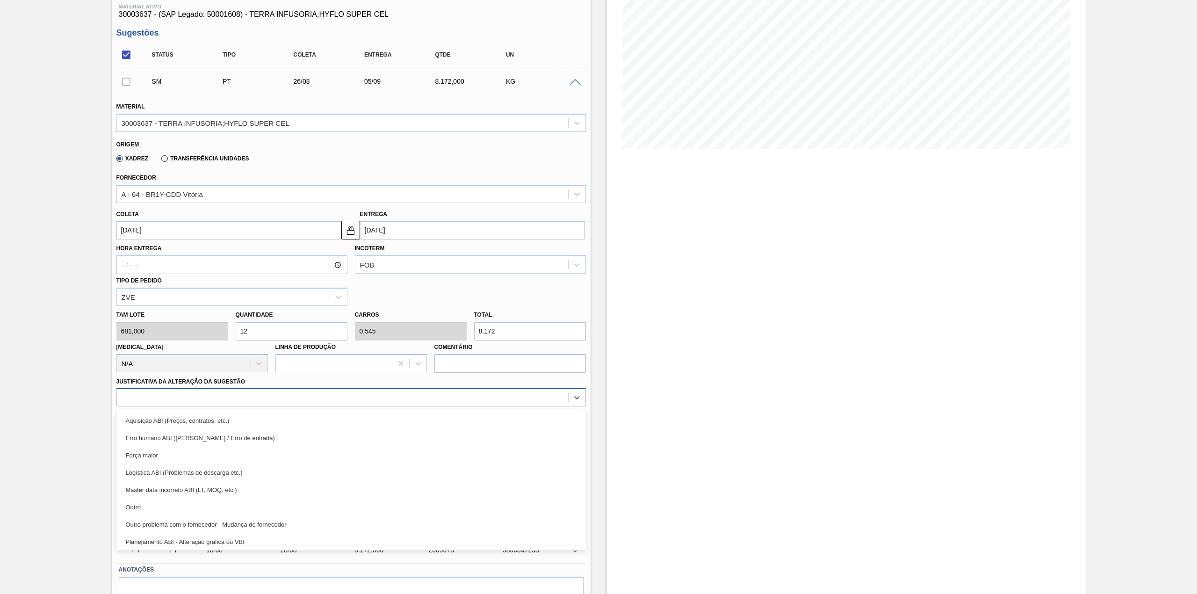
click at [251, 400] on div at bounding box center [342, 398] width 451 height 14
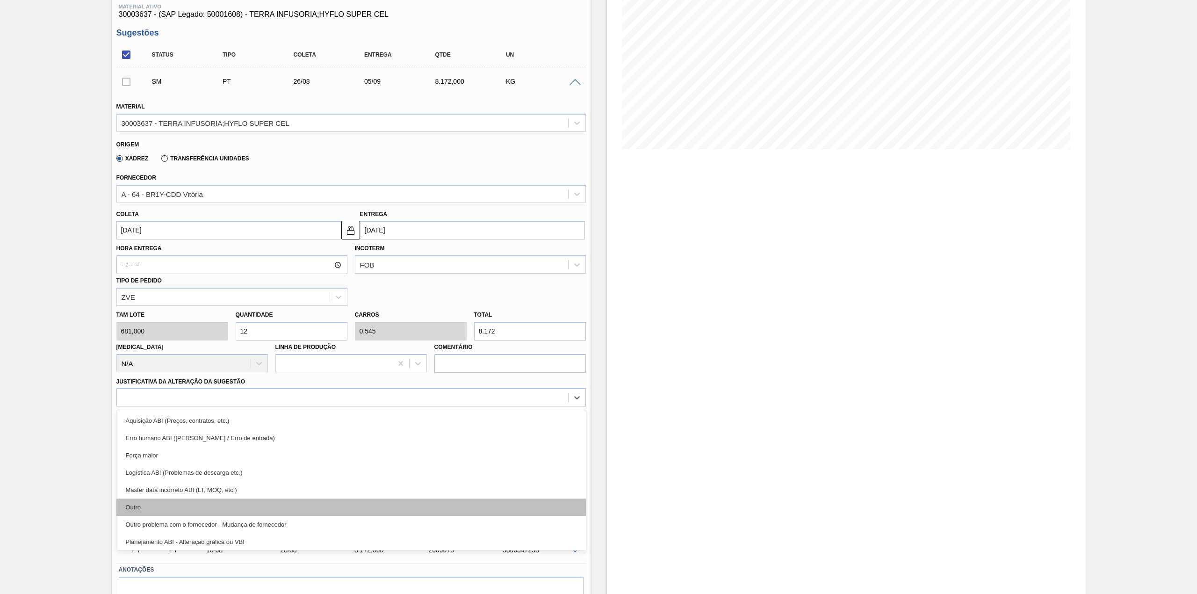
click at [174, 502] on div "Outro" at bounding box center [351, 507] width 470 height 17
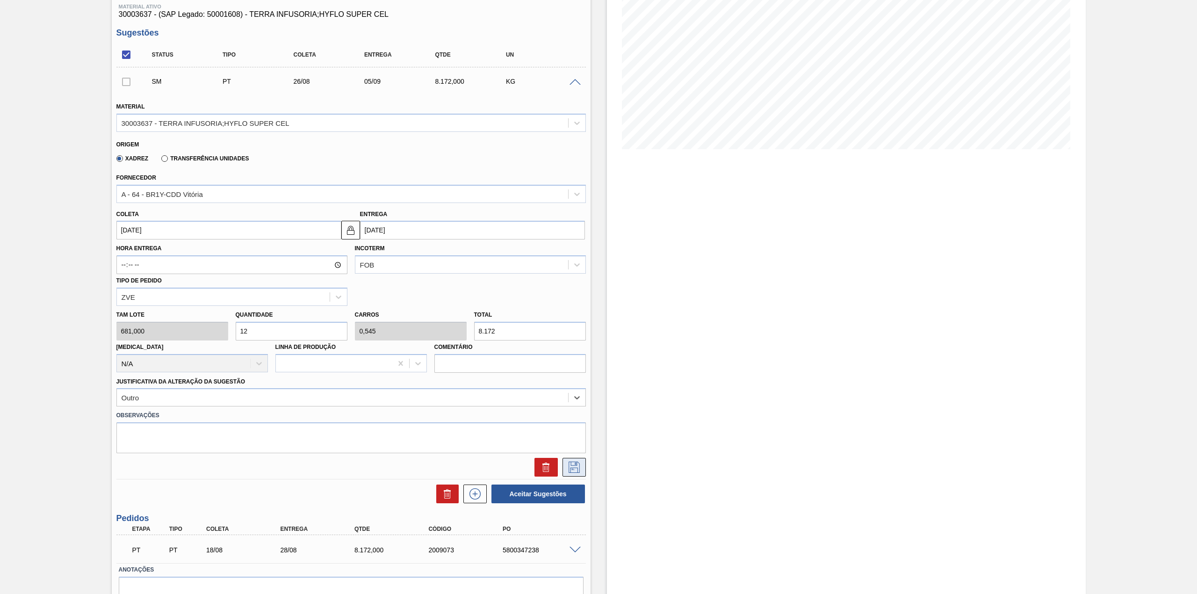
click at [577, 464] on icon at bounding box center [574, 467] width 15 height 11
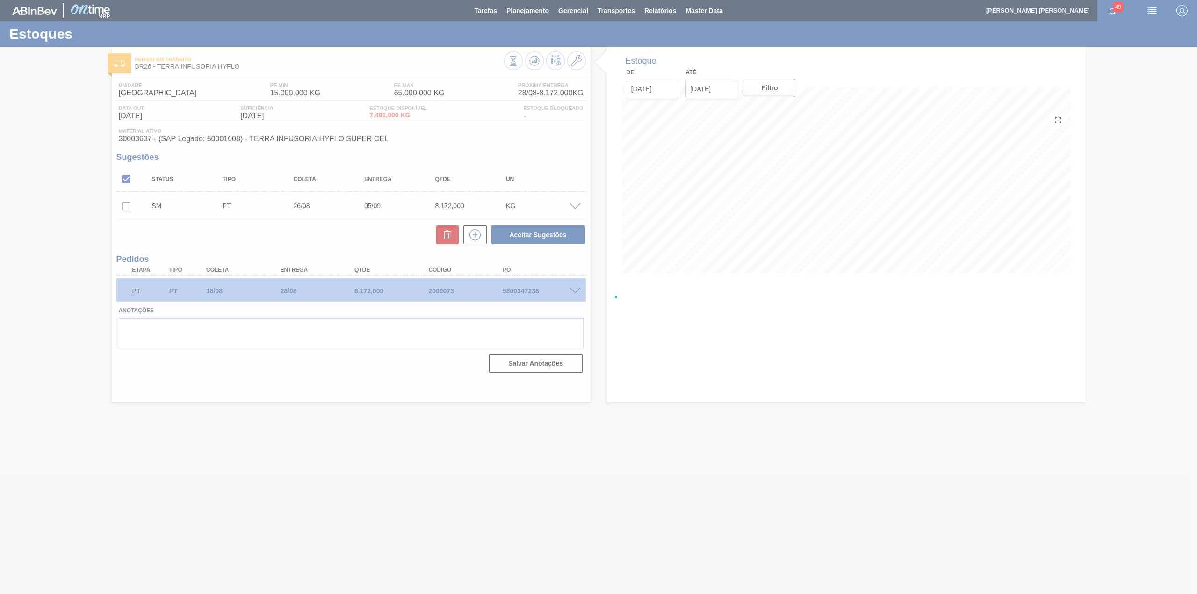
scroll to position [0, 0]
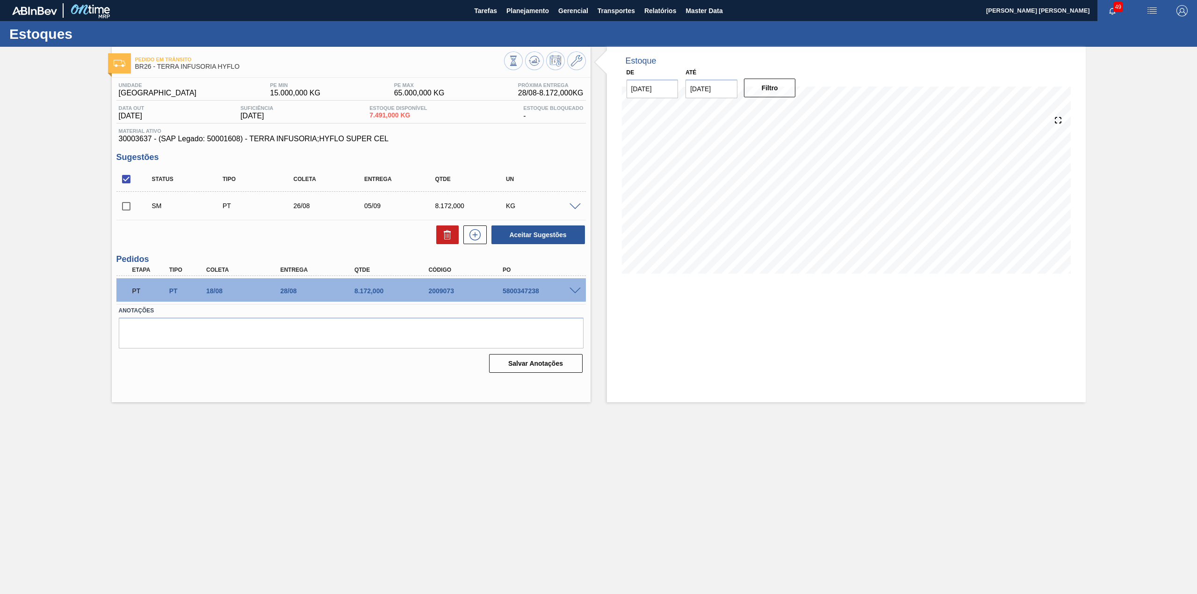
click at [135, 204] on input "checkbox" at bounding box center [126, 206] width 20 height 20
checkbox input "true"
click at [540, 233] on button "Aceitar Sugestões" at bounding box center [539, 234] width 94 height 19
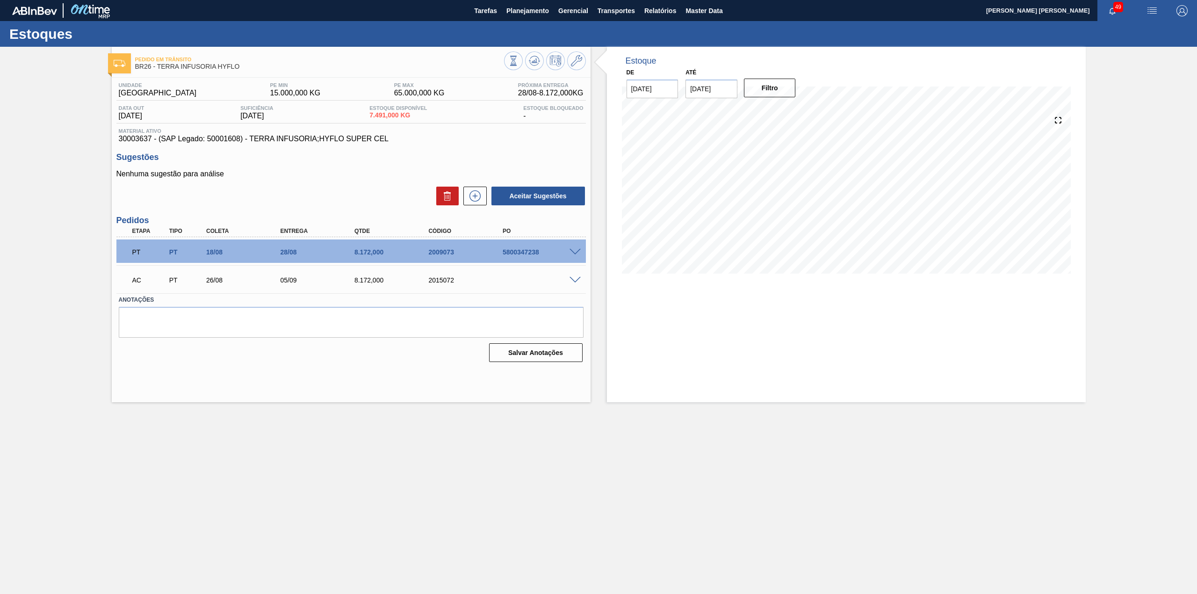
click at [574, 281] on span at bounding box center [575, 280] width 11 height 7
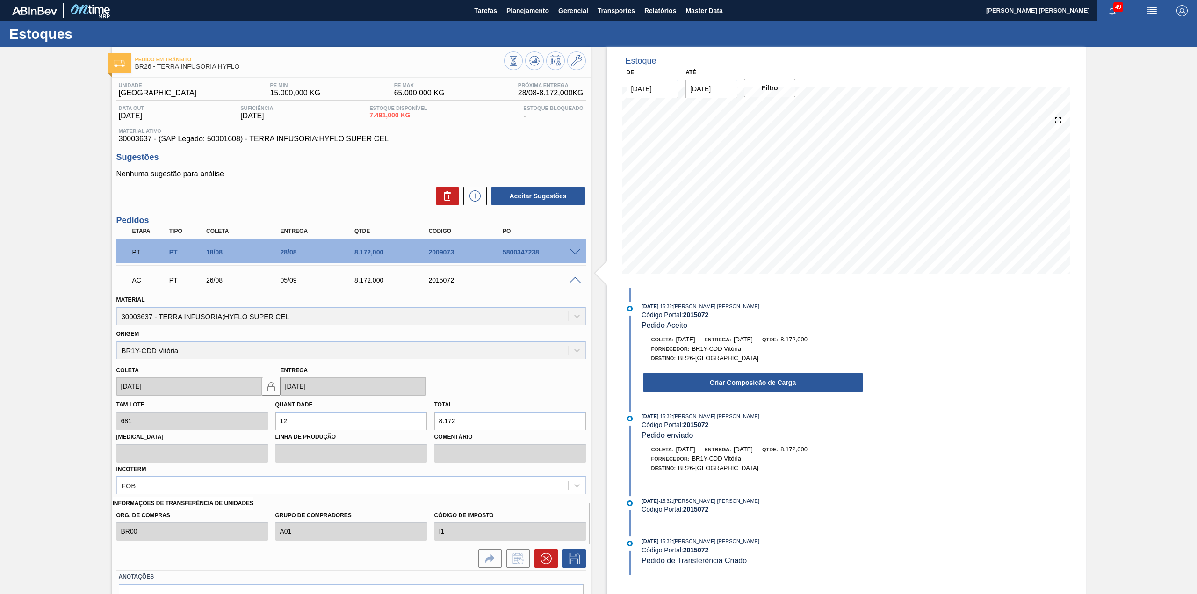
click at [704, 370] on div "Criar Composição de Carga" at bounding box center [744, 380] width 241 height 25
click at [704, 378] on button "Criar Composição de Carga" at bounding box center [753, 382] width 220 height 19
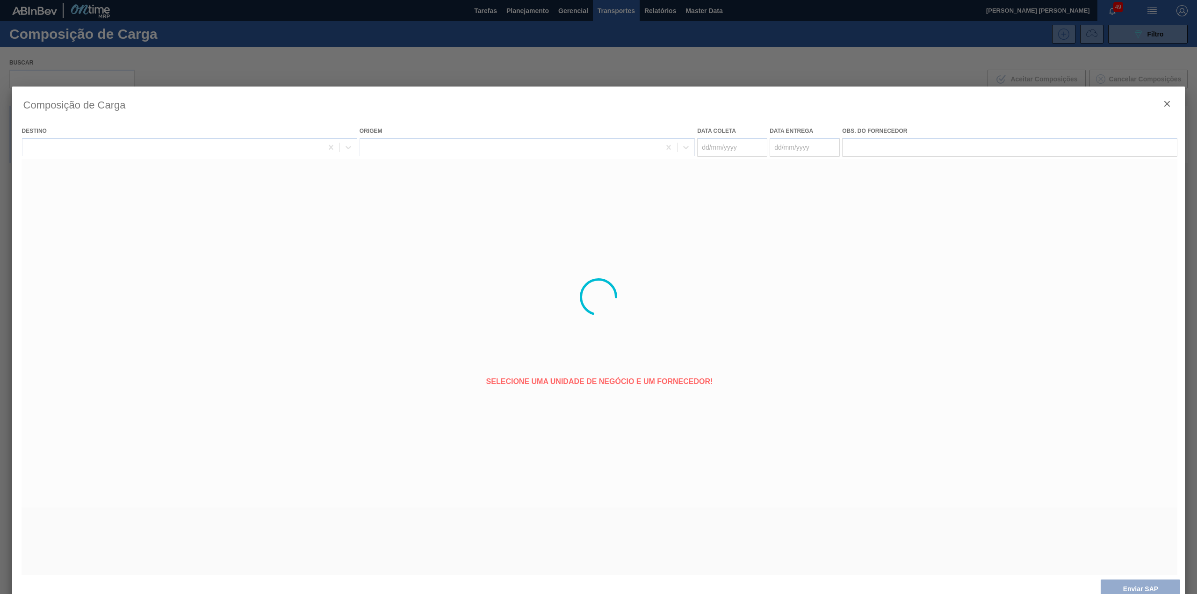
type coleta "[DATE]"
type entrega "[DATE]"
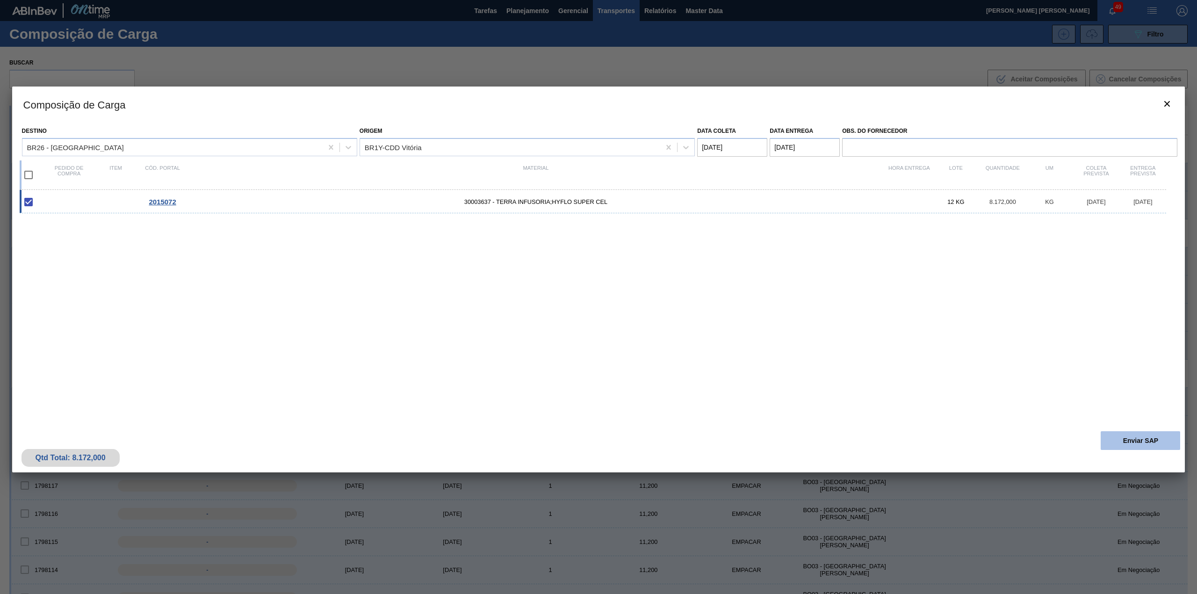
click at [1148, 443] on button "Enviar SAP" at bounding box center [1141, 440] width 80 height 19
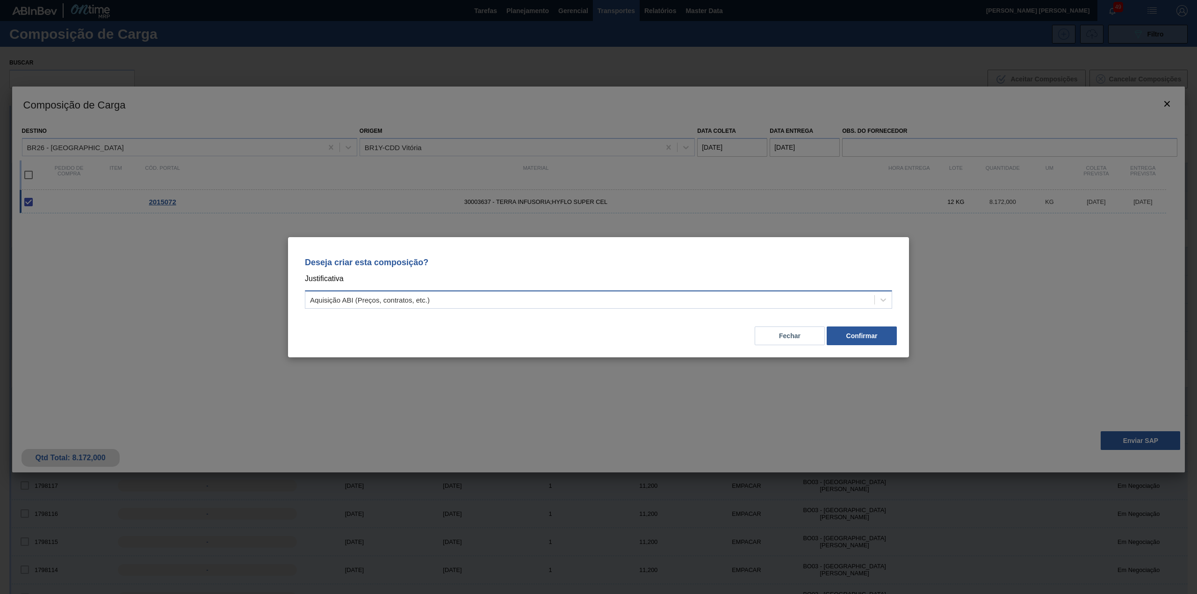
click at [530, 302] on div "Aquisição ABI (Preços, contratos, etc.)" at bounding box center [589, 300] width 569 height 14
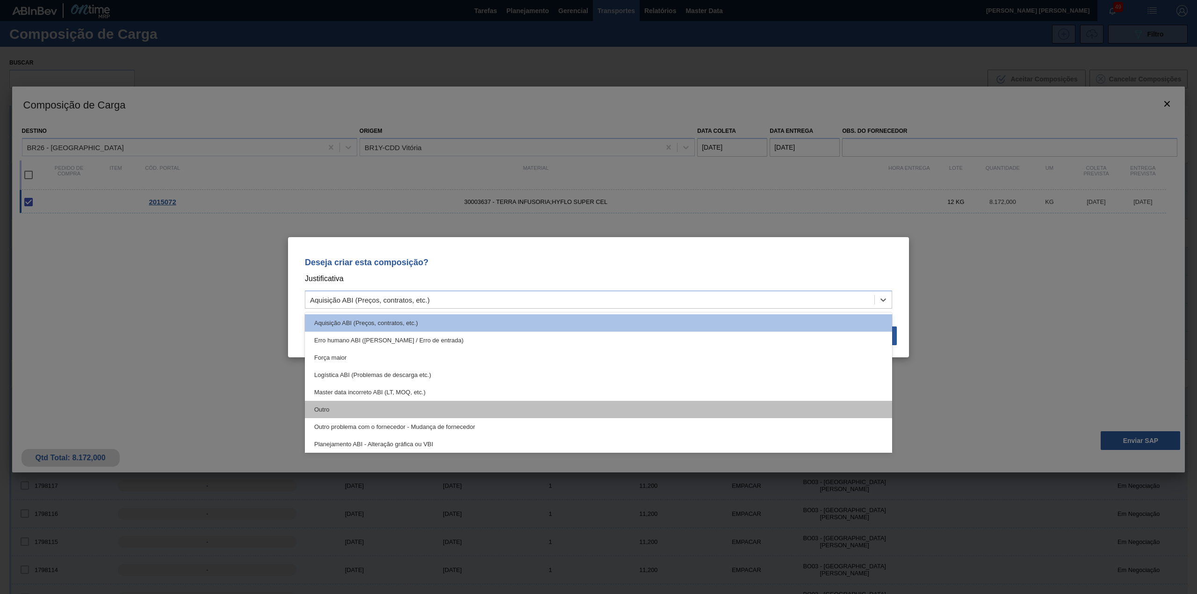
click at [385, 408] on div "Outro" at bounding box center [599, 409] width 588 height 17
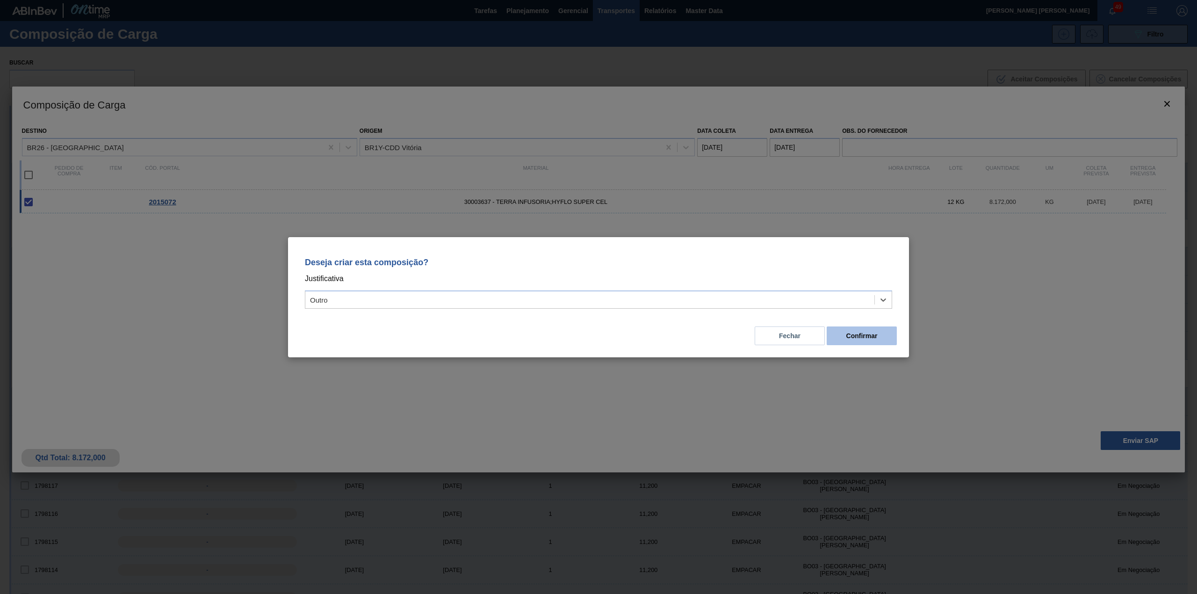
click at [849, 329] on button "Confirmar" at bounding box center [862, 336] width 70 height 19
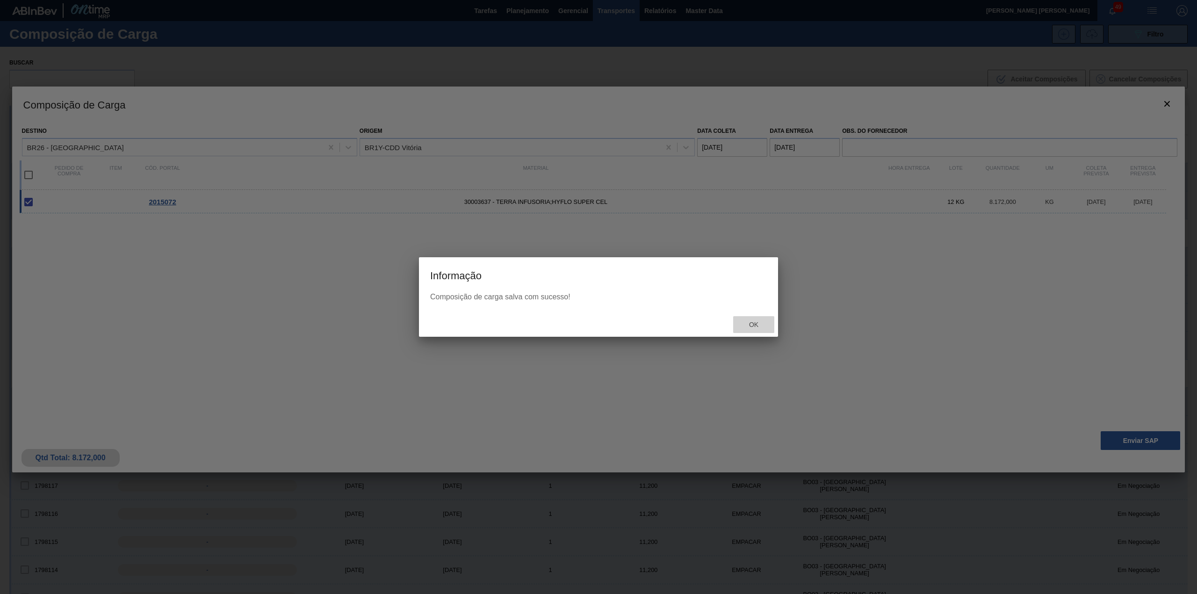
click at [767, 318] on div "Ok" at bounding box center [753, 324] width 41 height 17
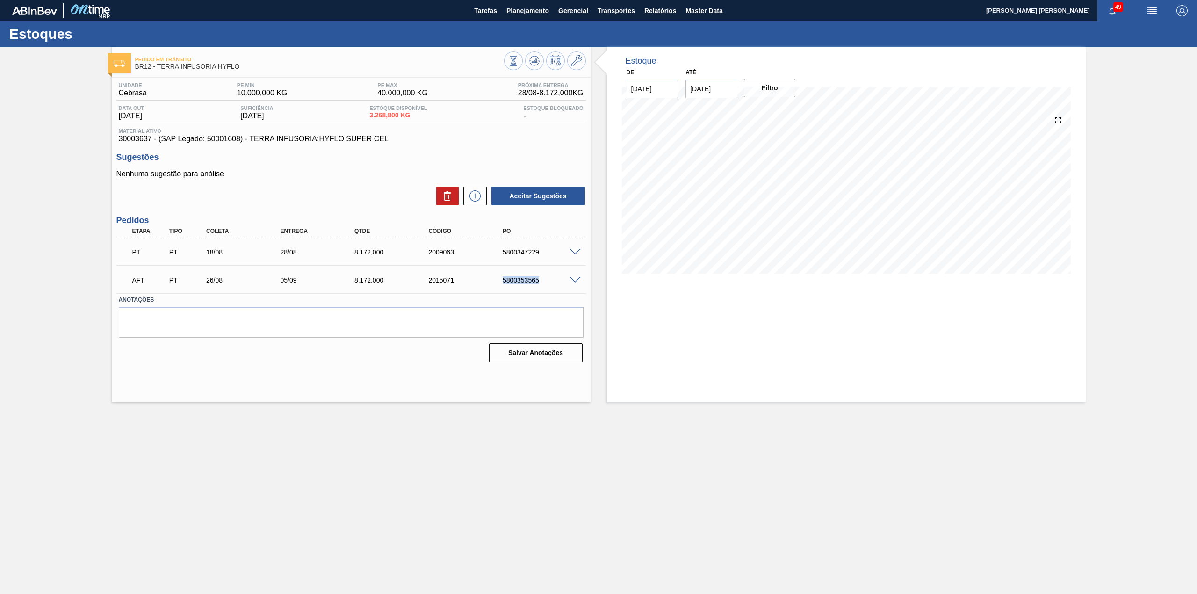
drag, startPoint x: 499, startPoint y: 278, endPoint x: 541, endPoint y: 285, distance: 42.8
click at [541, 285] on div "AFT PT 26/08 05/09 8.172,000 2015071 5800353565" at bounding box center [348, 279] width 445 height 19
copy div "5800353565"
drag, startPoint x: 500, startPoint y: 283, endPoint x: 542, endPoint y: 284, distance: 42.1
click at [542, 284] on div "AFT PT 26/08 05/09 8.172,000 2015072 5800353566" at bounding box center [348, 279] width 445 height 19
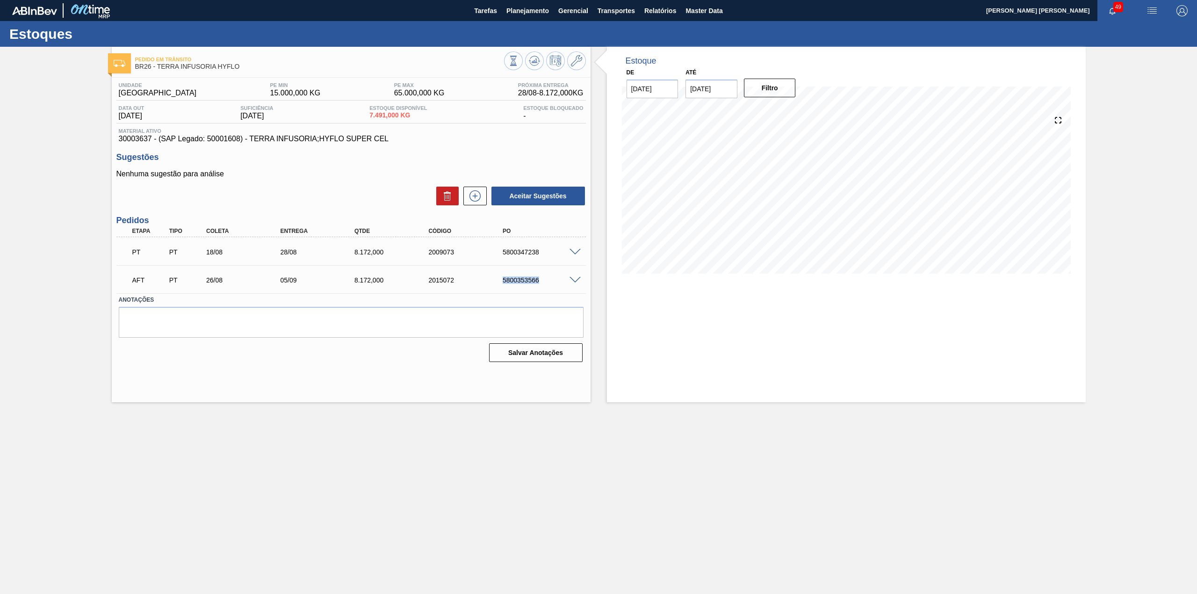
copy div "5800353566"
